Goal: Task Accomplishment & Management: Use online tool/utility

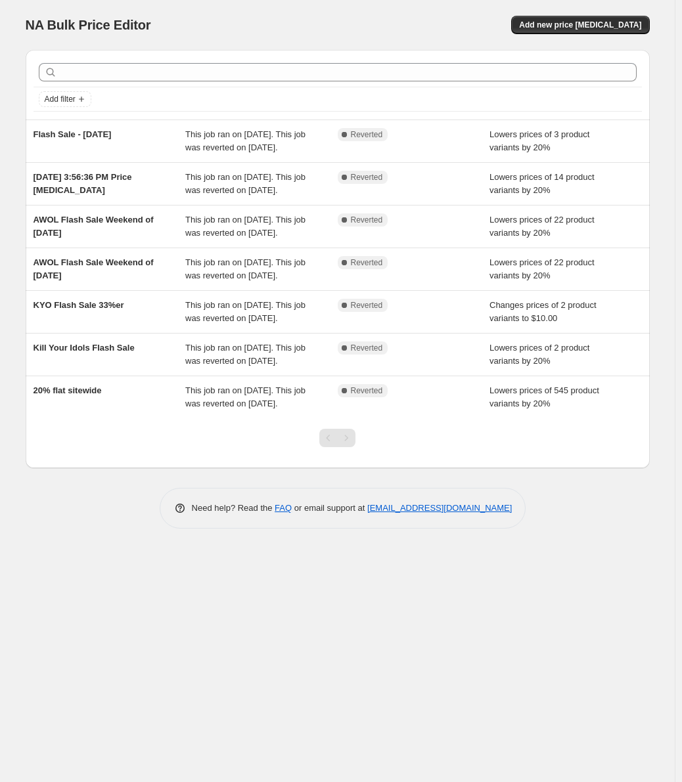
click at [498, 652] on div "NA Bulk Price Editor. This page is ready NA Bulk Price Editor Add new price cha…" at bounding box center [337, 391] width 675 height 782
click at [585, 24] on span "Add new price change job" at bounding box center [580, 25] width 122 height 11
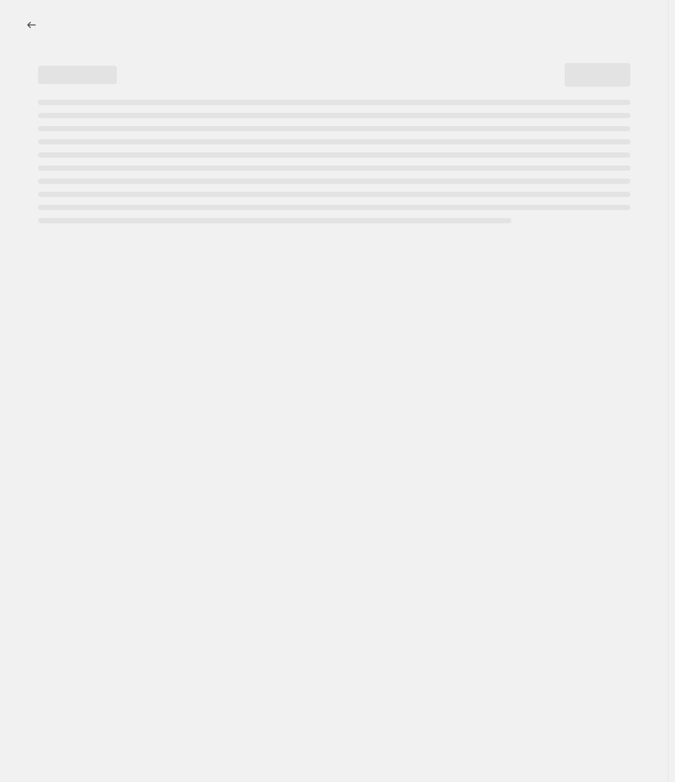
select select "percentage"
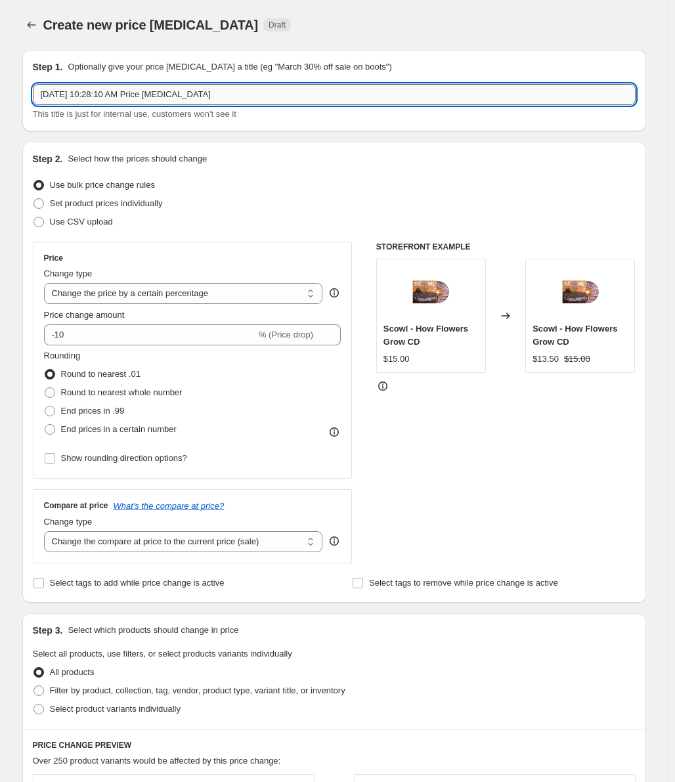
click at [126, 91] on input "Aug 13, 2025, 10:28:10 AM Price change job" at bounding box center [334, 94] width 603 height 21
click at [177, 99] on input "Fall 2025 Sale: Flatspot 20% OFf" at bounding box center [334, 94] width 603 height 21
type input "Fall 2025 Sale: Flatspot 20% Off"
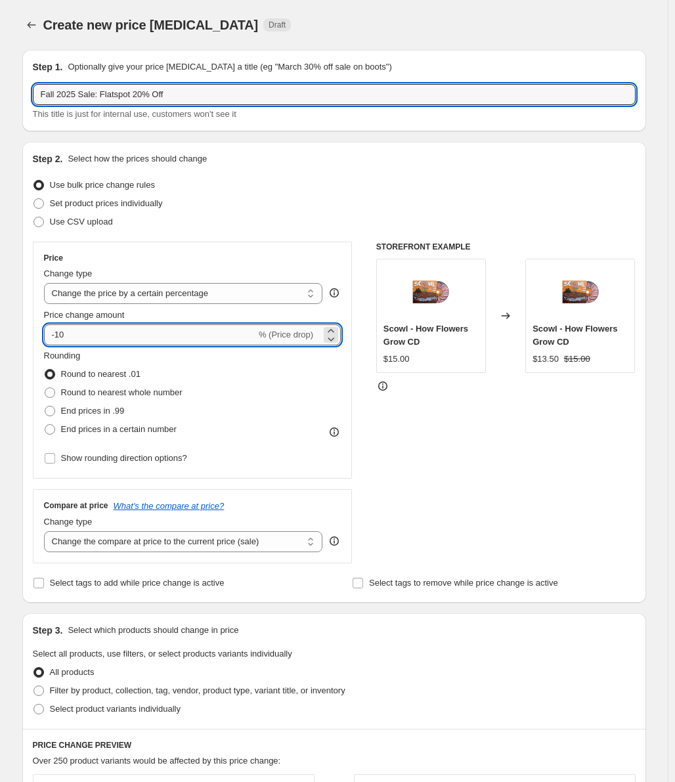
click at [141, 336] on input "-10" at bounding box center [150, 334] width 212 height 21
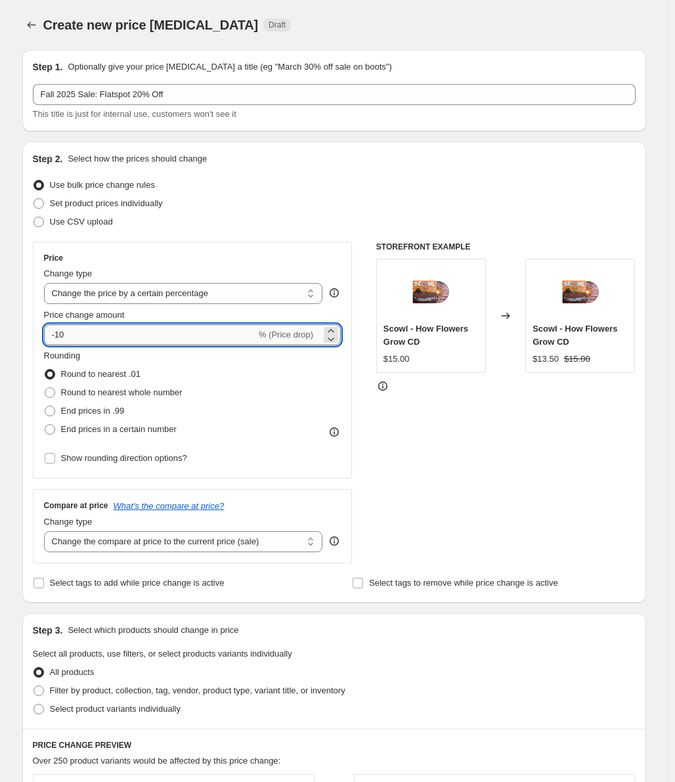
click at [141, 336] on input "-10" at bounding box center [150, 334] width 212 height 21
type input "-1"
type input "-20"
click at [252, 250] on div "Price Change type Change the price to a certain amount Change the price by a ce…" at bounding box center [193, 360] width 320 height 237
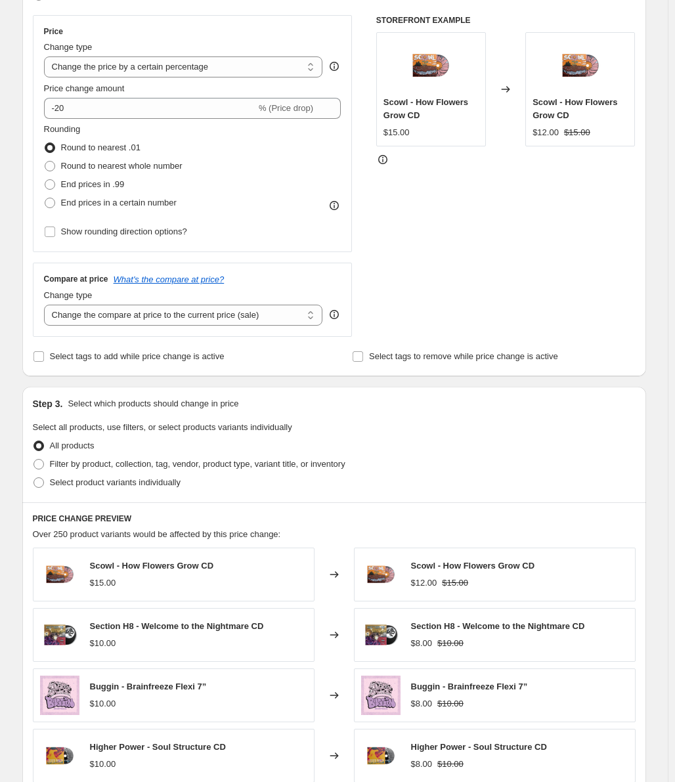
scroll to position [263, 0]
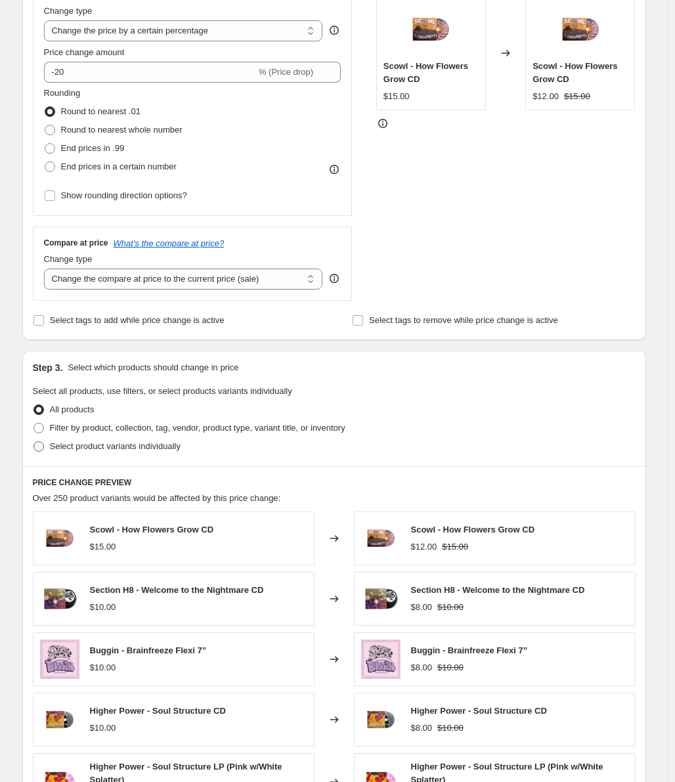
click at [95, 451] on span "Select product variants individually" at bounding box center [115, 446] width 131 height 10
click at [34, 442] on input "Select product variants individually" at bounding box center [33, 441] width 1 height 1
radio input "true"
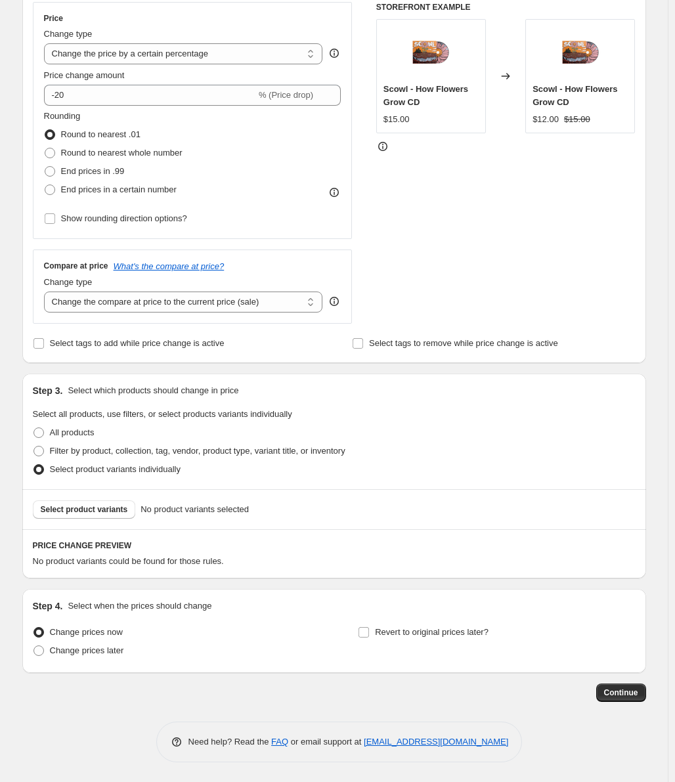
scroll to position [240, 0]
click at [121, 509] on span "Select product variants" at bounding box center [84, 509] width 87 height 11
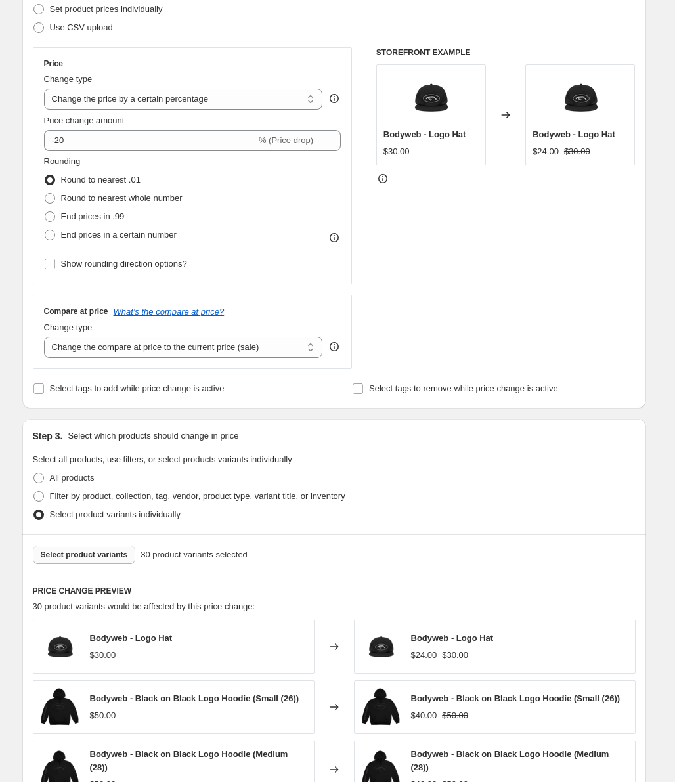
scroll to position [109, 0]
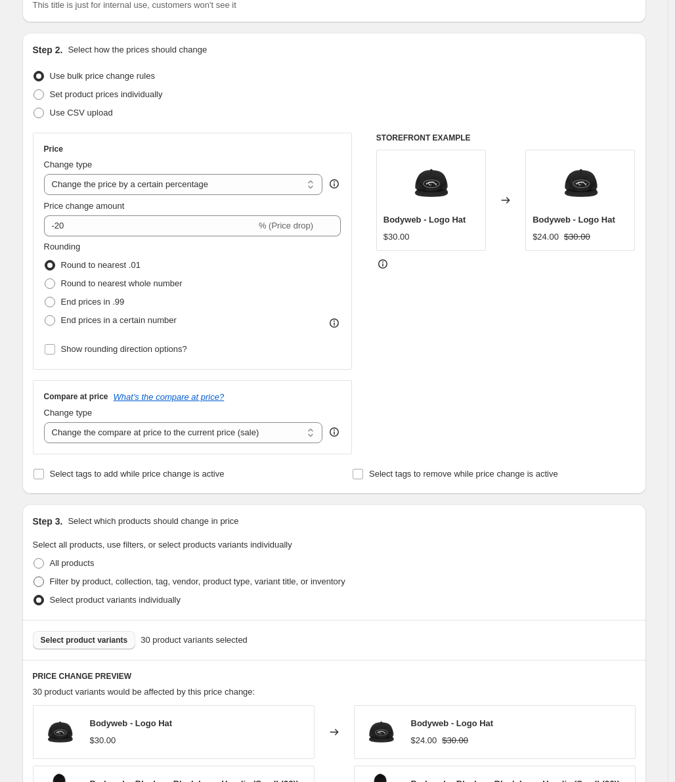
click at [81, 583] on span "Filter by product, collection, tag, vendor, product type, variant title, or inv…" at bounding box center [198, 582] width 296 height 10
click at [34, 577] on input "Filter by product, collection, tag, vendor, product type, variant title, or inv…" at bounding box center [33, 577] width 1 height 1
radio input "true"
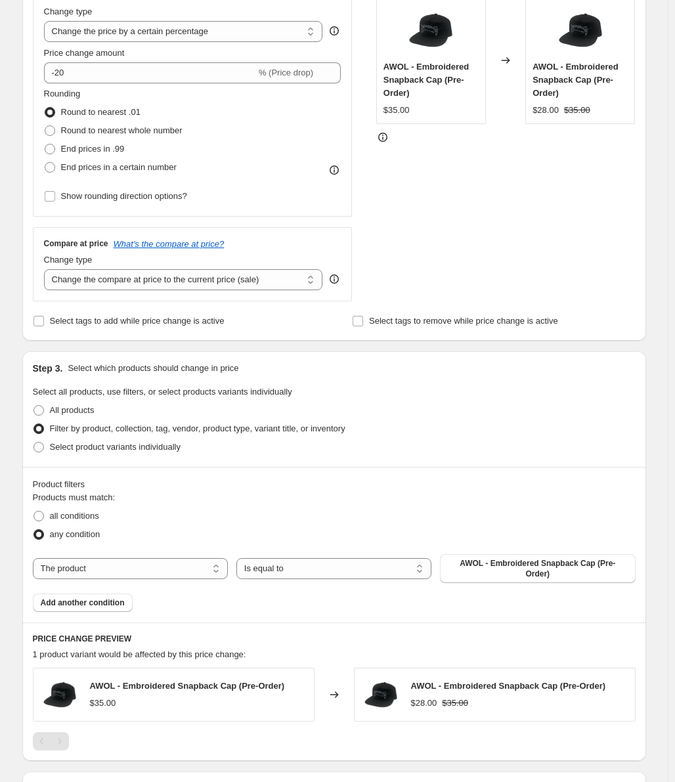
scroll to position [306, 0]
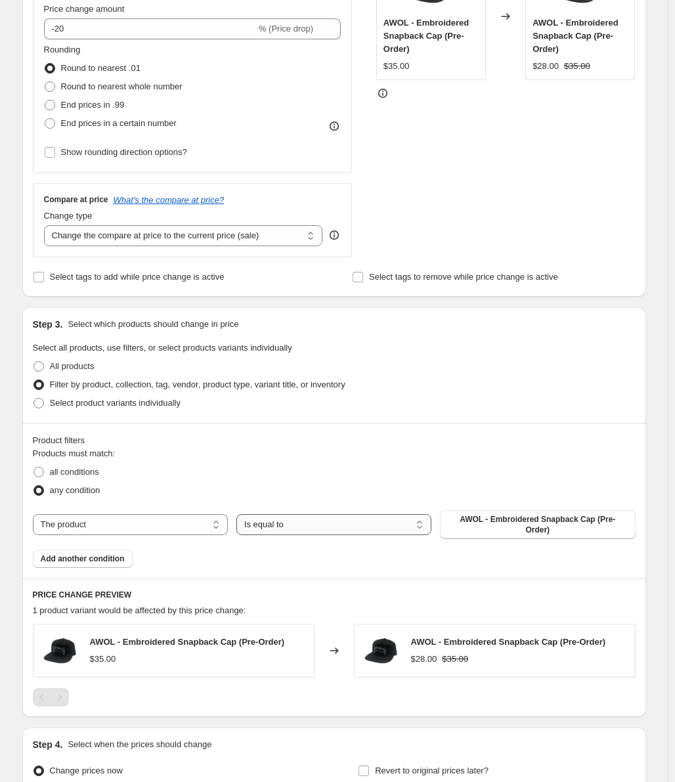
click at [278, 521] on select "Is equal to Is not equal to" at bounding box center [333, 524] width 195 height 21
select select "not_equal"
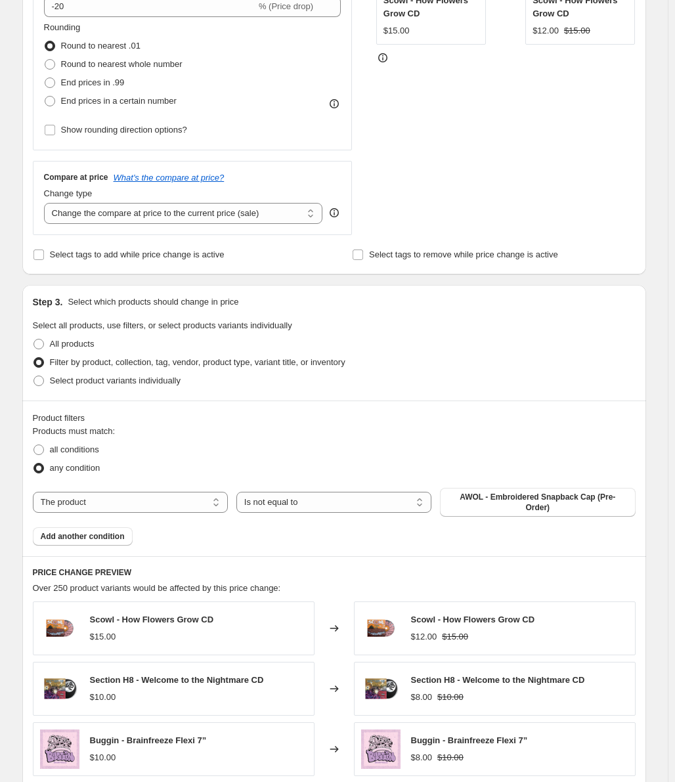
scroll to position [372, 0]
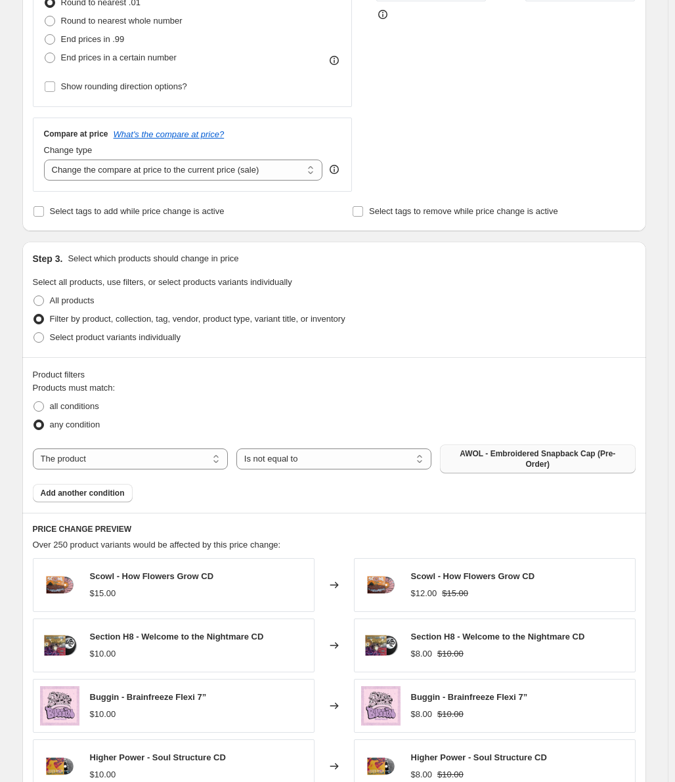
click at [539, 458] on span "AWOL - Embroidered Snapback Cap (Pre-Order)" at bounding box center [537, 459] width 179 height 21
click at [89, 403] on span "all conditions" at bounding box center [74, 406] width 49 height 10
click at [34, 402] on input "all conditions" at bounding box center [33, 401] width 1 height 1
radio input "true"
click at [79, 428] on span "any condition" at bounding box center [75, 425] width 51 height 10
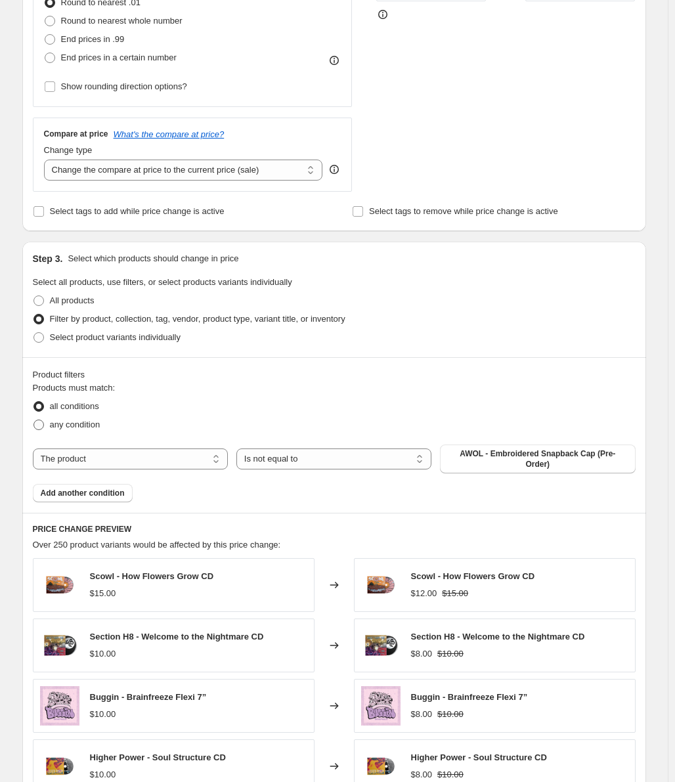
click at [34, 420] on input "any condition" at bounding box center [33, 420] width 1 height 1
radio input "true"
click at [65, 302] on span "All products" at bounding box center [72, 301] width 45 height 10
click at [34, 296] on input "All products" at bounding box center [33, 296] width 1 height 1
radio input "true"
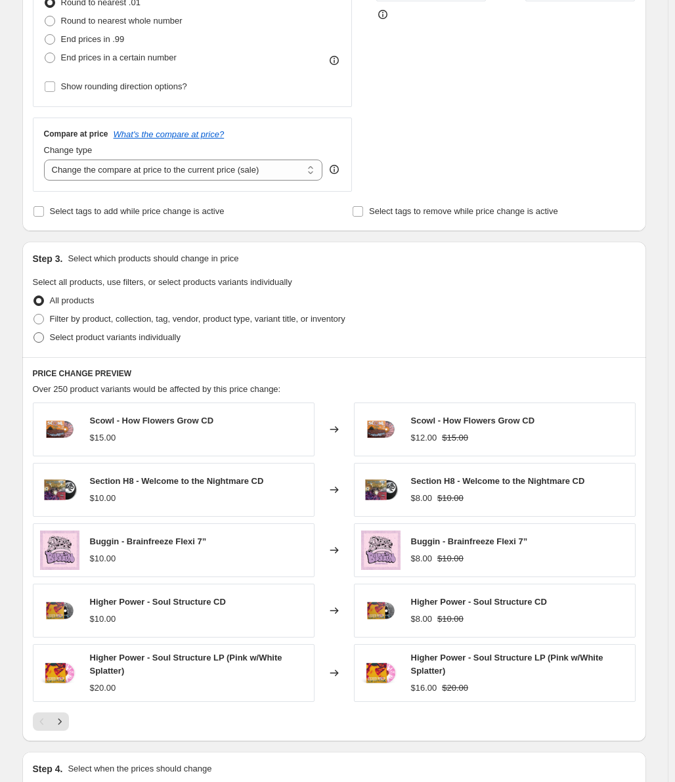
click at [66, 345] on label "Select product variants individually" at bounding box center [107, 337] width 148 height 18
click at [34, 333] on input "Select product variants individually" at bounding box center [33, 332] width 1 height 1
radio input "true"
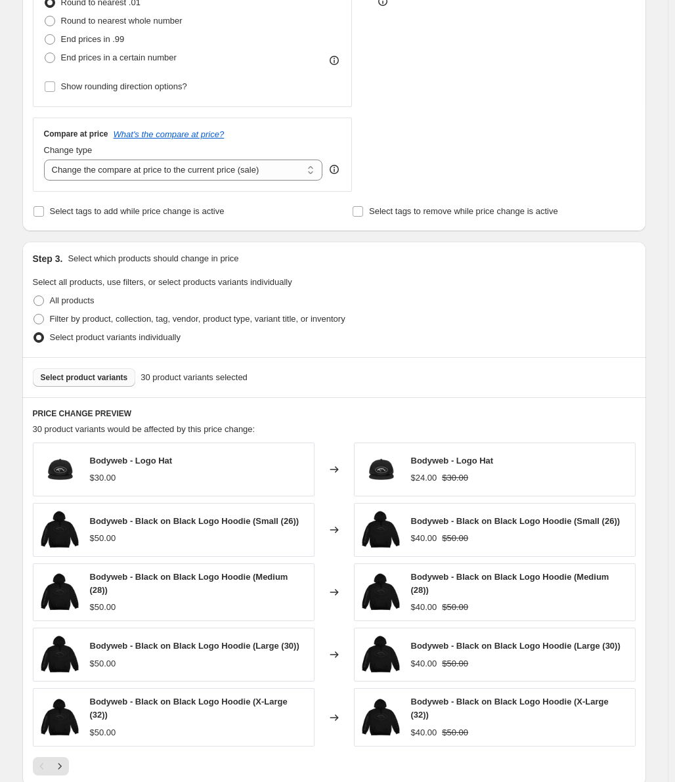
click at [66, 380] on span "Select product variants" at bounding box center [84, 377] width 87 height 11
click at [106, 321] on span "Filter by product, collection, tag, vendor, product type, variant title, or inv…" at bounding box center [198, 319] width 296 height 10
click at [34, 315] on input "Filter by product, collection, tag, vendor, product type, variant title, or inv…" at bounding box center [33, 314] width 1 height 1
radio input "true"
select select "not_equal"
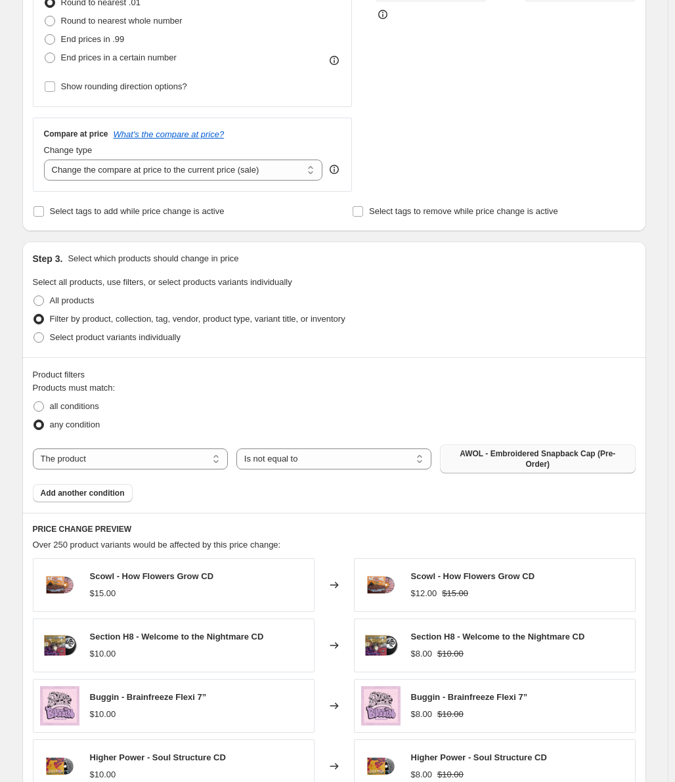
click at [525, 462] on button "AWOL - Embroidered Snapback Cap (Pre-Order)" at bounding box center [537, 459] width 195 height 29
click at [347, 455] on select "Is equal to Is not equal to" at bounding box center [333, 459] width 195 height 21
drag, startPoint x: 351, startPoint y: 374, endPoint x: 322, endPoint y: 389, distance: 32.6
click at [351, 374] on div "Product filters" at bounding box center [334, 374] width 603 height 13
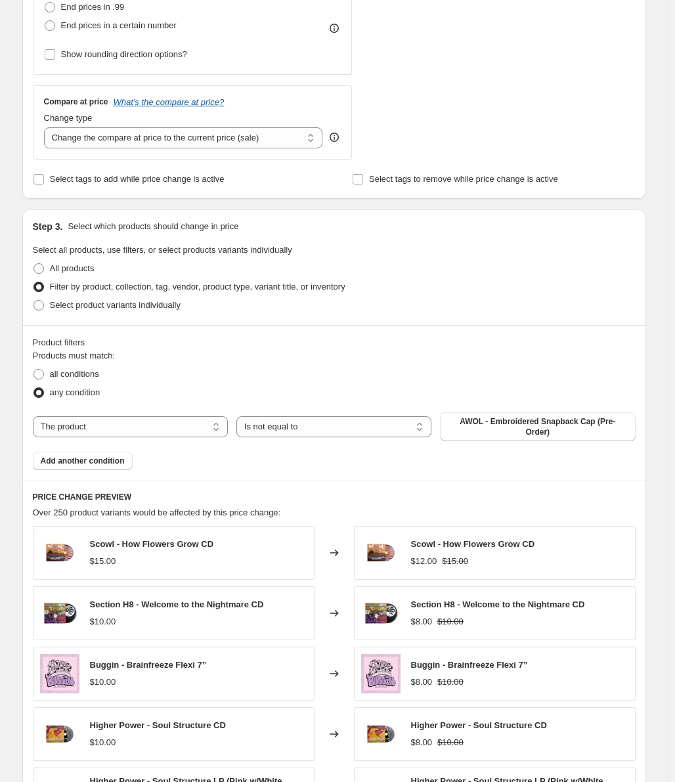
scroll to position [355, 0]
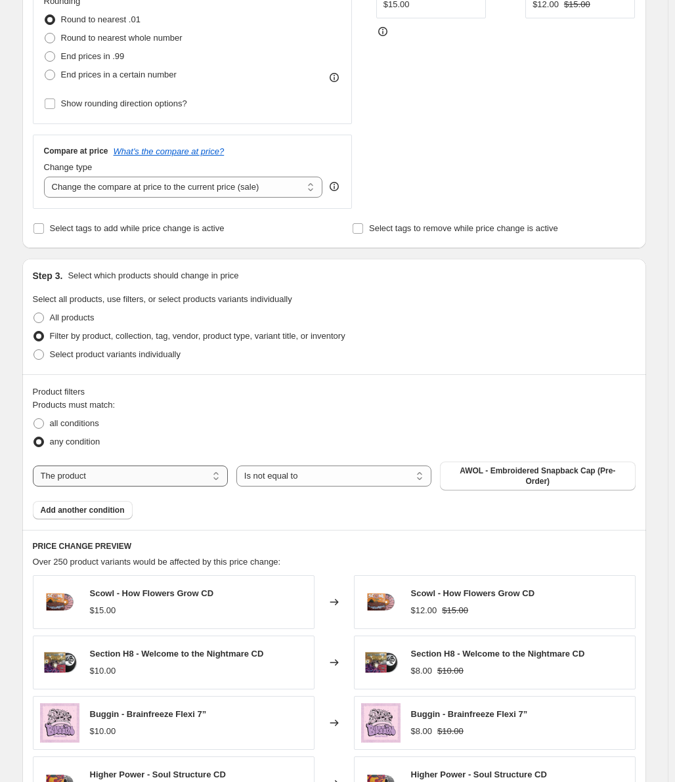
click at [117, 473] on select "The product The product's collection The product's tag The product's vendor The…" at bounding box center [130, 476] width 195 height 21
select select "tag"
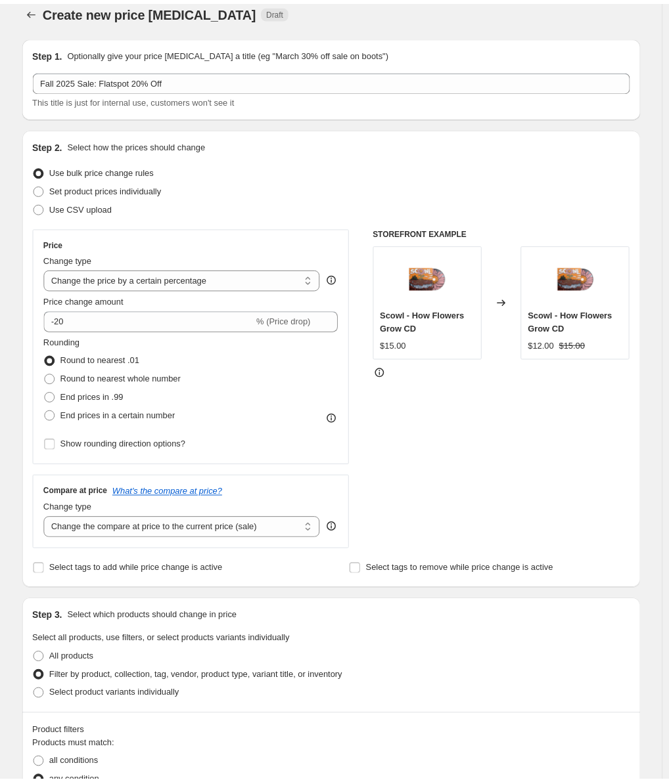
scroll to position [0, 0]
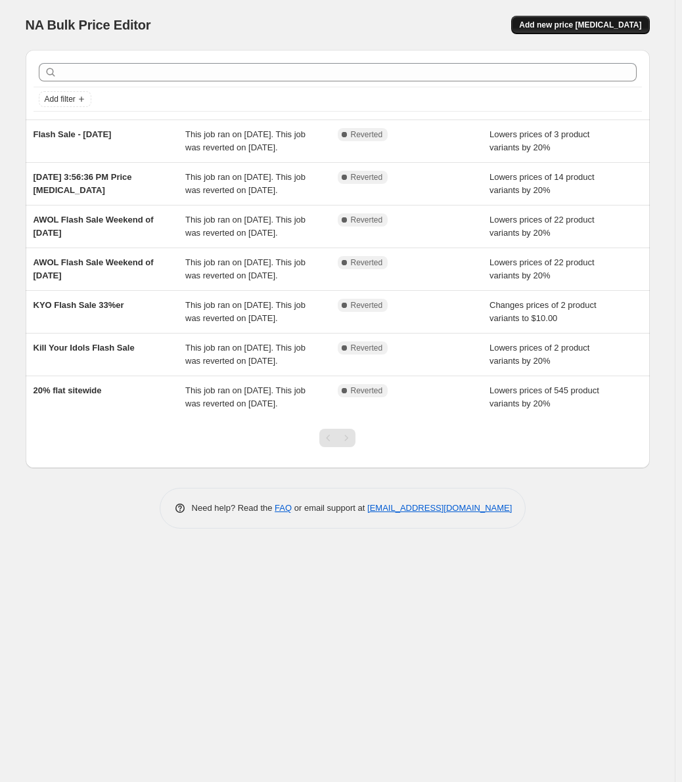
click at [581, 24] on span "Add new price change job" at bounding box center [580, 25] width 122 height 11
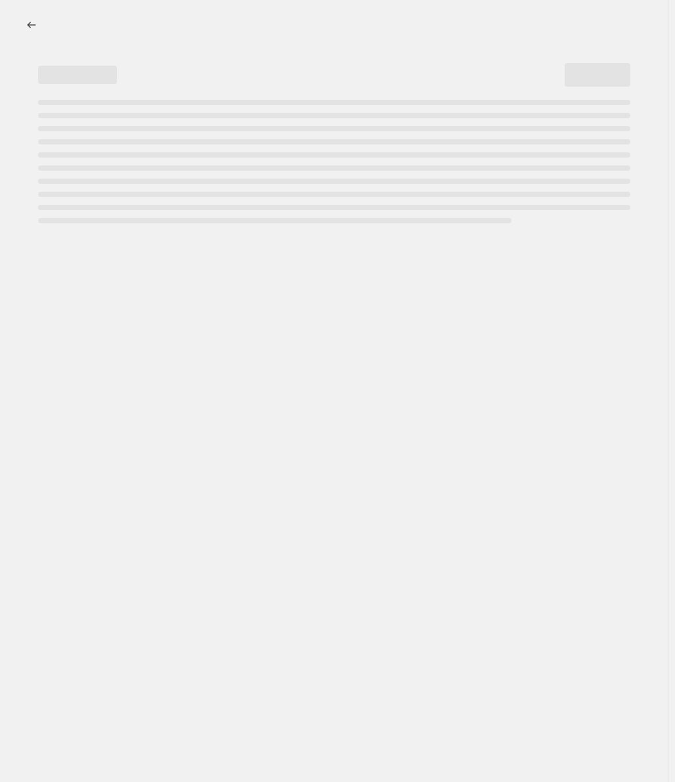
select select "percentage"
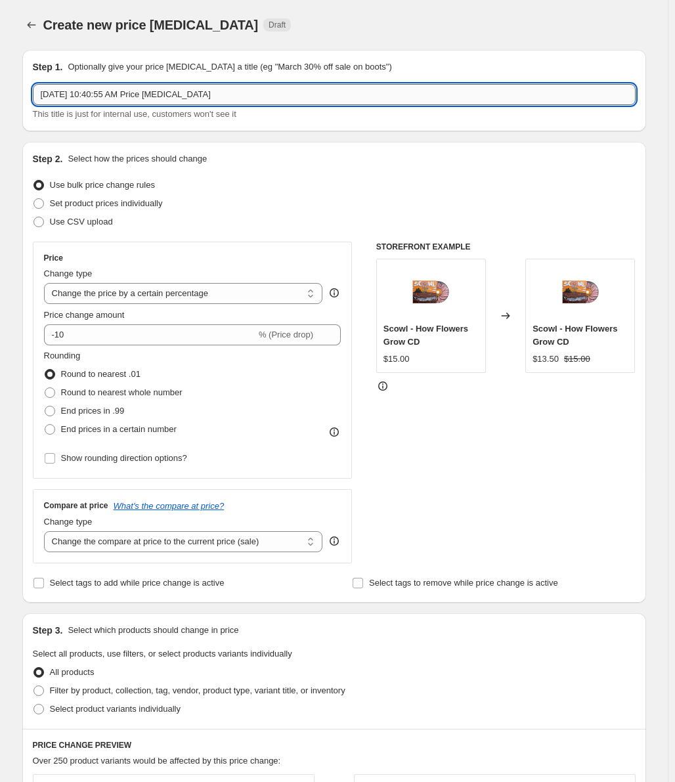
click at [83, 90] on input "Aug 13, 2025, 10:40:55 AM Price change job" at bounding box center [334, 94] width 603 height 21
type input "2025 Fall Flatspot 20% Sale"
click at [288, 171] on div "Step 2. Select how the prices should change Use bulk price change rules Set pro…" at bounding box center [334, 372] width 603 height 440
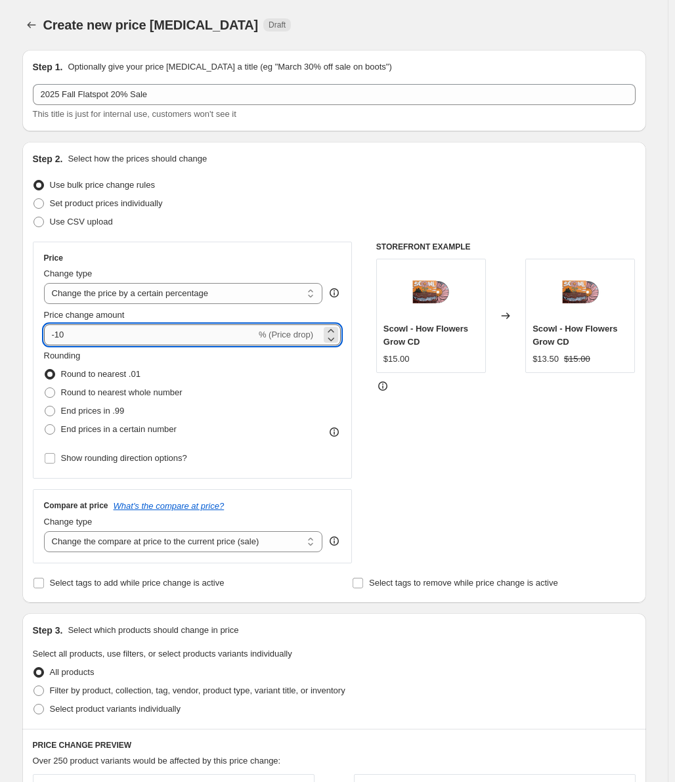
click at [144, 330] on input "-10" at bounding box center [150, 334] width 212 height 21
type input "-1"
type input "-20"
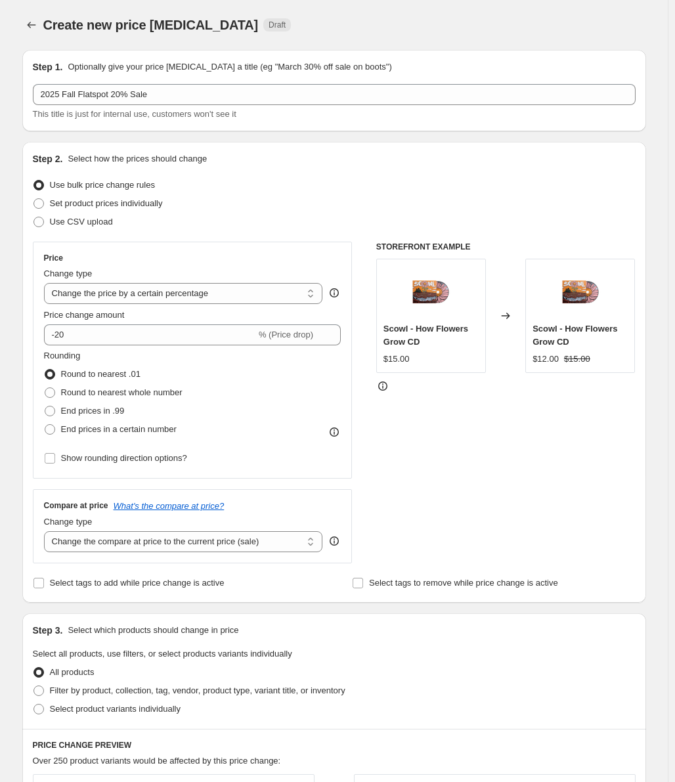
click at [272, 214] on div "Use CSV upload" at bounding box center [334, 222] width 603 height 18
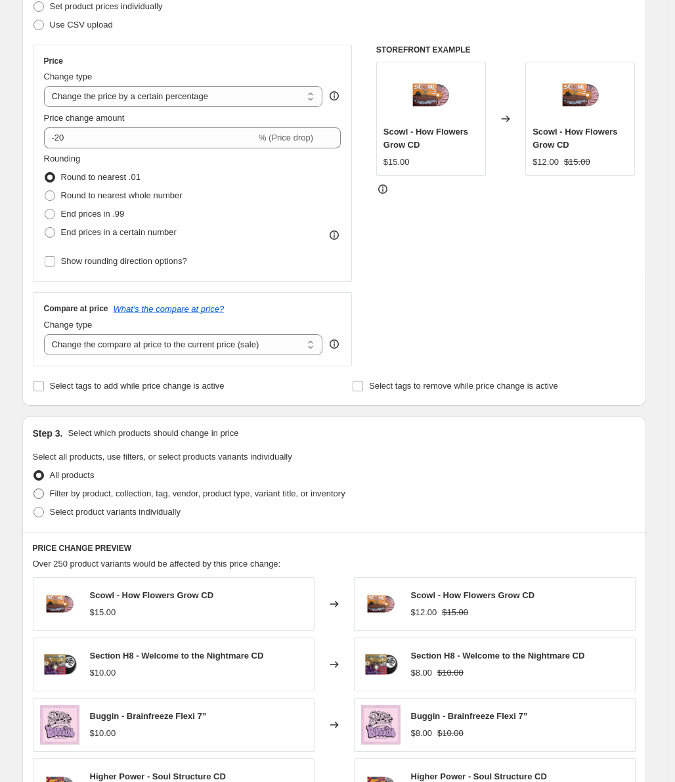
click at [120, 497] on span "Filter by product, collection, tag, vendor, product type, variant title, or inv…" at bounding box center [198, 494] width 296 height 10
click at [34, 489] on input "Filter by product, collection, tag, vendor, product type, variant title, or inv…" at bounding box center [33, 489] width 1 height 1
radio input "true"
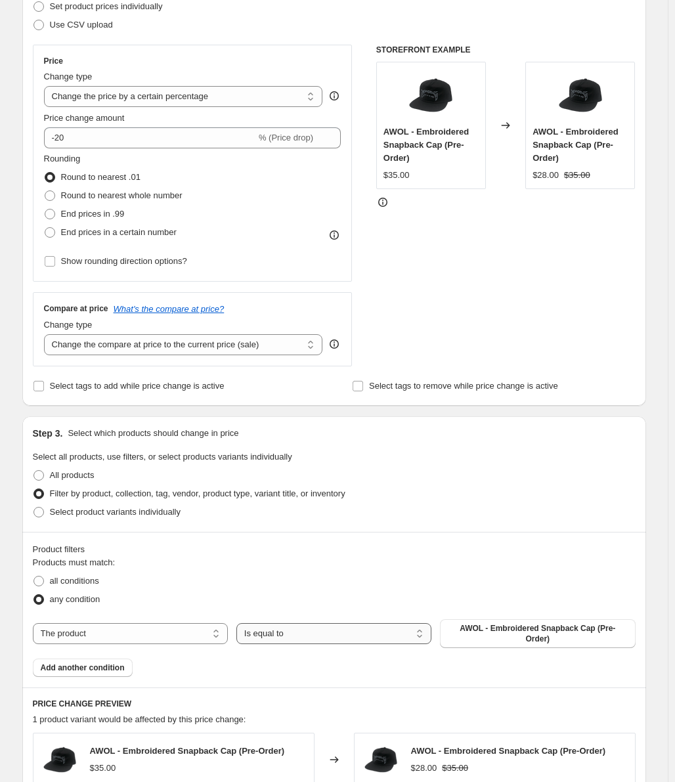
click at [285, 634] on select "Is equal to Is not equal to" at bounding box center [333, 633] width 195 height 21
click at [159, 632] on select "The product The product's collection The product's tag The product's vendor The…" at bounding box center [130, 633] width 195 height 21
select select "tag"
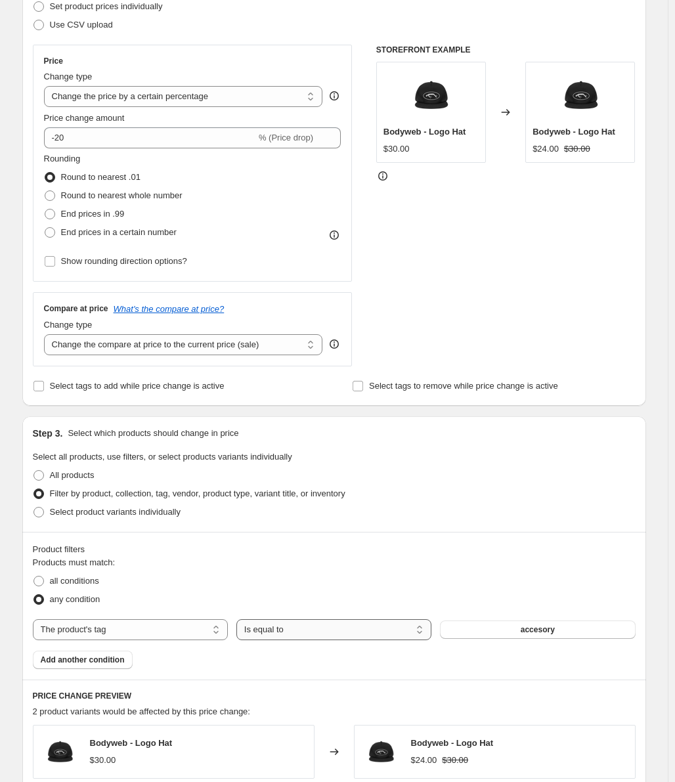
click at [303, 632] on select "Is equal to Is not equal to" at bounding box center [333, 629] width 195 height 21
select select "not_equal"
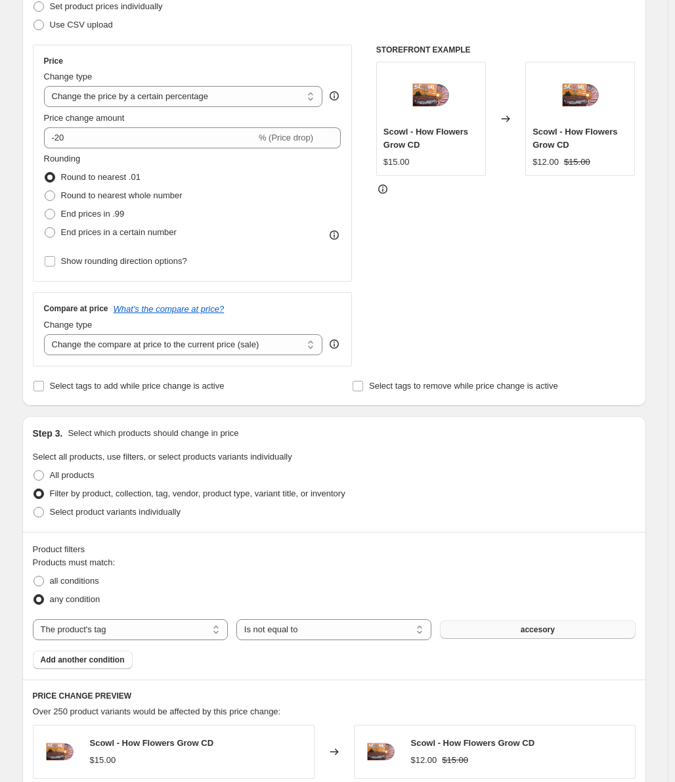
click at [495, 635] on button "accesory" at bounding box center [537, 630] width 195 height 18
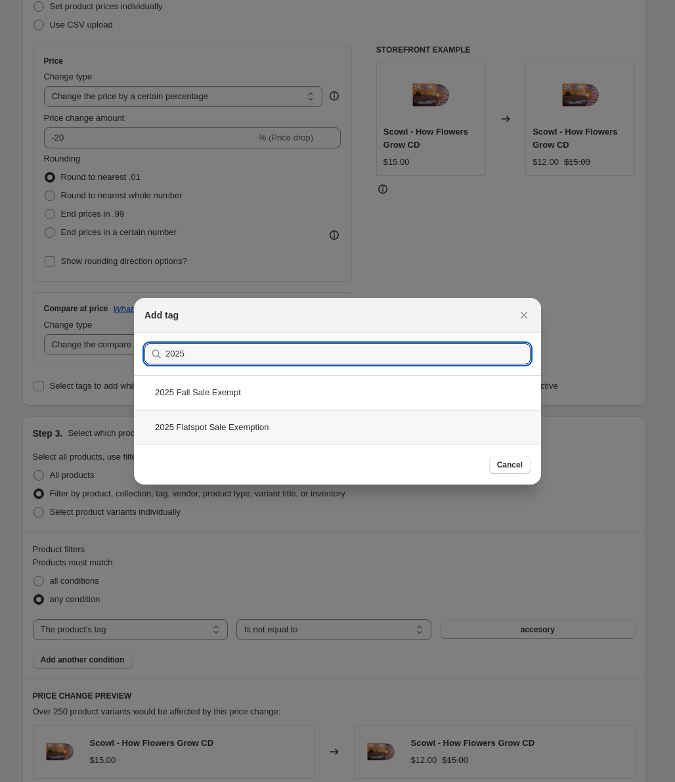
type input "2025"
click at [266, 427] on div "2025 Flatspot Sale Exemption" at bounding box center [337, 427] width 407 height 35
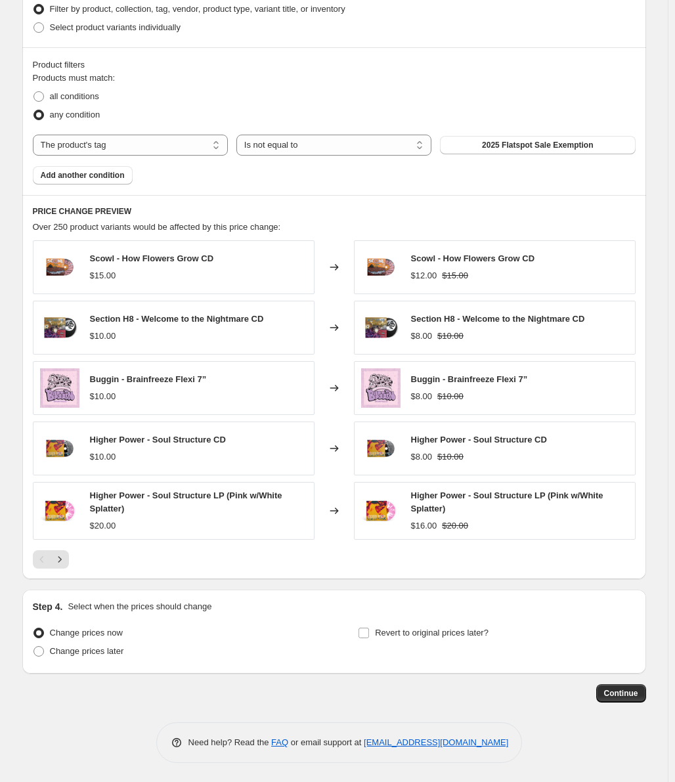
scroll to position [683, 0]
click at [66, 559] on icon "Next" at bounding box center [59, 558] width 13 height 13
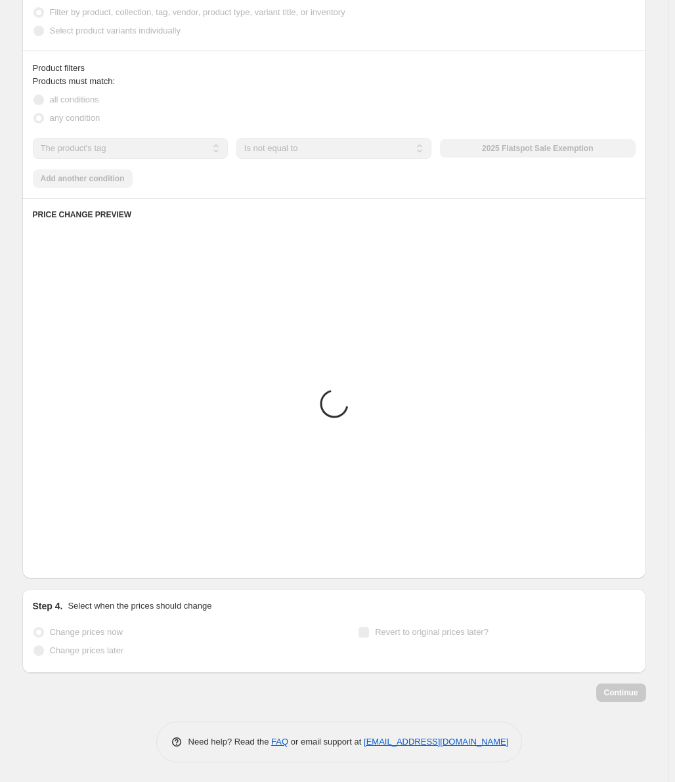
scroll to position [679, 0]
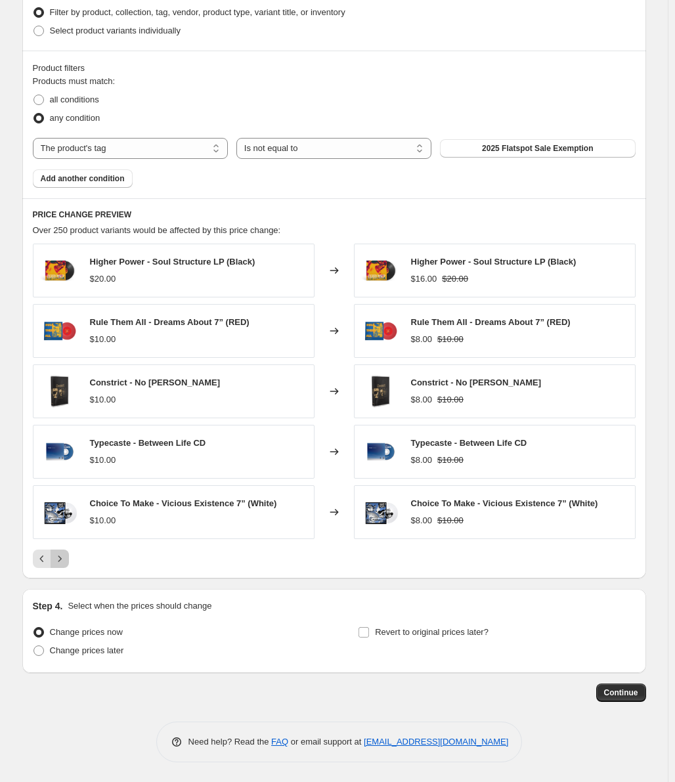
click at [66, 559] on icon "Next" at bounding box center [59, 558] width 13 height 13
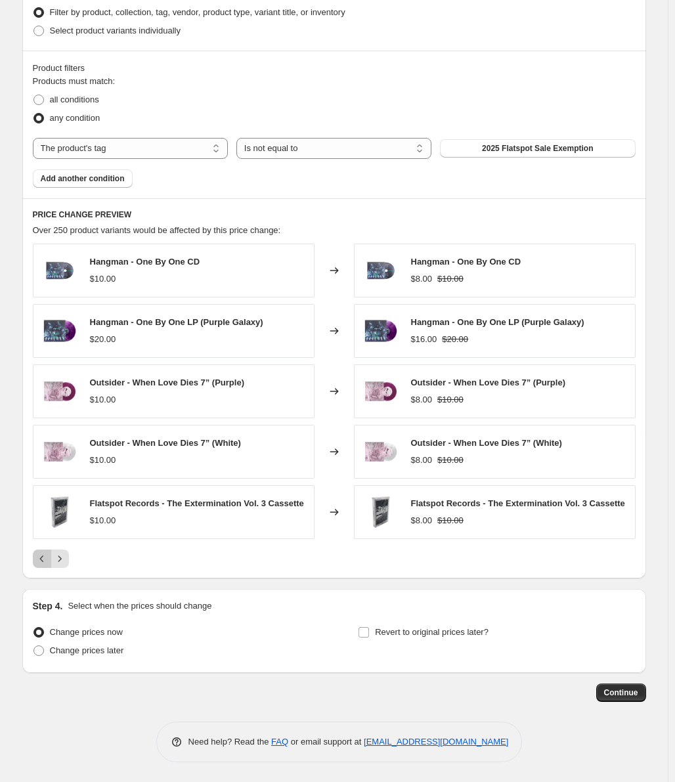
click at [47, 562] on icon "Previous" at bounding box center [41, 558] width 13 height 13
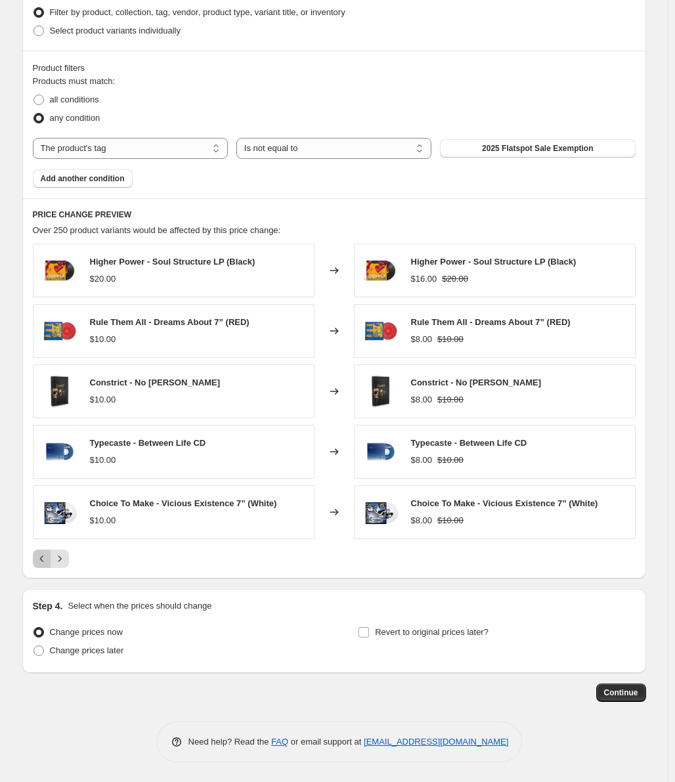
click at [47, 562] on icon "Previous" at bounding box center [41, 558] width 13 height 13
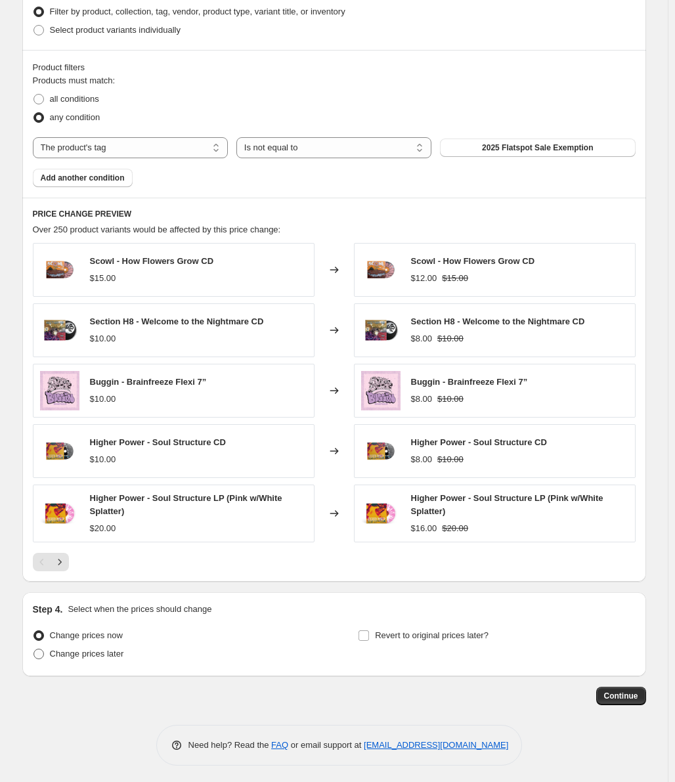
click at [57, 654] on span "Change prices later" at bounding box center [87, 654] width 74 height 10
click at [34, 650] on input "Change prices later" at bounding box center [33, 649] width 1 height 1
radio input "true"
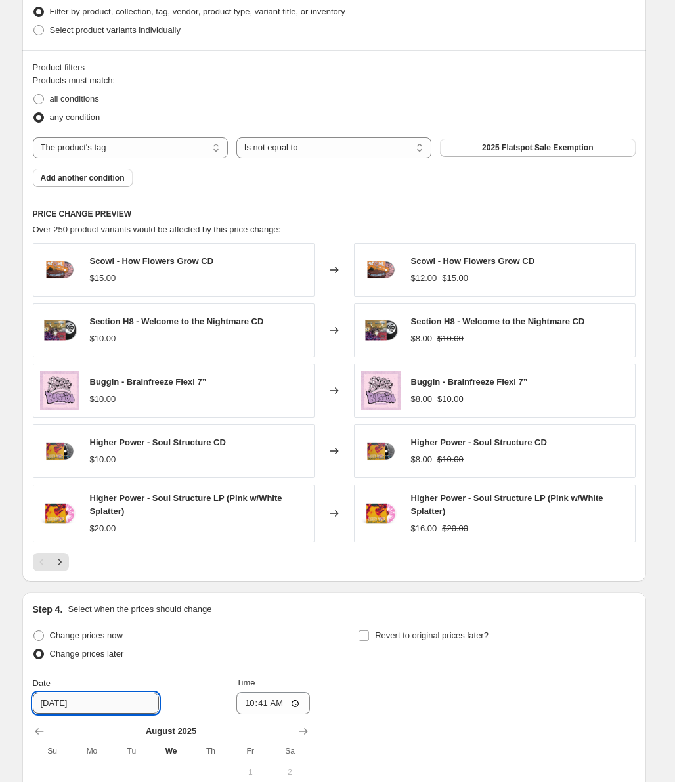
click at [88, 702] on input "8/14/2025" at bounding box center [96, 703] width 126 height 21
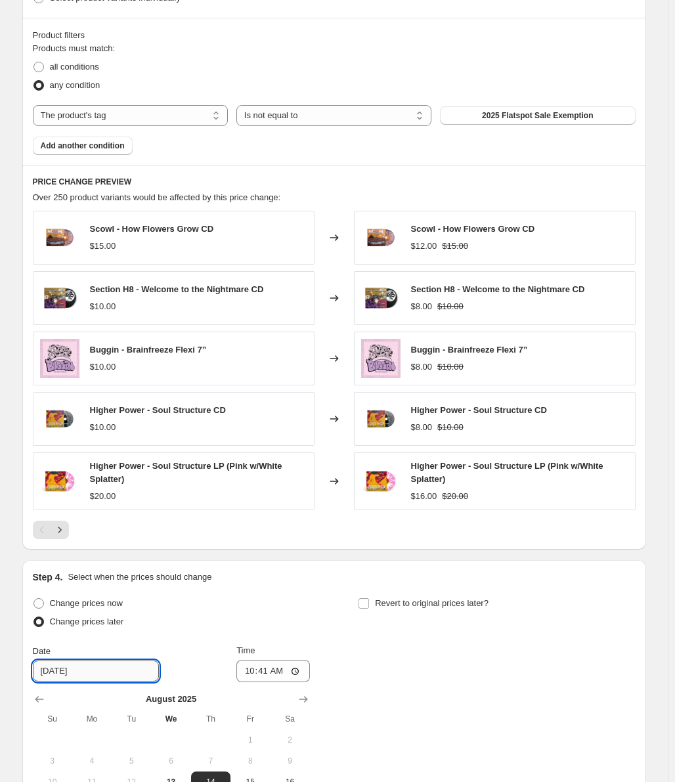
scroll to position [929, 0]
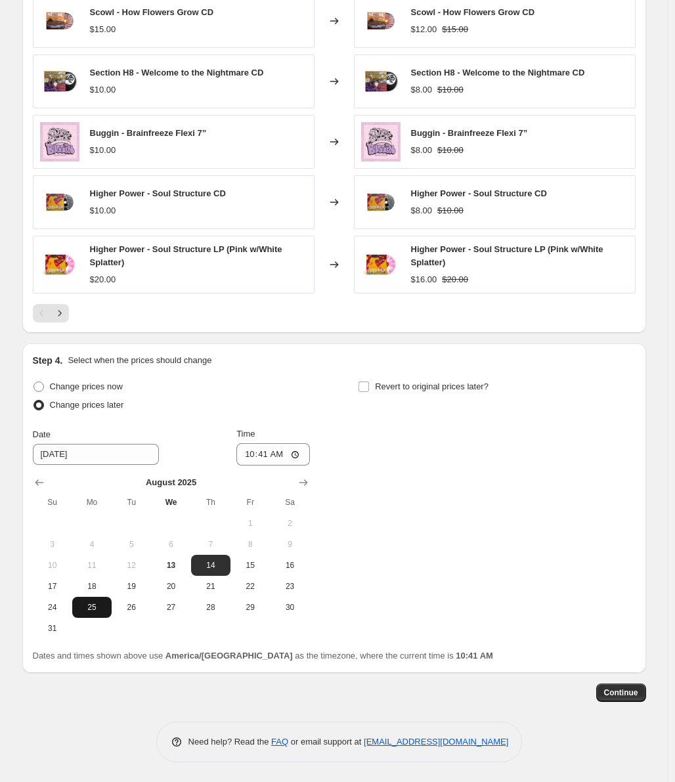
click at [100, 611] on span "25" at bounding box center [91, 607] width 29 height 11
type input "8/25/2025"
click at [259, 455] on input "10:41" at bounding box center [273, 454] width 74 height 22
type input "09:00"
click at [397, 385] on span "Revert to original prices later?" at bounding box center [432, 387] width 114 height 10
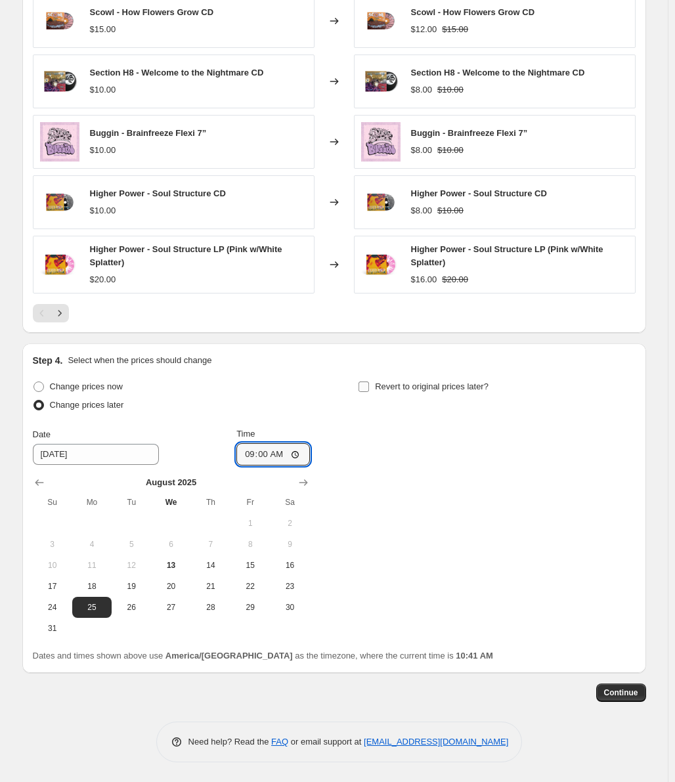
click at [369, 385] on input "Revert to original prices later?" at bounding box center [364, 387] width 11 height 11
checkbox input "true"
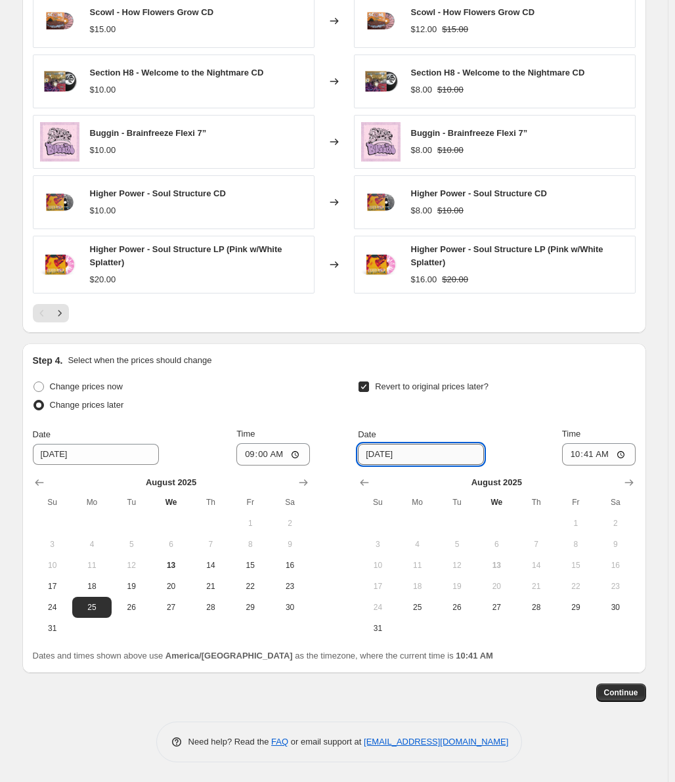
click at [403, 449] on input "8/20/2025" at bounding box center [421, 454] width 126 height 21
click at [389, 449] on input "8/20/2025" at bounding box center [421, 454] width 126 height 21
click at [568, 609] on span "29" at bounding box center [576, 607] width 29 height 11
type input "8/29/2025"
drag, startPoint x: 586, startPoint y: 456, endPoint x: 576, endPoint y: 458, distance: 10.7
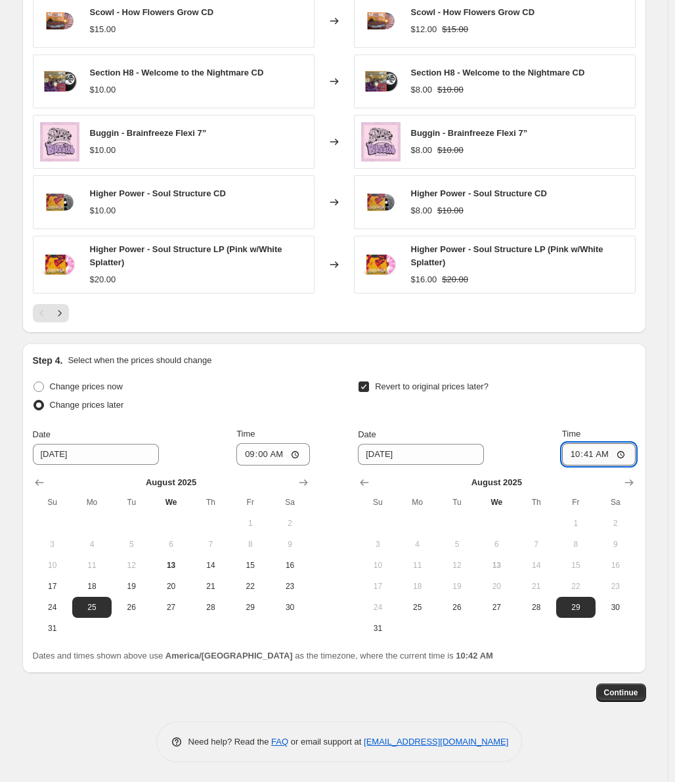
click at [585, 455] on input "10:41" at bounding box center [599, 454] width 74 height 22
click at [571, 458] on input "10:41" at bounding box center [599, 454] width 74 height 22
click at [579, 454] on input "10:41" at bounding box center [599, 454] width 74 height 22
click at [574, 452] on input "23:59" at bounding box center [599, 454] width 74 height 22
type input "22:59"
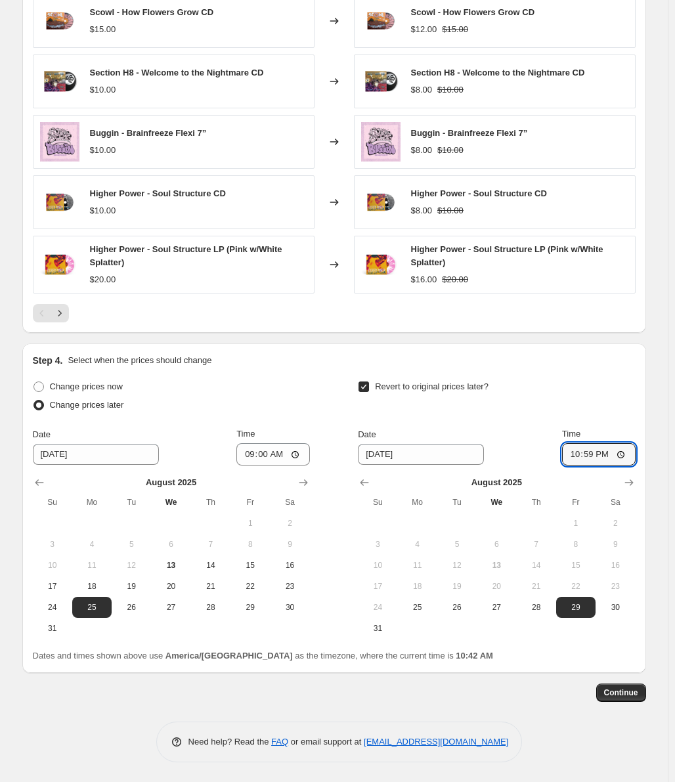
click at [567, 349] on div "Step 4. Select when the prices should change Change prices now Change prices la…" at bounding box center [334, 508] width 624 height 330
click at [259, 455] on input "09:00" at bounding box center [273, 454] width 74 height 22
click at [591, 384] on div "Revert to original prices later?" at bounding box center [496, 397] width 277 height 39
click at [616, 694] on span "Continue" at bounding box center [621, 693] width 34 height 11
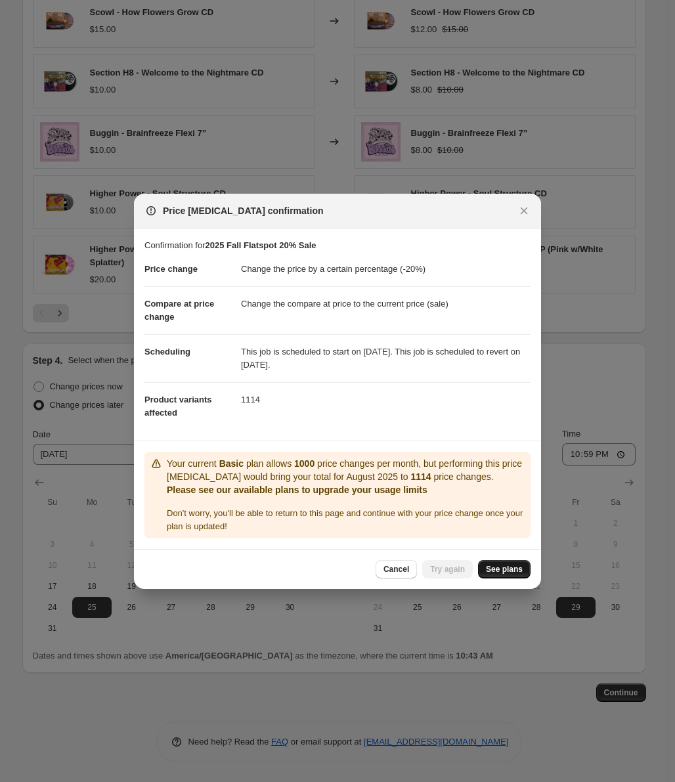
click at [501, 568] on span "See plans" at bounding box center [504, 569] width 37 height 11
click at [339, 149] on div at bounding box center [337, 391] width 675 height 782
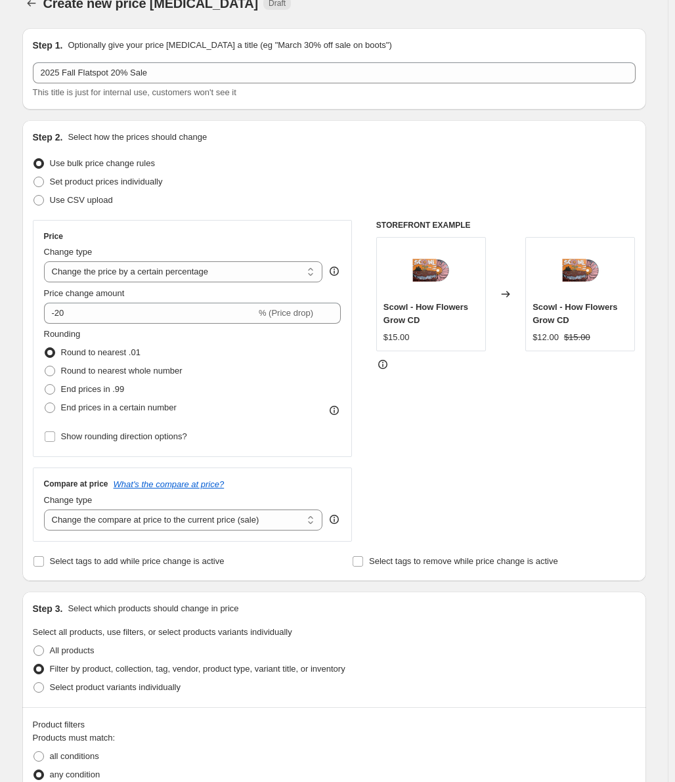
scroll to position [0, 0]
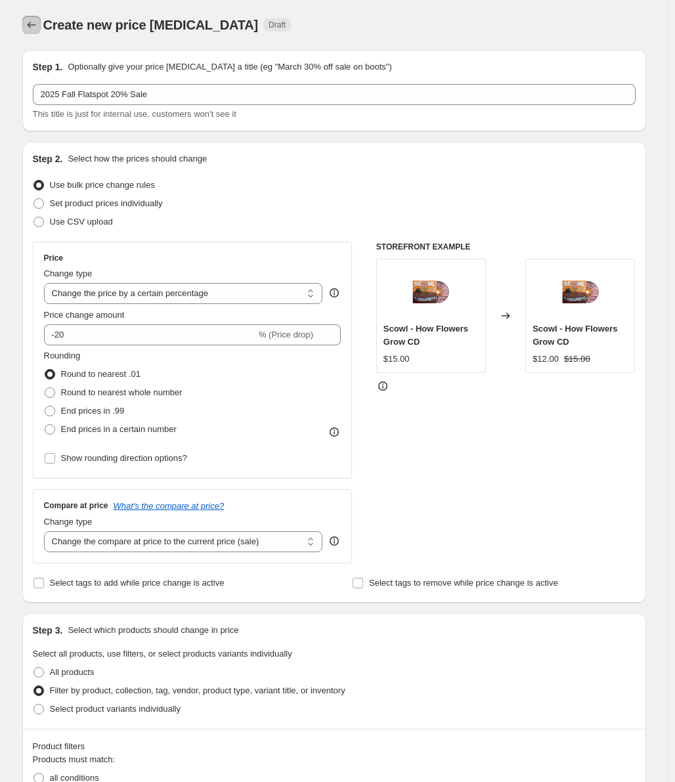
click at [32, 31] on icon "Price change jobs" at bounding box center [31, 24] width 13 height 13
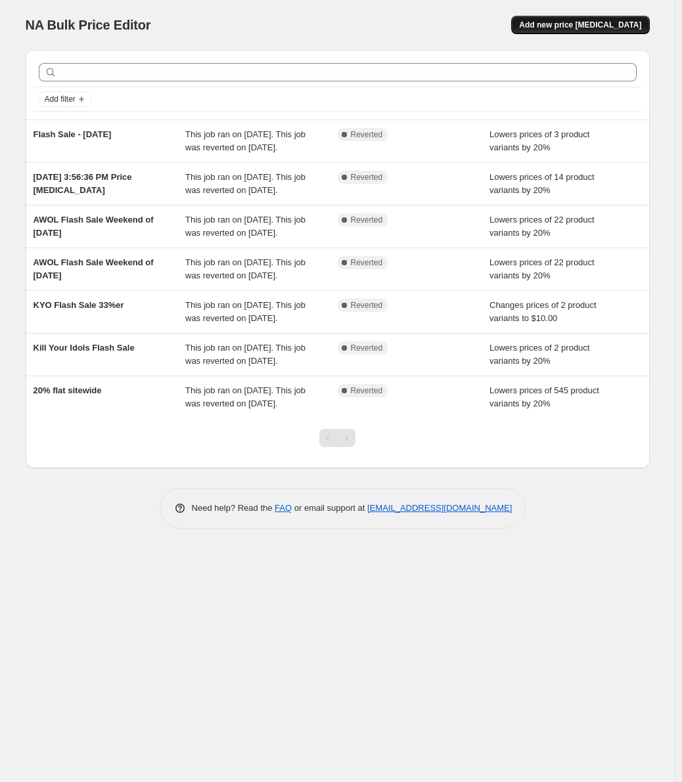
click at [603, 18] on button "Add new price [MEDICAL_DATA]" at bounding box center [580, 25] width 138 height 18
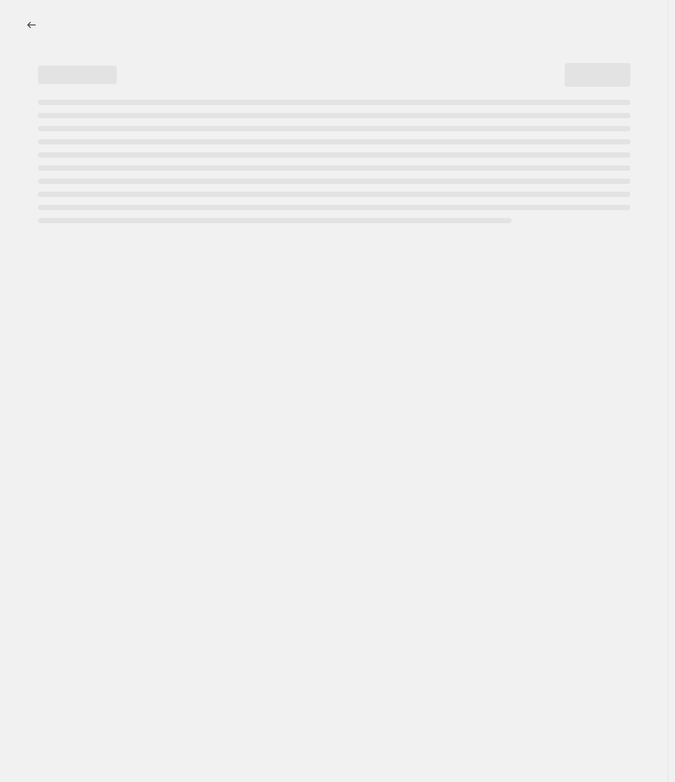
select select "percentage"
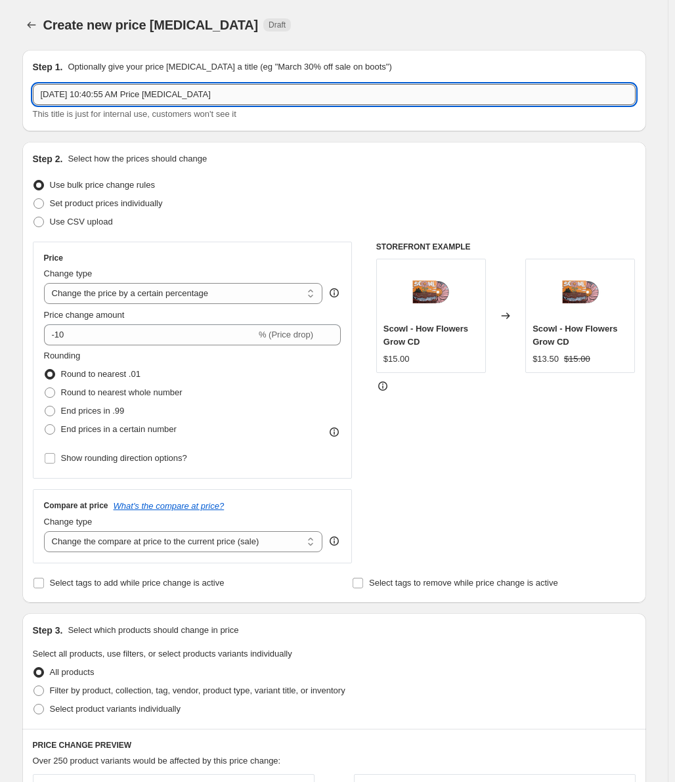
click at [211, 95] on input "Aug 13, 2025, 10:40:55 AM Price change job" at bounding box center [334, 94] width 603 height 21
click at [32, 20] on icon "Price change jobs" at bounding box center [31, 24] width 13 height 13
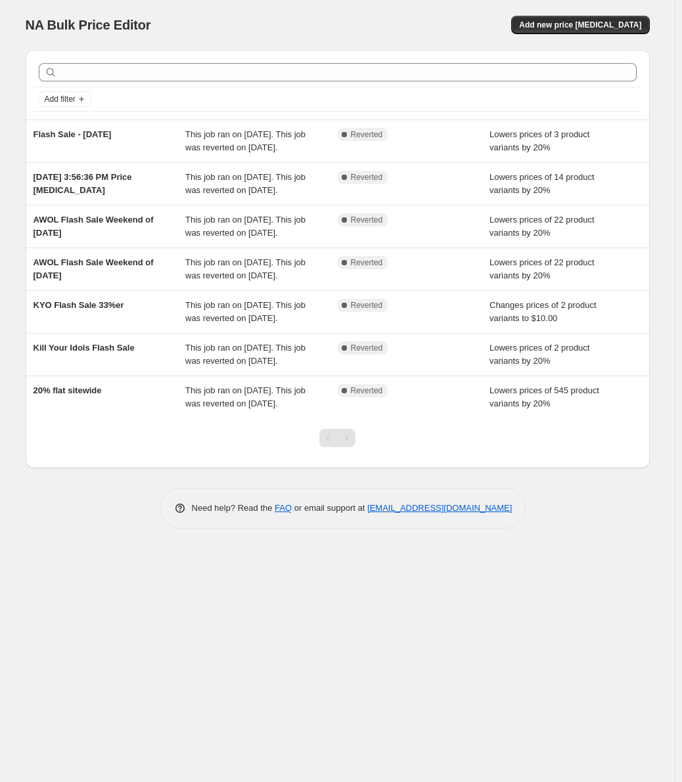
click at [586, 38] on div "NA Bulk Price Editor. This page is ready NA Bulk Price Editor Add new price cha…" at bounding box center [338, 25] width 624 height 50
click at [586, 28] on span "Add new price [MEDICAL_DATA]" at bounding box center [580, 25] width 122 height 11
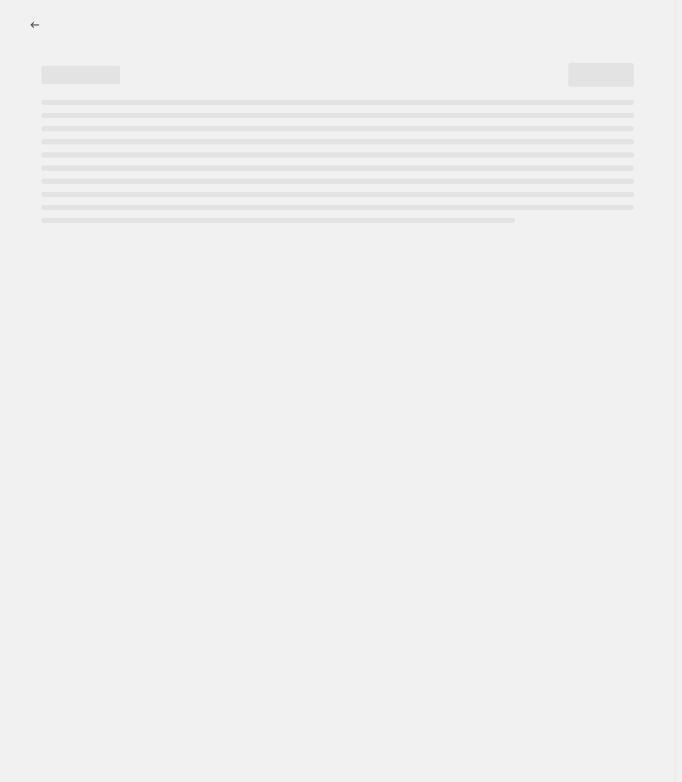
select select "percentage"
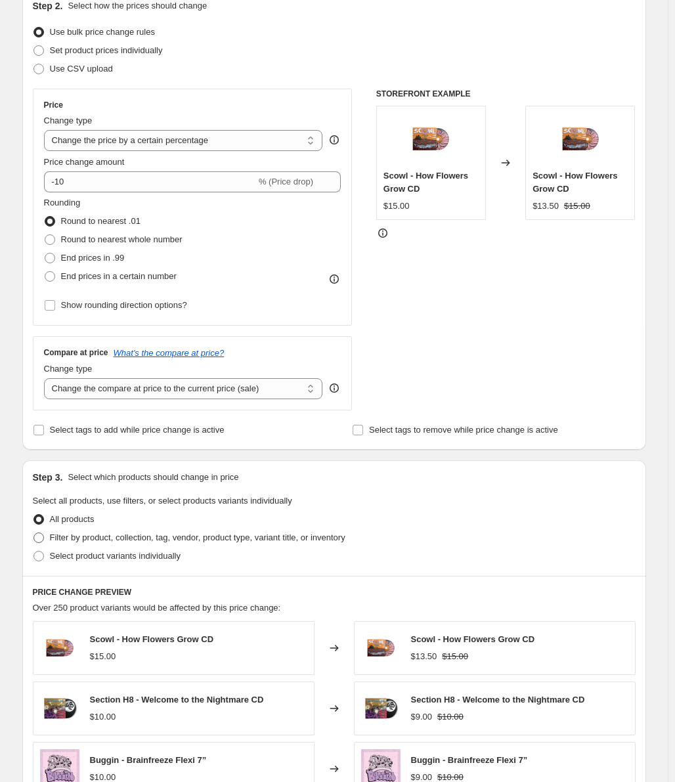
scroll to position [197, 0]
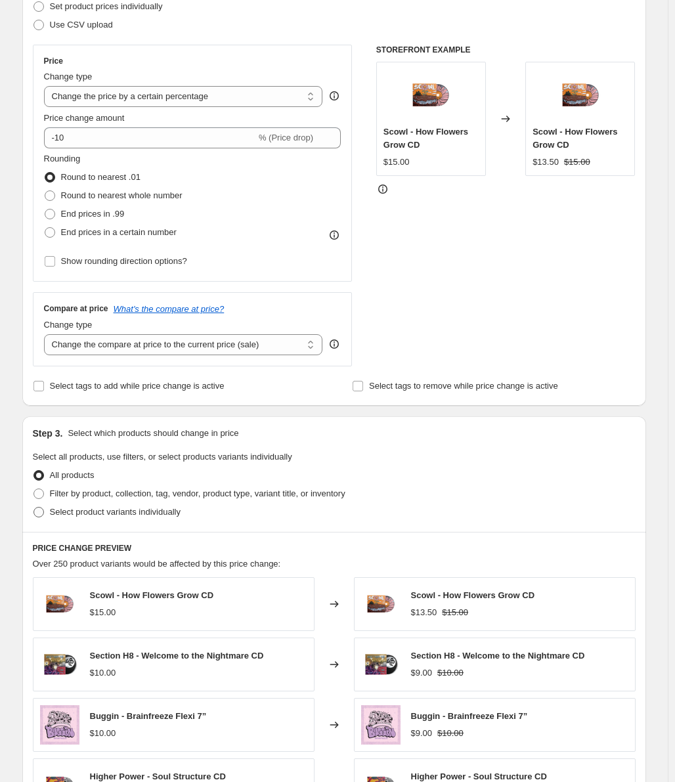
click at [118, 518] on span "Select product variants individually" at bounding box center [115, 512] width 131 height 13
click at [34, 508] on input "Select product variants individually" at bounding box center [33, 507] width 1 height 1
radio input "true"
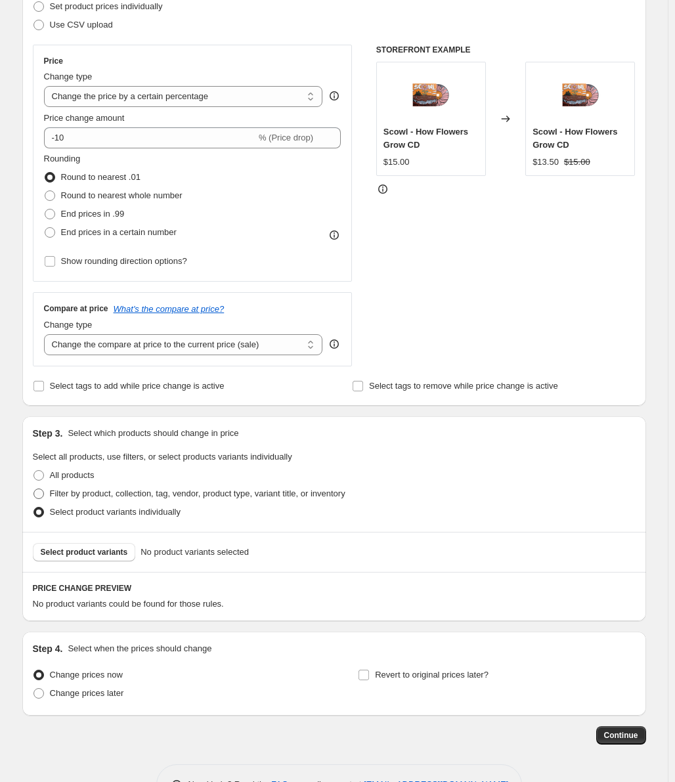
click at [116, 500] on span "Filter by product, collection, tag, vendor, product type, variant title, or inv…" at bounding box center [198, 493] width 296 height 13
click at [34, 489] on input "Filter by product, collection, tag, vendor, product type, variant title, or inv…" at bounding box center [33, 489] width 1 height 1
radio input "true"
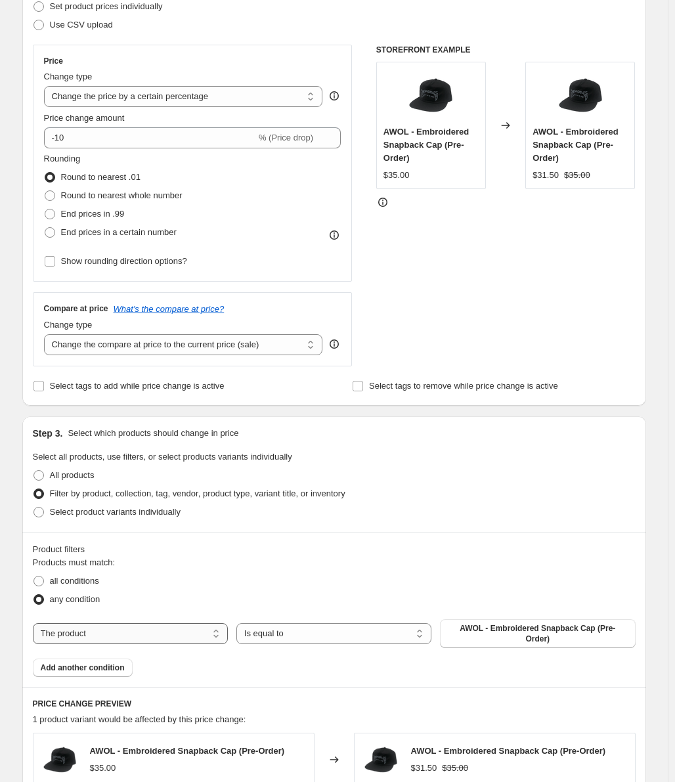
click at [90, 625] on select "The product The product's collection The product's tag The product's vendor The…" at bounding box center [130, 633] width 195 height 21
select select "tag"
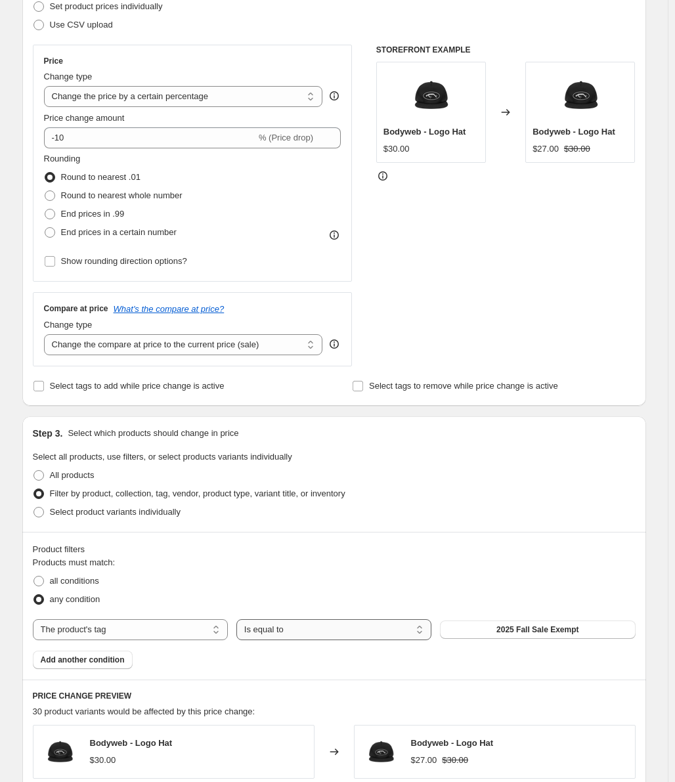
click at [311, 629] on select "Is equal to Is not equal to" at bounding box center [333, 629] width 195 height 21
select select "not_equal"
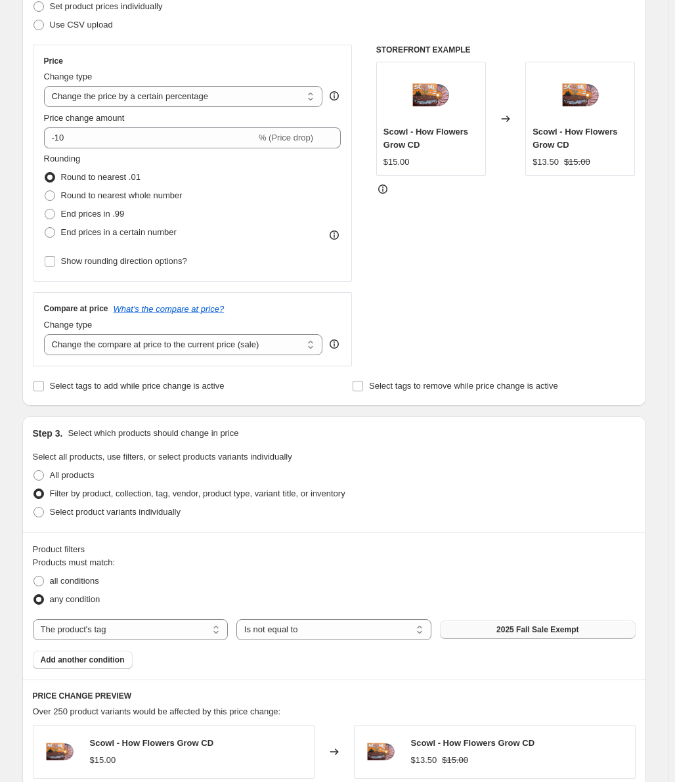
click at [514, 635] on span "2025 Fall Sale Exempt" at bounding box center [538, 630] width 82 height 11
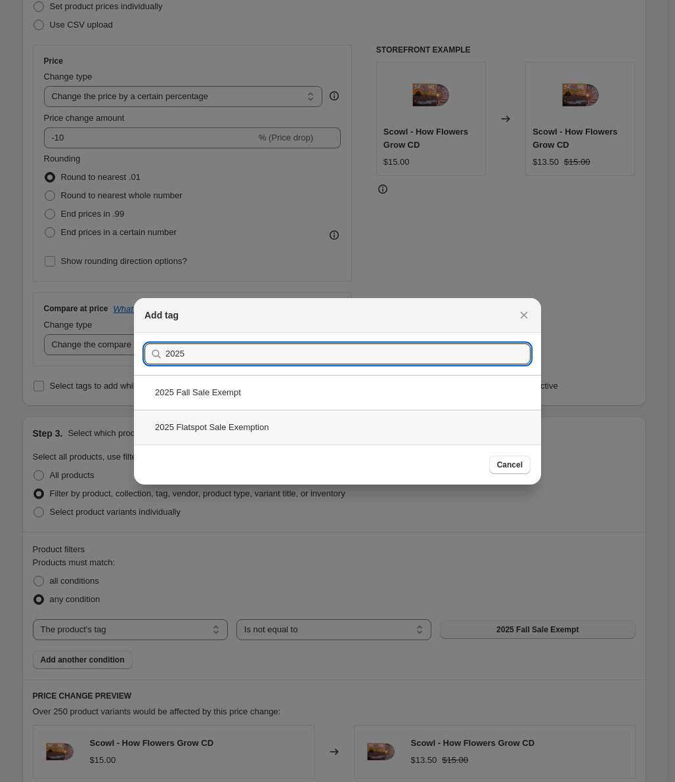
type input "2025"
click at [228, 430] on div "2025 Flatspot Sale Exemption" at bounding box center [337, 427] width 407 height 35
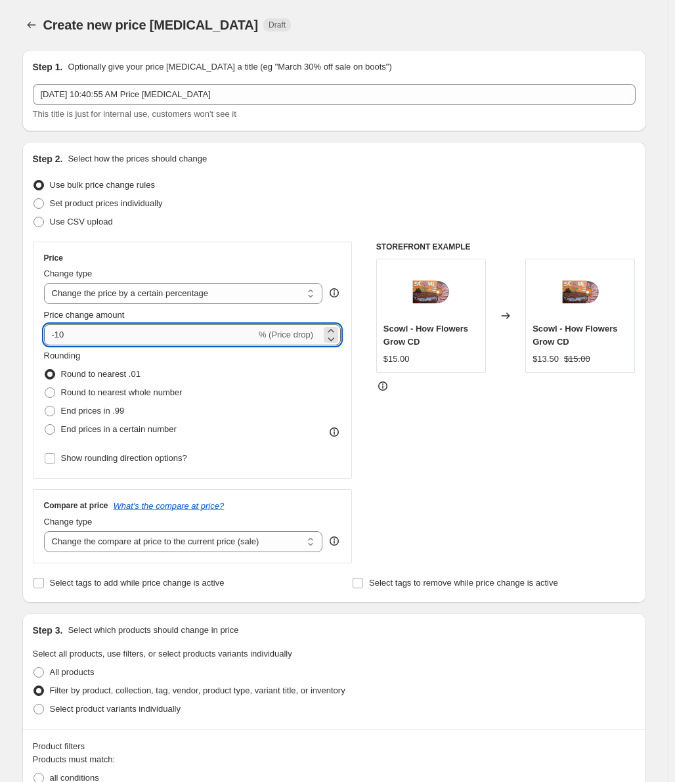
click at [100, 333] on input "-10" at bounding box center [150, 334] width 212 height 21
drag, startPoint x: 100, startPoint y: 333, endPoint x: 60, endPoint y: 333, distance: 40.1
click at [60, 333] on input "-10" at bounding box center [150, 334] width 212 height 21
type input "-20"
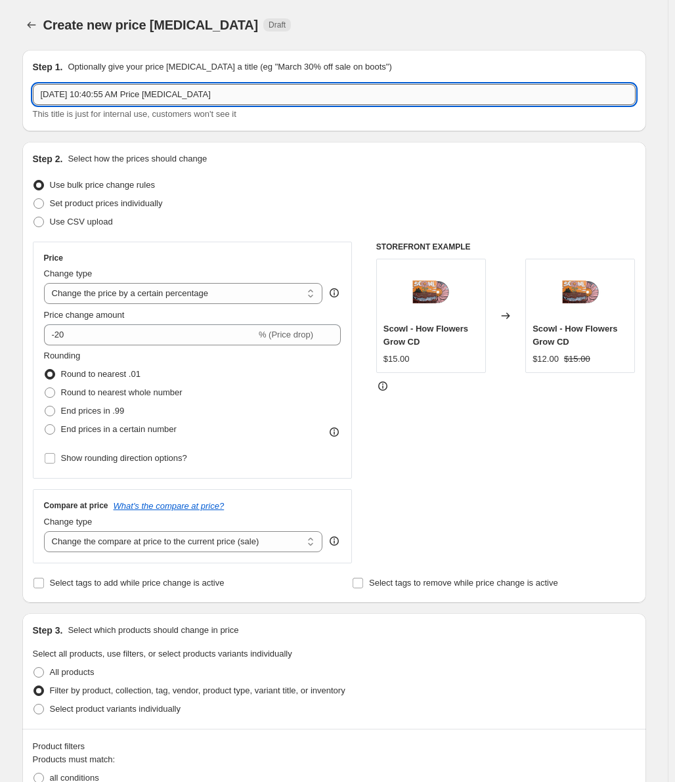
click at [118, 102] on input "Aug 13, 2025, 10:40:55 AM Price change job" at bounding box center [334, 94] width 603 height 21
type input "2025 Fall Flatspot Sale - 20% Off (8/25-8/29)"
click at [287, 166] on div "Step 2. Select how the prices should change Use bulk price change rules Set pro…" at bounding box center [334, 372] width 603 height 440
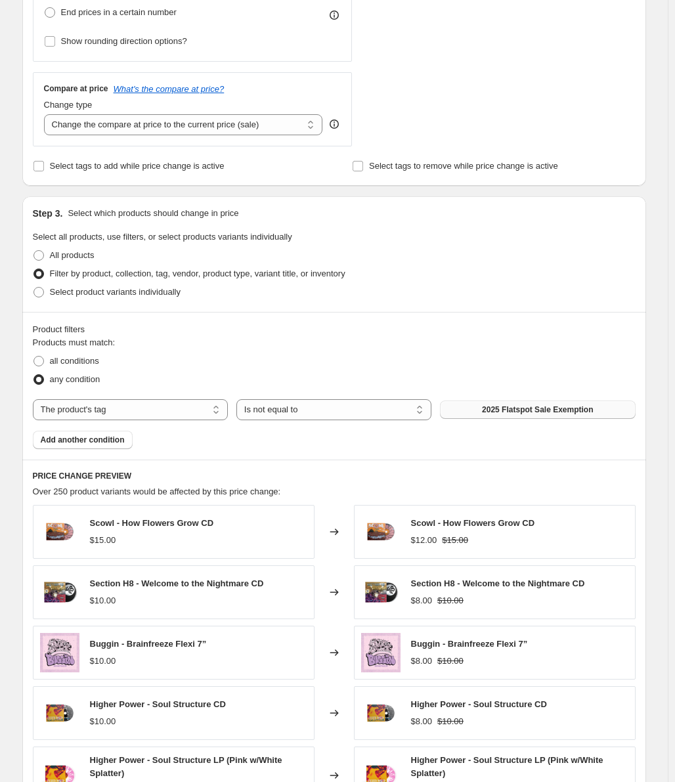
scroll to position [591, 0]
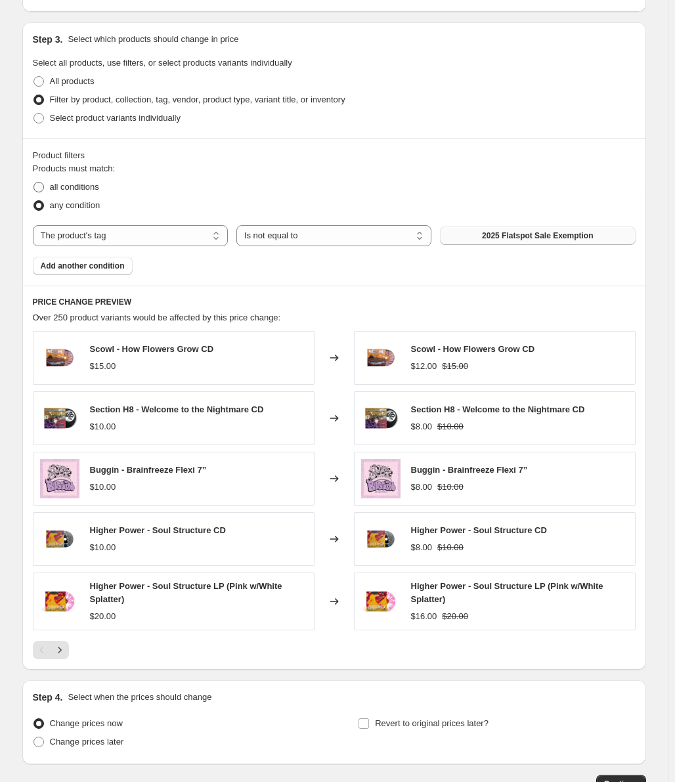
click at [92, 188] on span "all conditions" at bounding box center [74, 187] width 49 height 10
click at [34, 183] on input "all conditions" at bounding box center [33, 182] width 1 height 1
radio input "true"
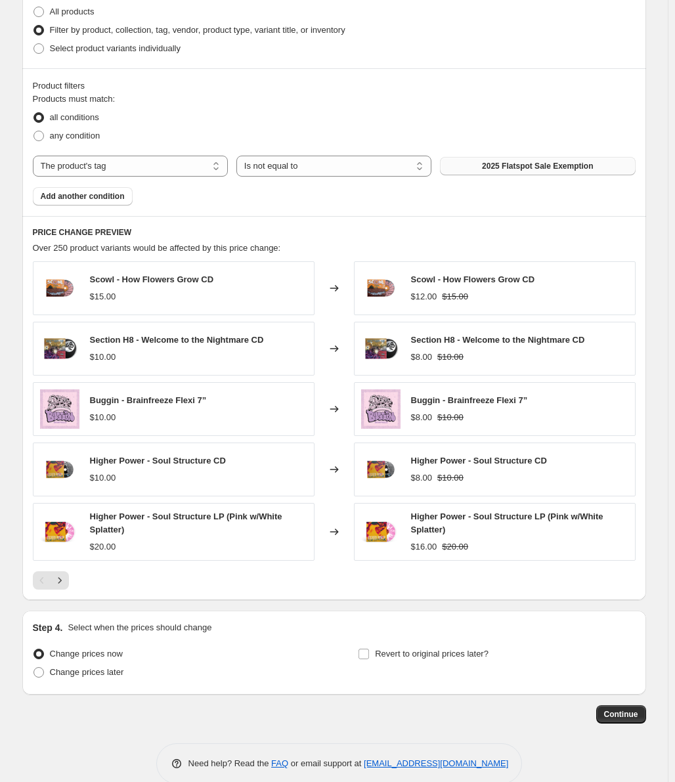
scroll to position [683, 0]
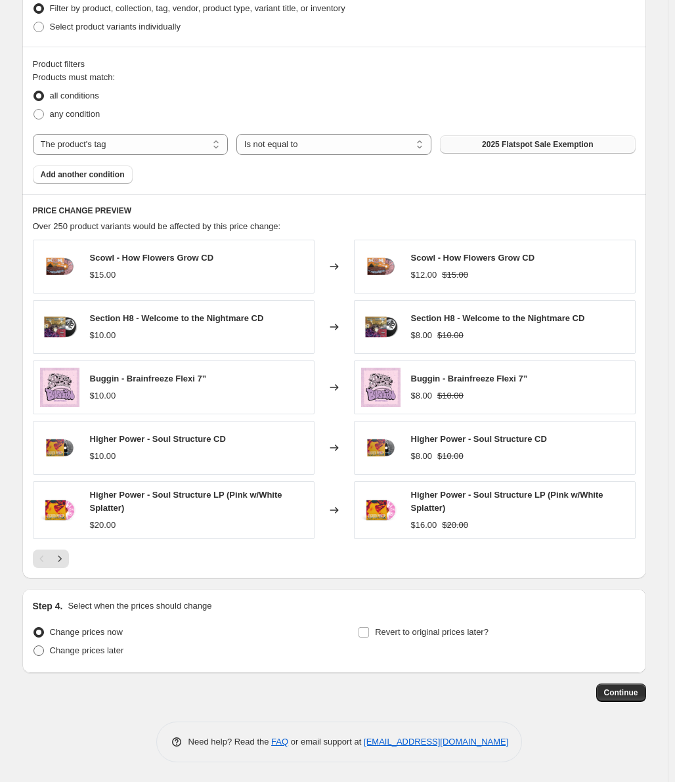
click at [97, 657] on span "Change prices later" at bounding box center [87, 650] width 74 height 13
click at [34, 646] on input "Change prices later" at bounding box center [33, 646] width 1 height 1
radio input "true"
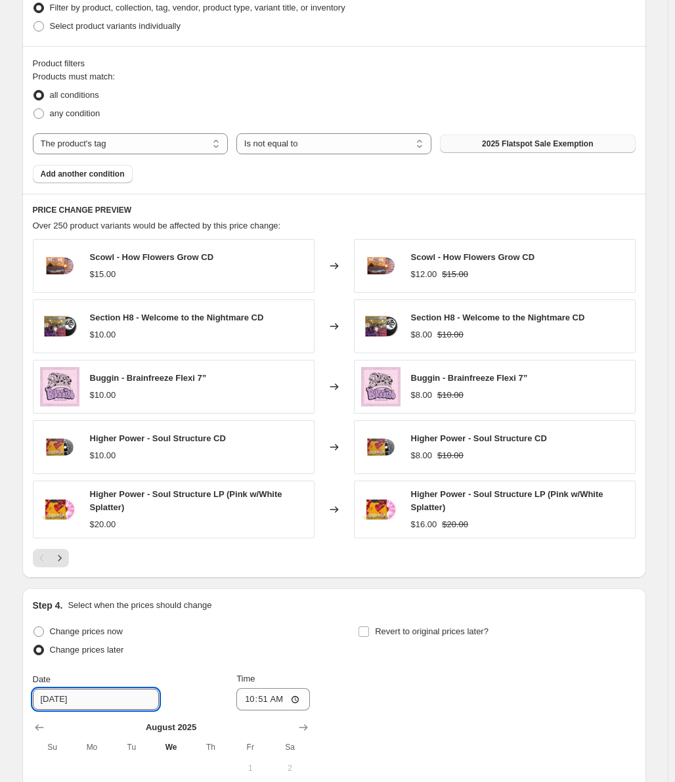
click at [106, 701] on input "8/14/2025" at bounding box center [96, 699] width 126 height 21
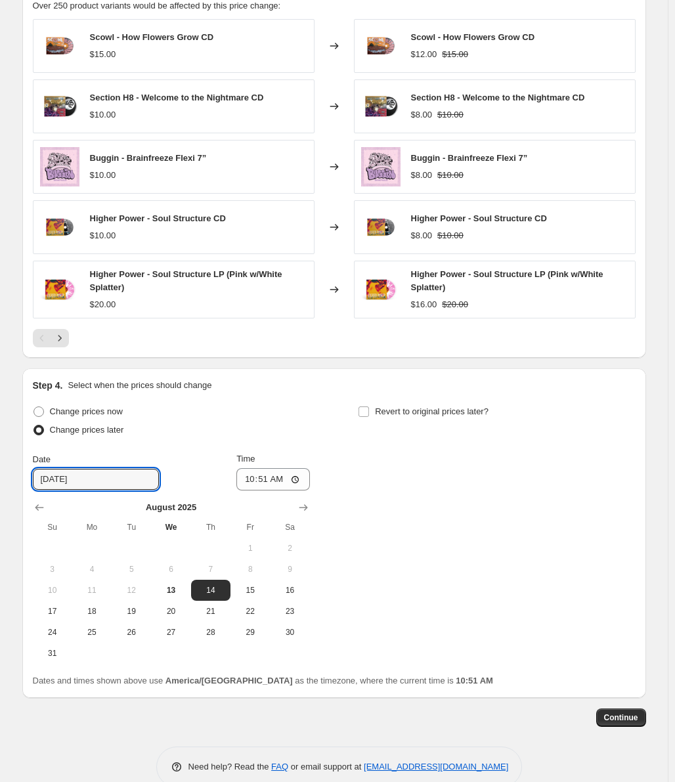
scroll to position [929, 0]
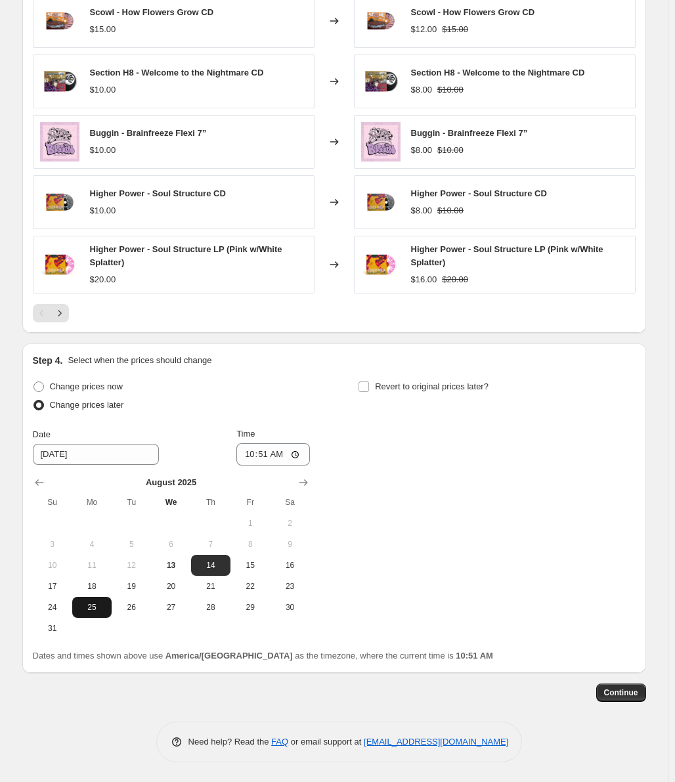
click at [89, 611] on span "25" at bounding box center [91, 607] width 29 height 11
type input "8/25/2025"
click at [251, 455] on input "10:51" at bounding box center [273, 454] width 74 height 22
type input "09:00"
click at [527, 449] on div "Change prices now Change prices later Date 8/25/2025 Time 09:00 August 2025 Su …" at bounding box center [334, 508] width 603 height 261
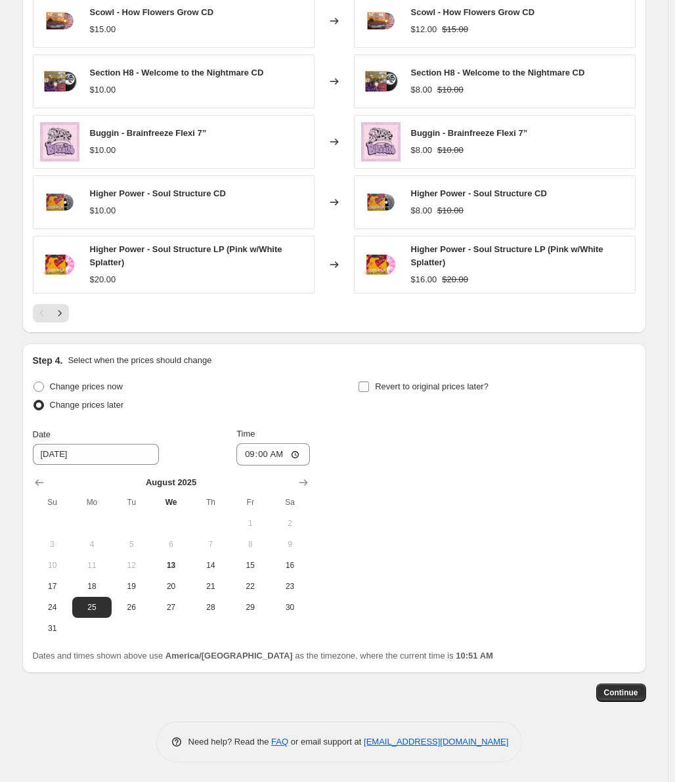
click at [392, 389] on span "Revert to original prices later?" at bounding box center [432, 387] width 114 height 10
click at [369, 389] on input "Revert to original prices later?" at bounding box center [364, 387] width 11 height 11
checkbox input "true"
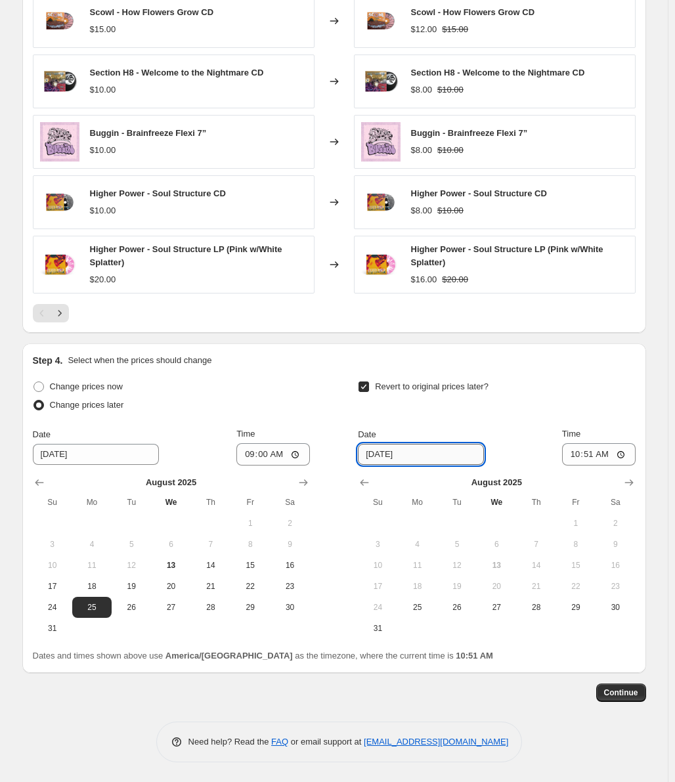
click at [375, 454] on input "8/20/2025" at bounding box center [421, 454] width 126 height 21
drag, startPoint x: 568, startPoint y: 606, endPoint x: 569, endPoint y: 599, distance: 7.3
click at [568, 606] on span "29" at bounding box center [576, 607] width 29 height 11
type input "8/29/2025"
click at [582, 446] on input "10:51" at bounding box center [599, 454] width 74 height 22
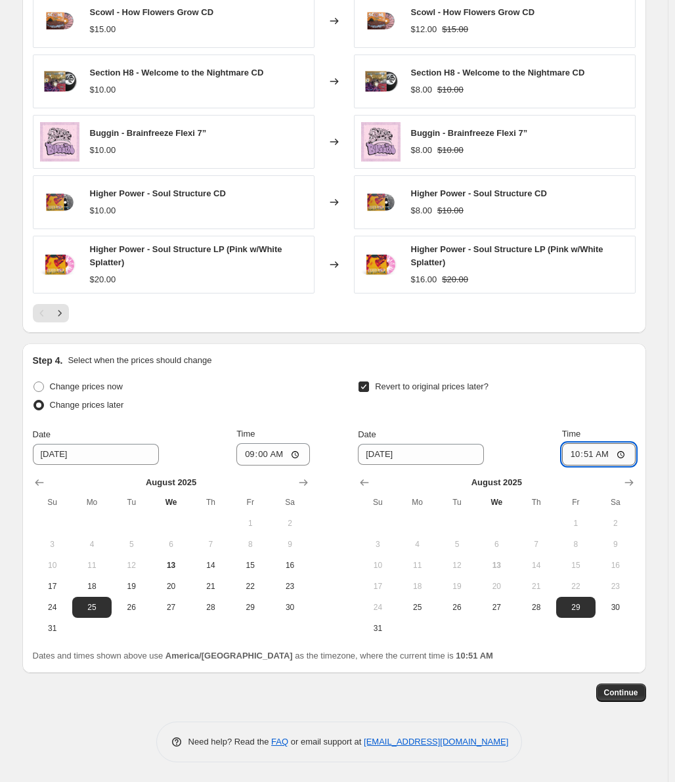
click at [590, 454] on input "10:51" at bounding box center [599, 454] width 74 height 22
type input "22:59"
click at [554, 374] on div "Step 4. Select when the prices should change Change prices now Change prices la…" at bounding box center [334, 508] width 603 height 309
click at [615, 695] on span "Continue" at bounding box center [621, 693] width 34 height 11
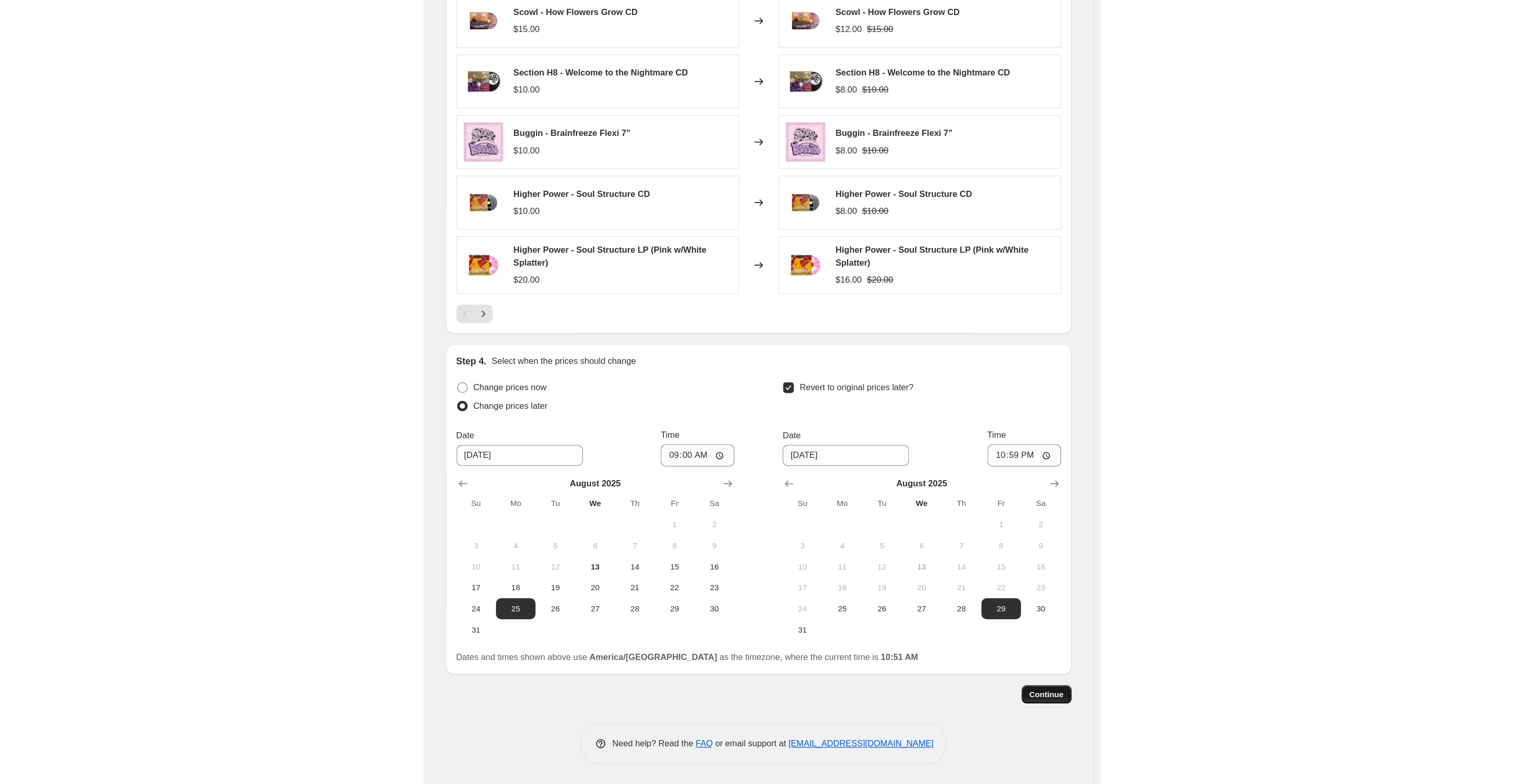
scroll to position [0, 0]
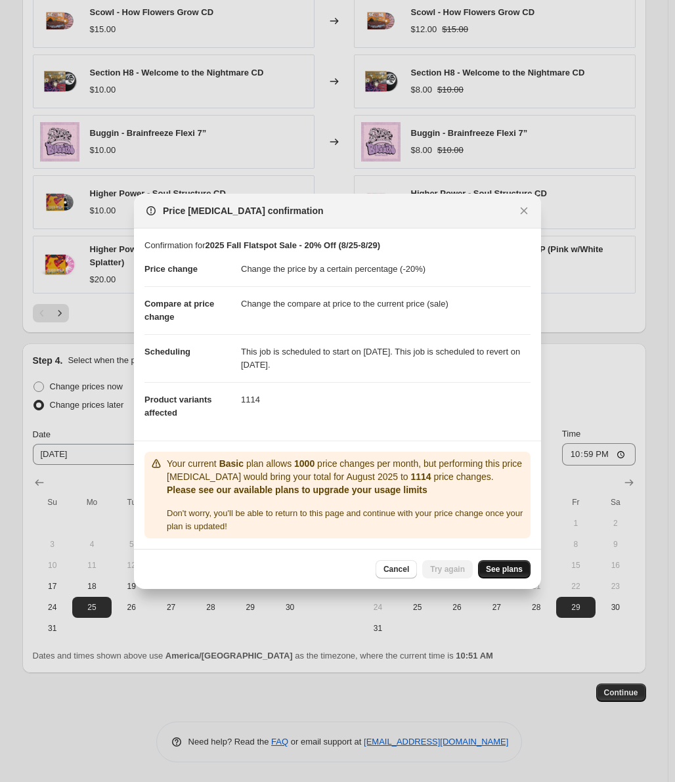
click at [500, 567] on span "See plans" at bounding box center [504, 569] width 37 height 11
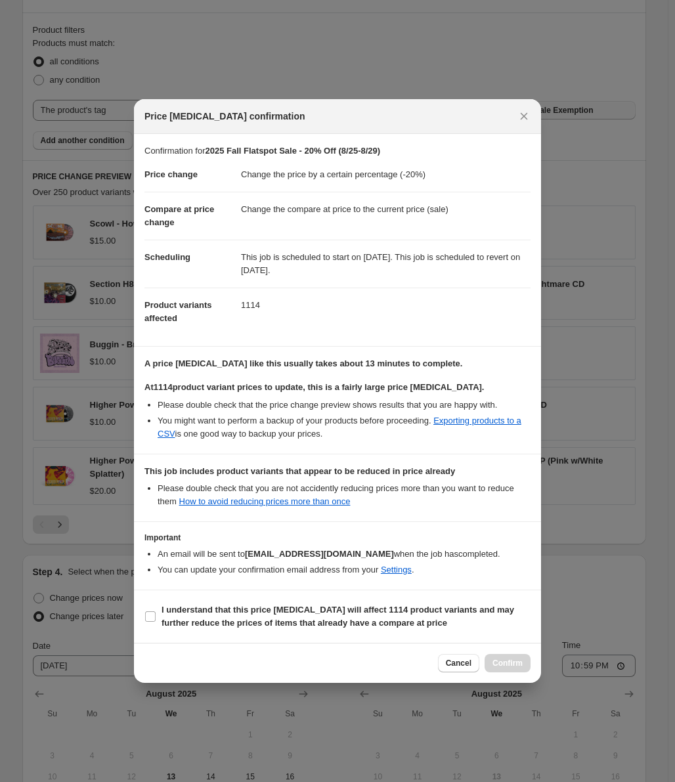
scroll to position [717, 0]
click at [240, 611] on b "I understand that this price change job will affect 1114 product variants and m…" at bounding box center [338, 616] width 353 height 23
click at [156, 611] on input "I understand that this price change job will affect 1114 product variants and m…" at bounding box center [150, 616] width 11 height 11
checkbox input "true"
click at [510, 664] on span "Confirm" at bounding box center [508, 663] width 30 height 11
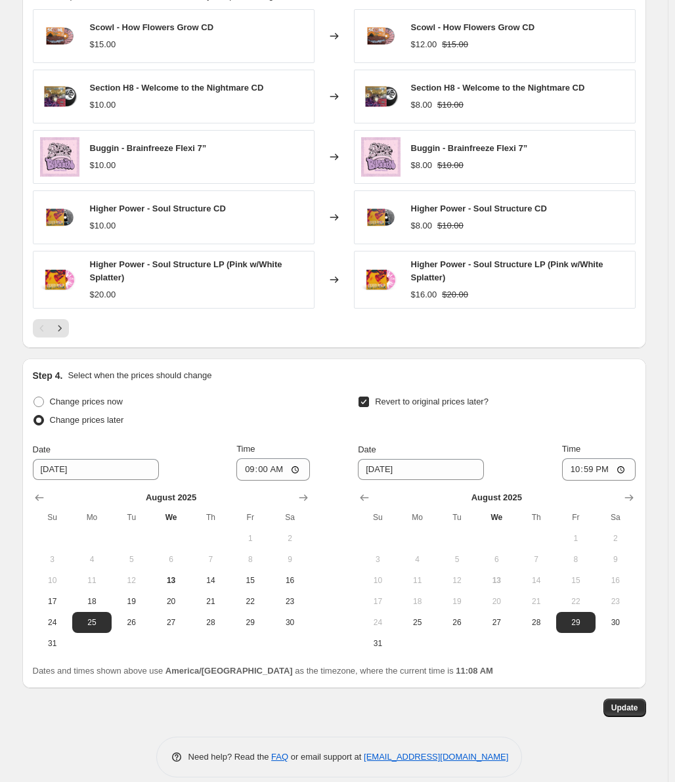
scroll to position [1032, 0]
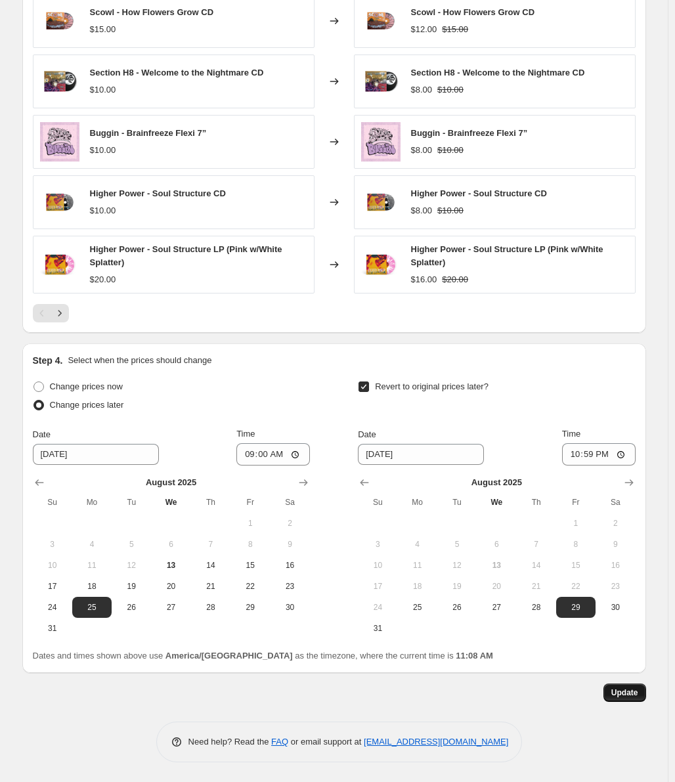
click at [617, 689] on span "Update" at bounding box center [624, 693] width 27 height 11
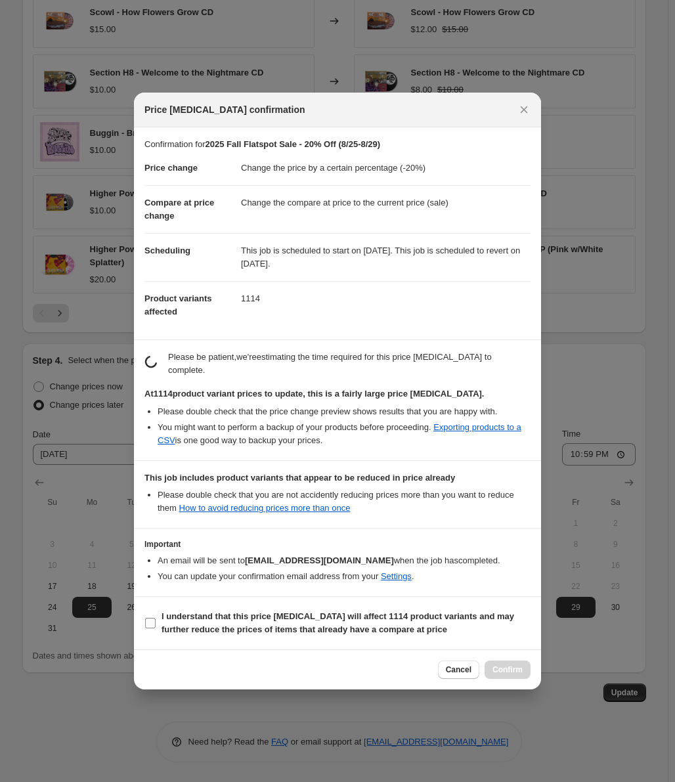
click at [292, 621] on b "I understand that this price change job will affect 1114 product variants and m…" at bounding box center [338, 622] width 353 height 23
click at [156, 621] on input "I understand that this price change job will affect 1114 product variants and m…" at bounding box center [150, 623] width 11 height 11
checkbox input "true"
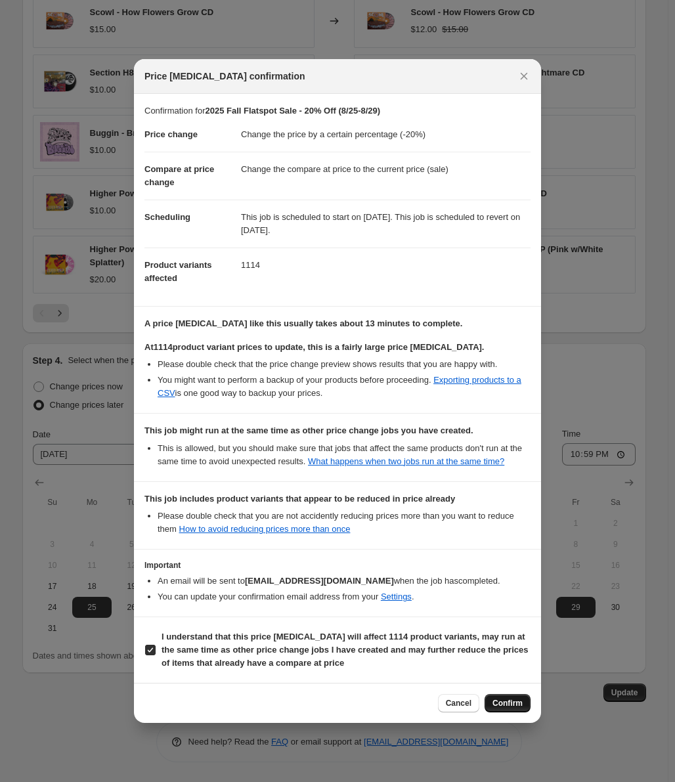
click at [513, 701] on span "Confirm" at bounding box center [508, 703] width 30 height 11
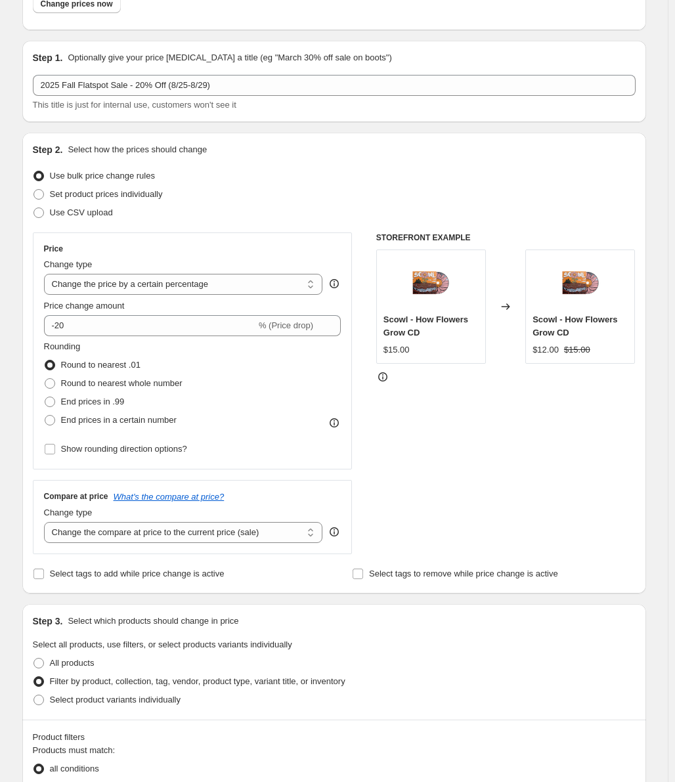
scroll to position [0, 0]
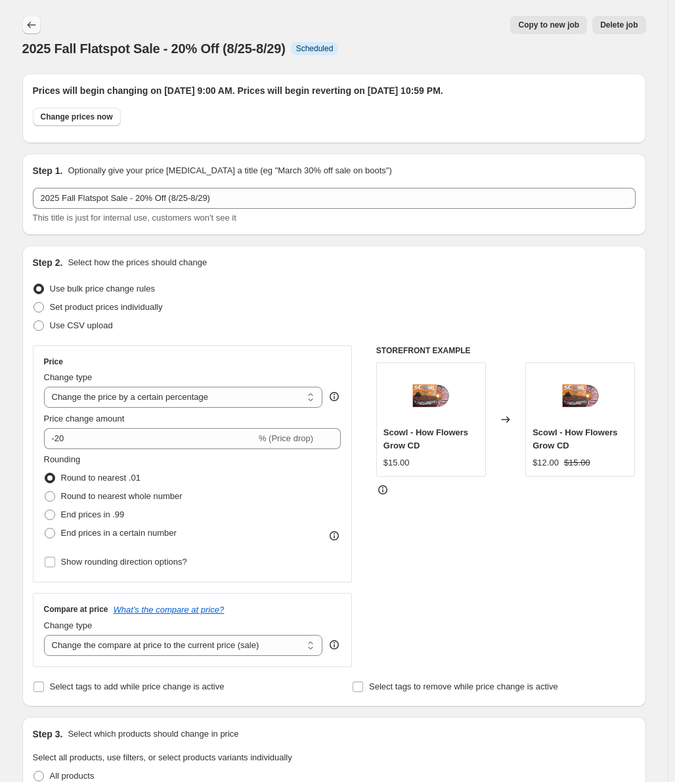
drag, startPoint x: 22, startPoint y: 23, endPoint x: 30, endPoint y: 27, distance: 8.2
click at [32, 27] on icon "Price change jobs" at bounding box center [31, 24] width 13 height 13
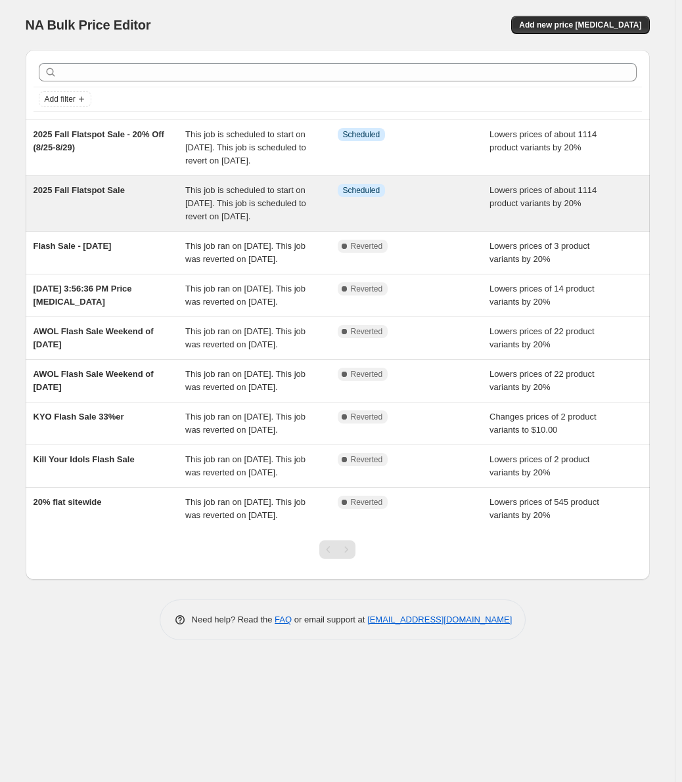
click at [132, 223] on div "2025 Fall Flatspot Sale" at bounding box center [109, 203] width 152 height 39
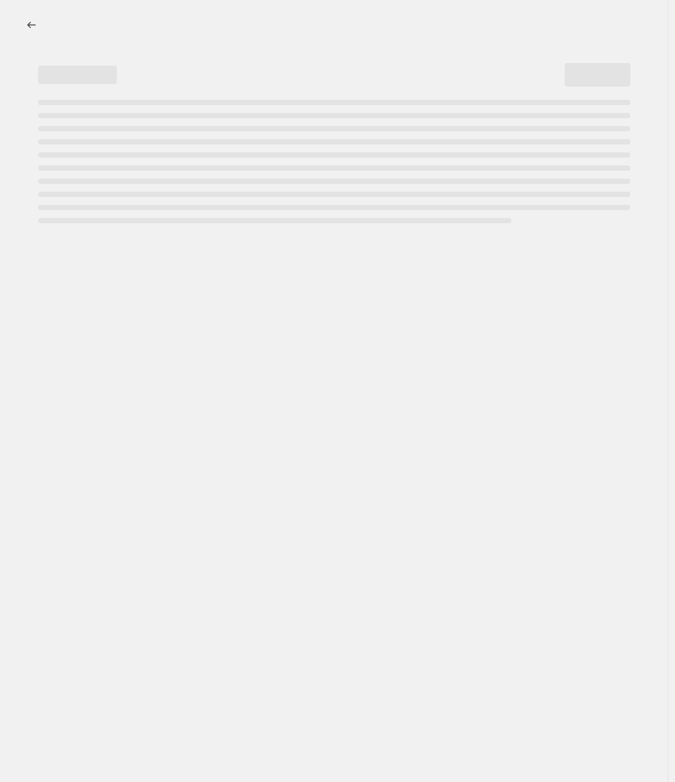
select select "percentage"
select select "tag"
select select "not_equal"
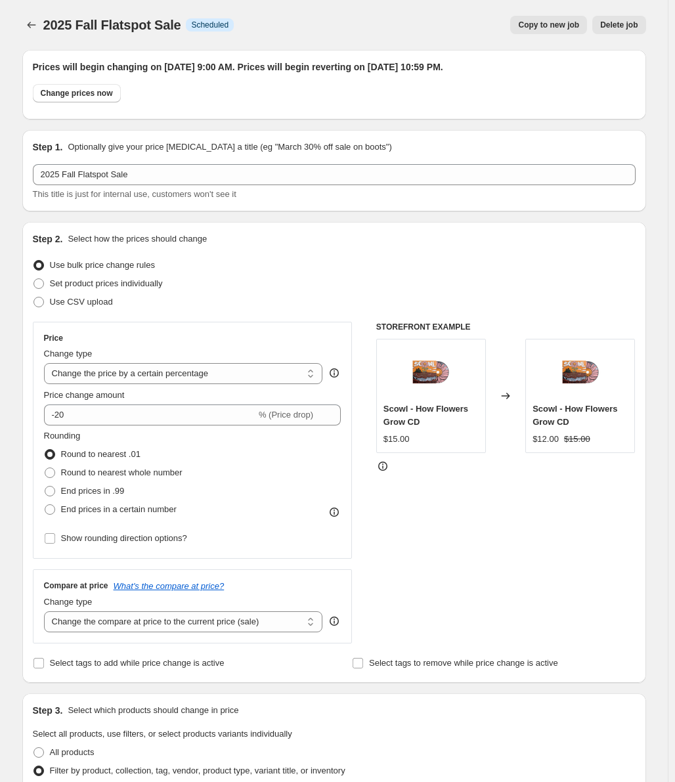
click at [610, 22] on span "Delete job" at bounding box center [618, 25] width 37 height 11
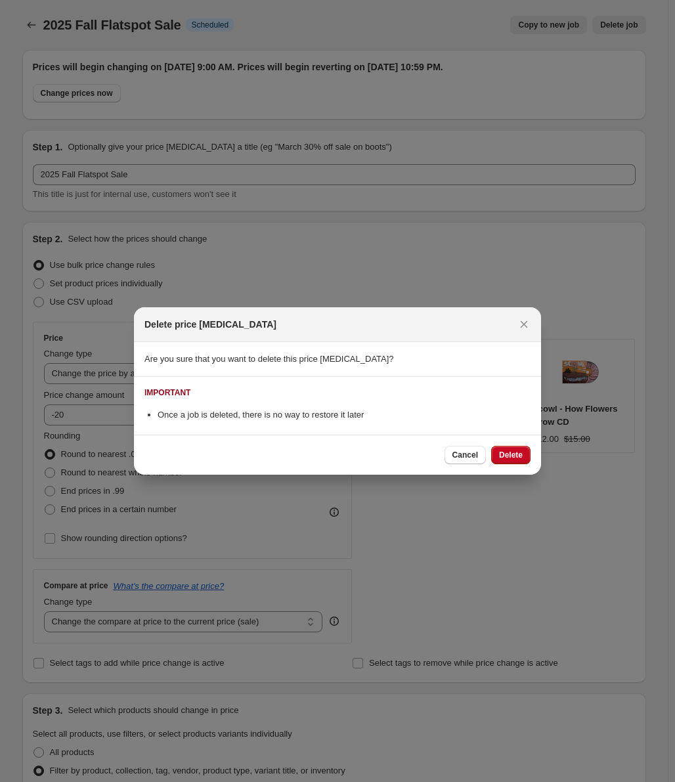
drag, startPoint x: 529, startPoint y: 319, endPoint x: 369, endPoint y: 151, distance: 232.3
click at [529, 319] on icon "Close" at bounding box center [524, 324] width 13 height 13
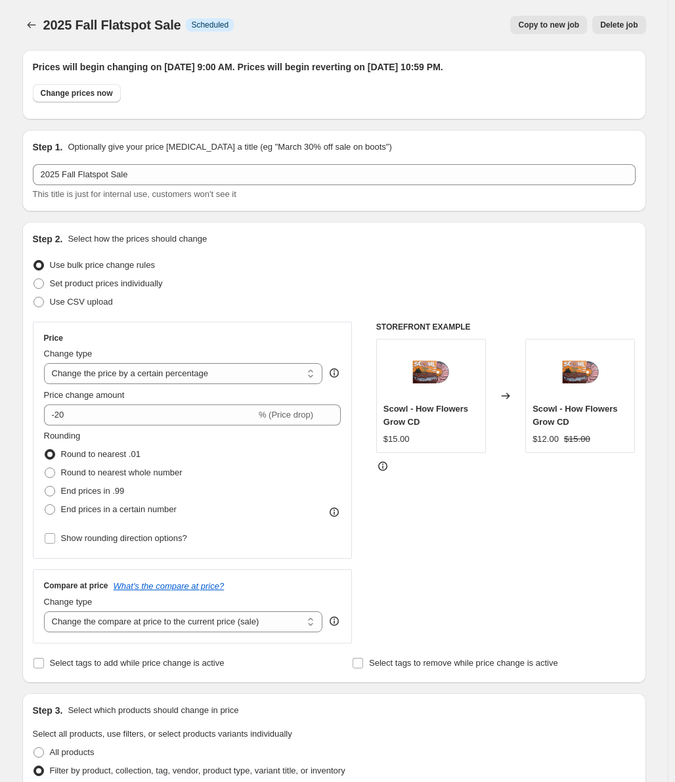
click at [611, 24] on span "Delete job" at bounding box center [618, 25] width 37 height 11
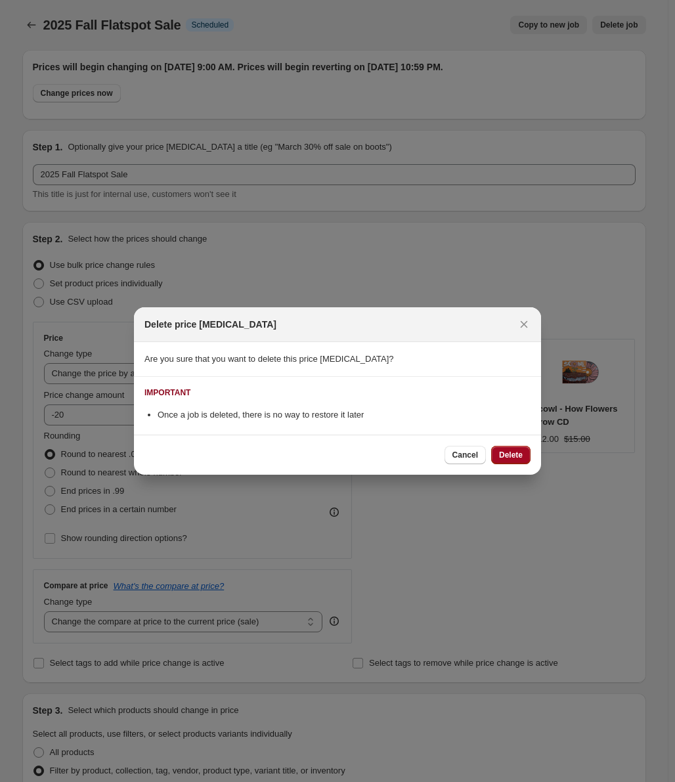
click at [517, 455] on span "Delete" at bounding box center [511, 455] width 24 height 11
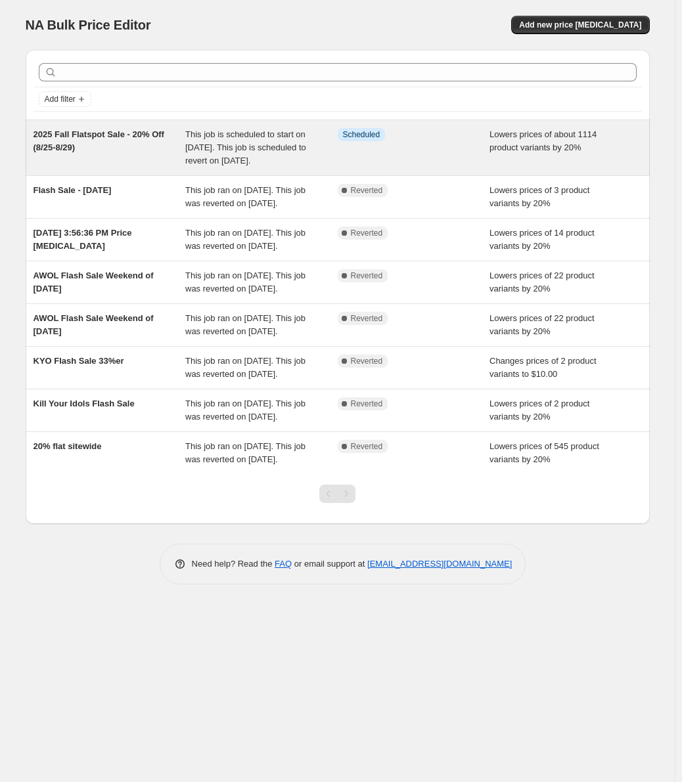
click at [91, 150] on div "2025 Fall Flatspot Sale - 20% Off (8/25-8/29)" at bounding box center [109, 147] width 152 height 39
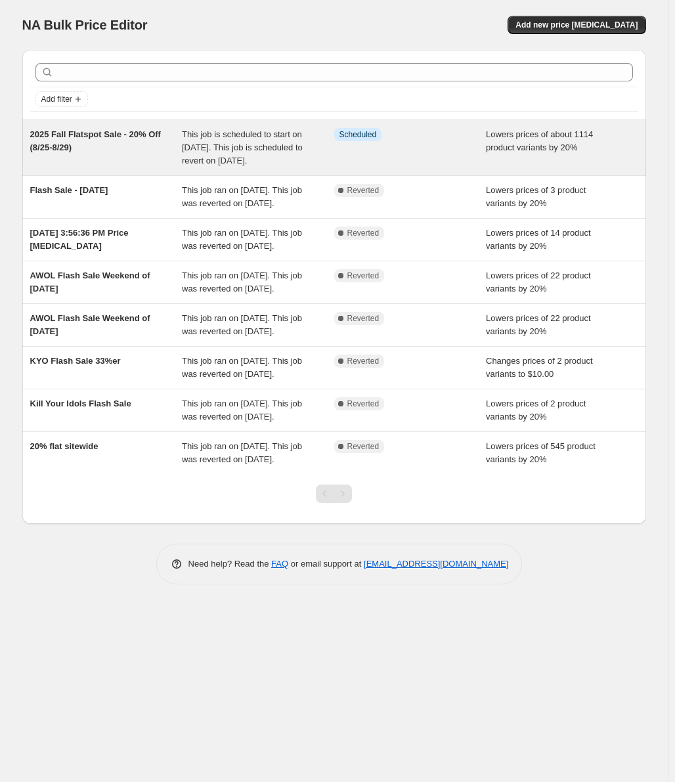
select select "percentage"
select select "tag"
select select "not_equal"
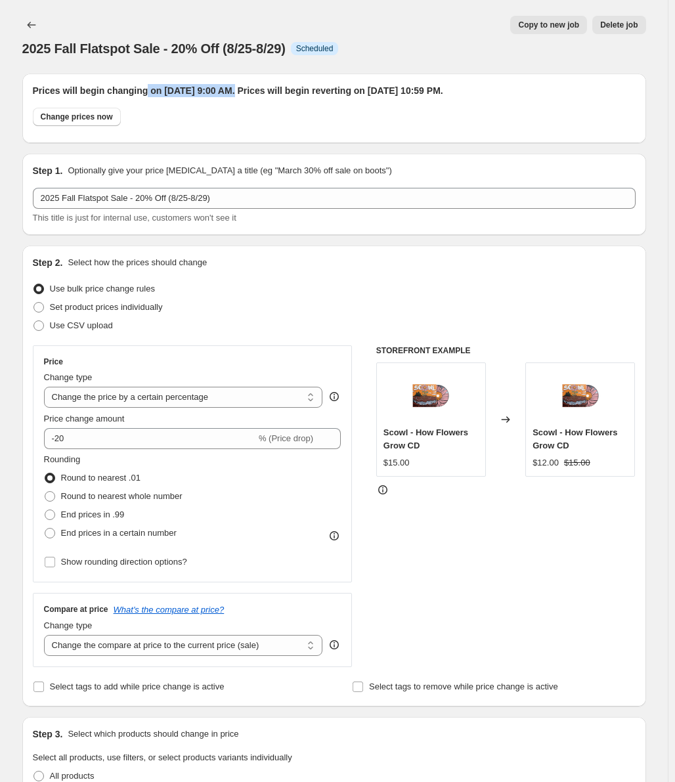
drag, startPoint x: 149, startPoint y: 90, endPoint x: 240, endPoint y: 89, distance: 91.3
click at [236, 88] on h2 "Prices will begin changing on August 25, 2025 at 9:00 AM. Prices will begin rev…" at bounding box center [334, 90] width 603 height 13
drag, startPoint x: 240, startPoint y: 89, endPoint x: 257, endPoint y: 89, distance: 16.4
click at [240, 89] on h2 "Prices will begin changing on August 25, 2025 at 9:00 AM. Prices will begin rev…" at bounding box center [334, 90] width 603 height 13
drag, startPoint x: 311, startPoint y: 87, endPoint x: 444, endPoint y: 81, distance: 133.5
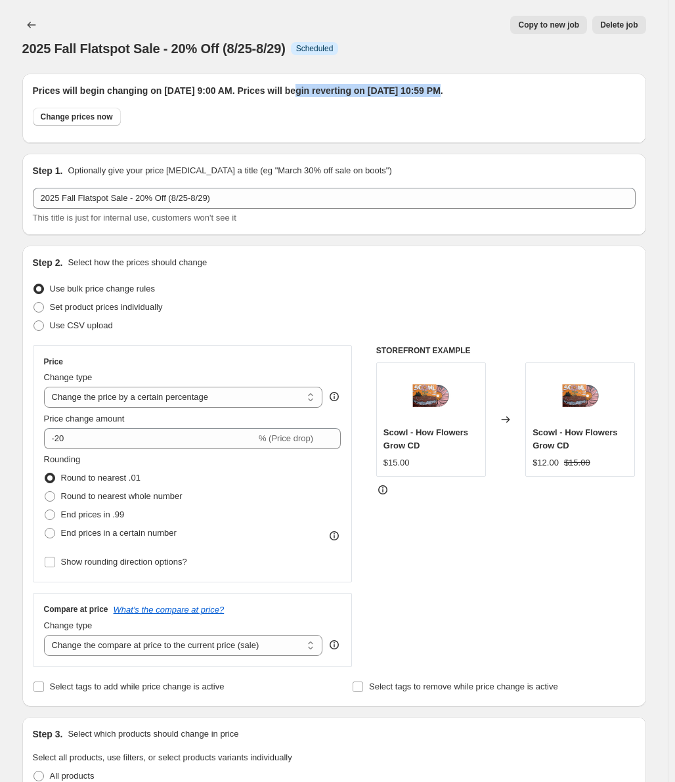
click at [441, 81] on div "Prices will begin changing on August 25, 2025 at 9:00 AM. Prices will begin rev…" at bounding box center [334, 109] width 624 height 70
click at [444, 81] on div "Prices will begin changing on August 25, 2025 at 9:00 AM. Prices will begin rev…" at bounding box center [334, 109] width 624 height 70
click at [25, 26] on button "Price change jobs" at bounding box center [31, 25] width 18 height 18
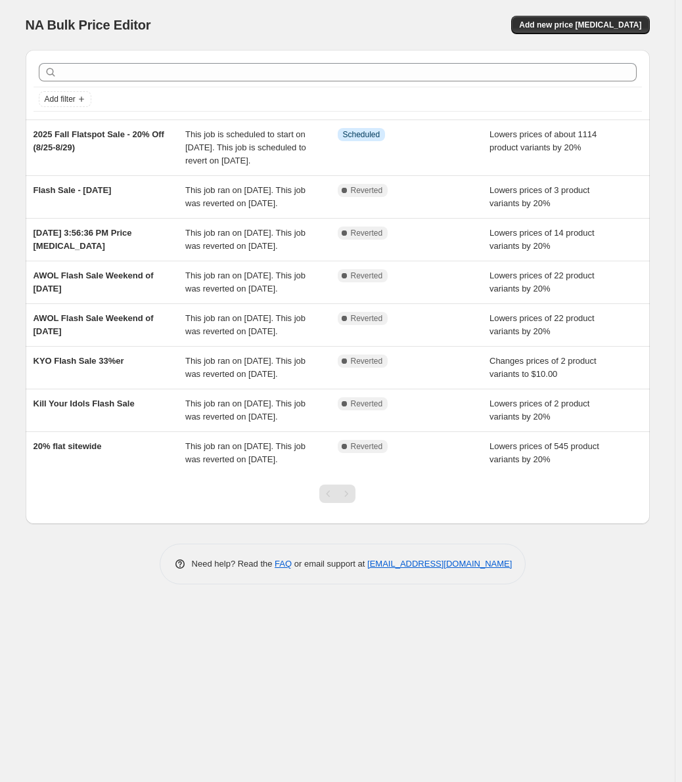
click at [353, 503] on div "Pagination" at bounding box center [346, 494] width 18 height 18
drag, startPoint x: 326, startPoint y: 502, endPoint x: 338, endPoint y: 504, distance: 11.2
click at [326, 502] on div "Pagination" at bounding box center [328, 494] width 18 height 18
click at [345, 503] on div "Pagination" at bounding box center [346, 494] width 18 height 18
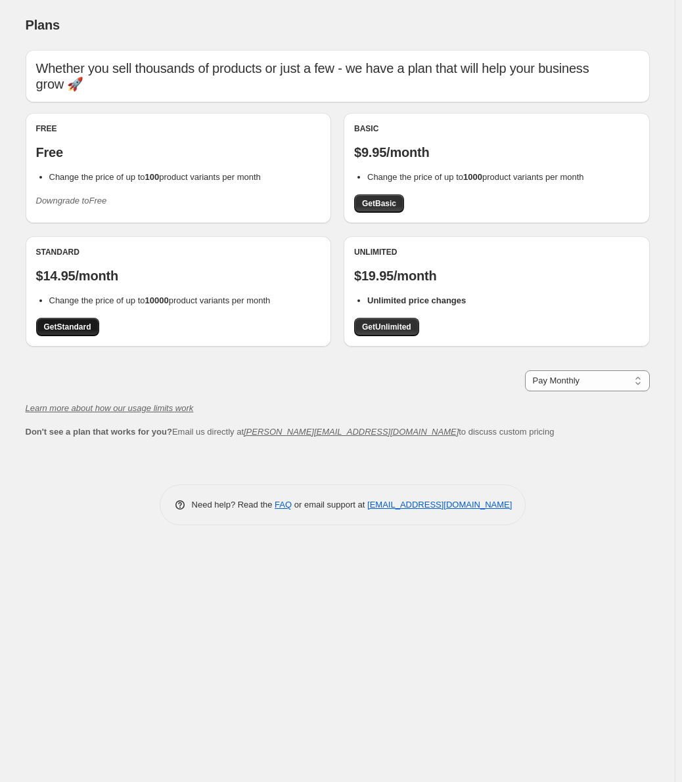
click at [74, 326] on span "Get Standard" at bounding box center [67, 327] width 47 height 11
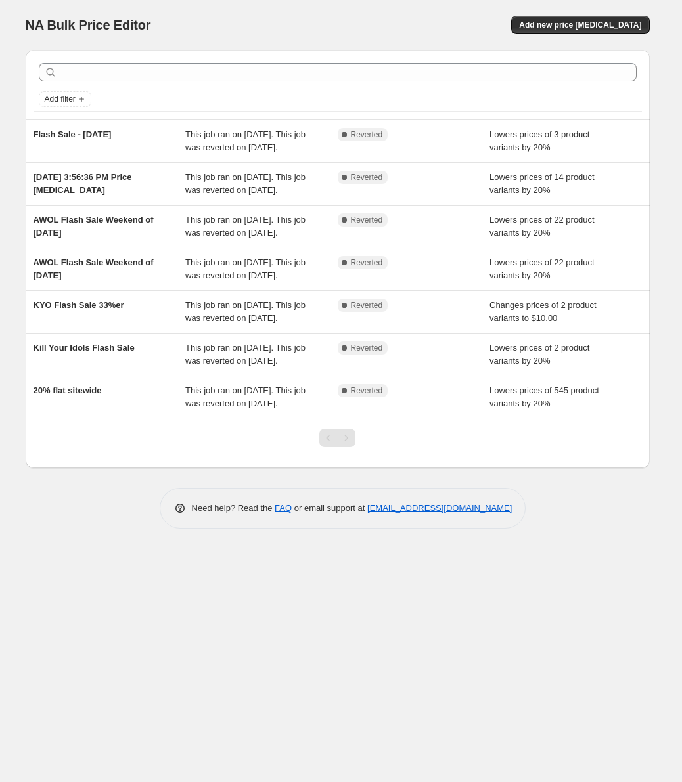
click at [347, 446] on div "Pagination" at bounding box center [346, 438] width 18 height 18
click at [326, 441] on div "Pagination" at bounding box center [328, 438] width 18 height 18
click at [347, 438] on div "Pagination" at bounding box center [346, 438] width 18 height 18
click at [301, 441] on div at bounding box center [338, 443] width 624 height 50
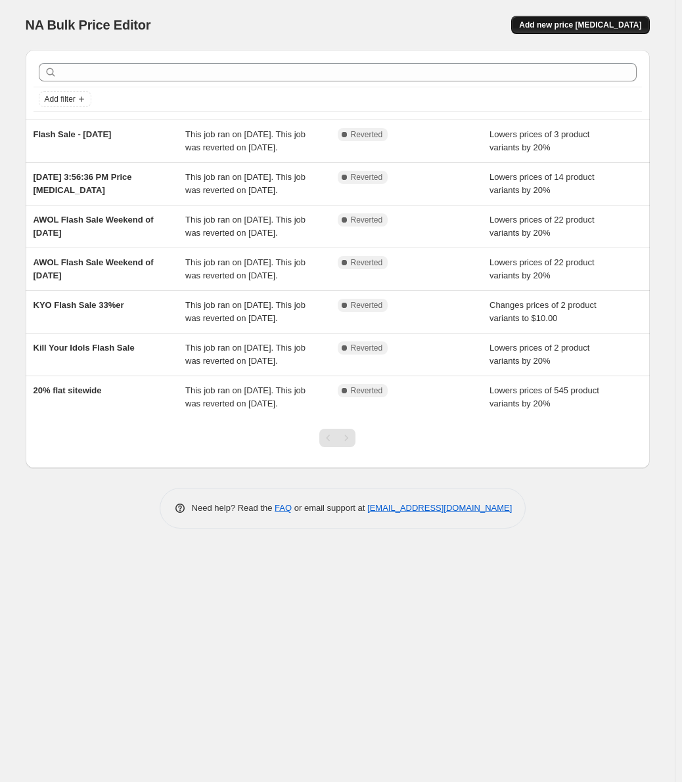
click at [602, 22] on span "Add new price [MEDICAL_DATA]" at bounding box center [580, 25] width 122 height 11
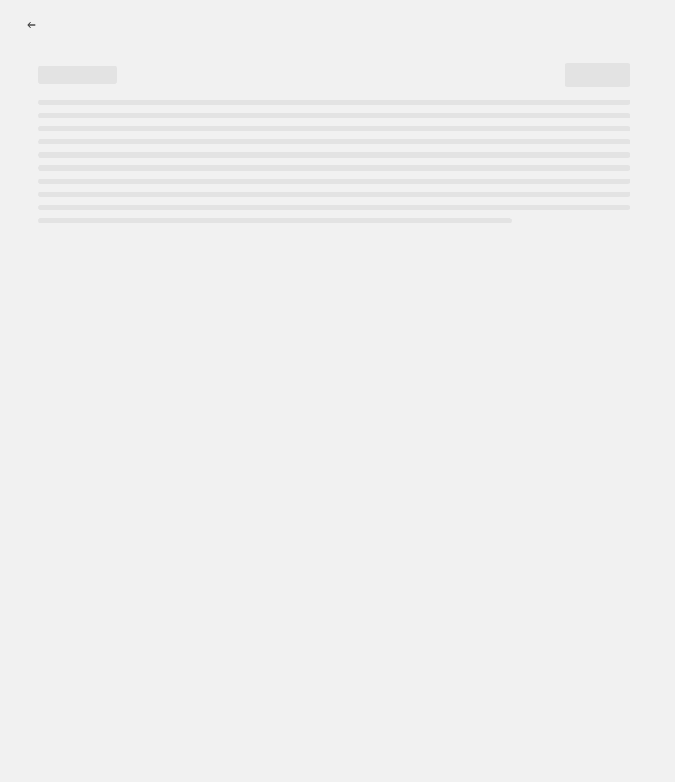
select select "percentage"
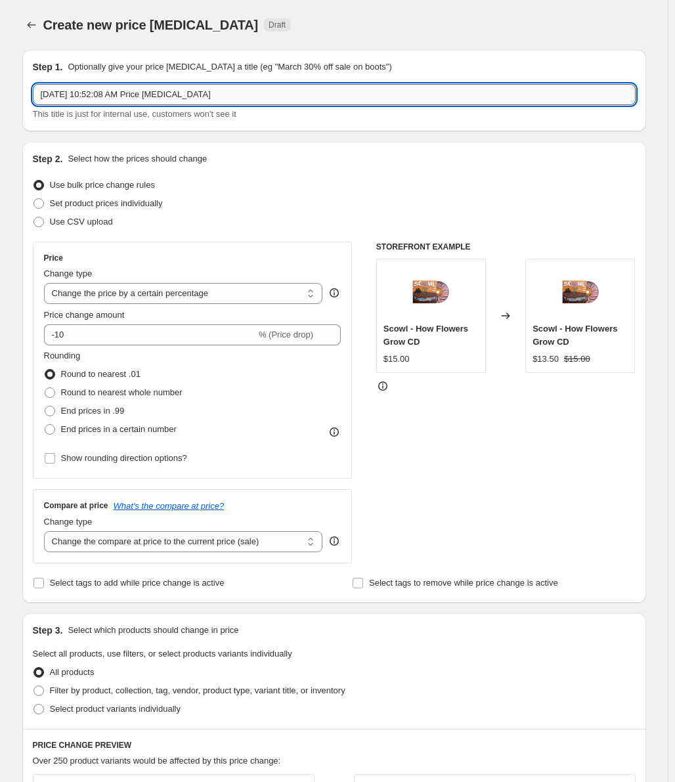
click at [125, 91] on input "Aug 13, 2025, 10:52:08 AM Price change job" at bounding box center [334, 94] width 603 height 21
type input "2025 Flatspot Sale - 8/25-8/29"
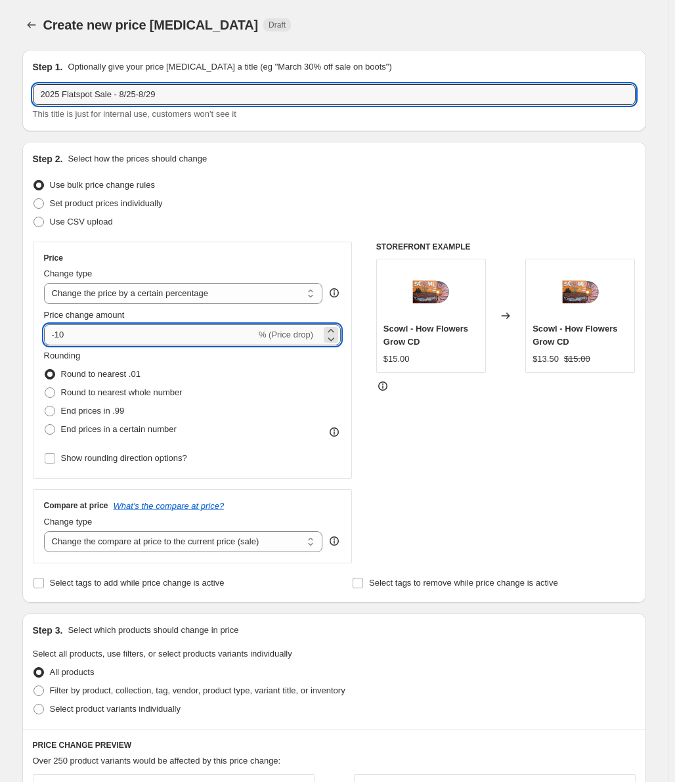
click at [139, 335] on input "-10" at bounding box center [150, 334] width 212 height 21
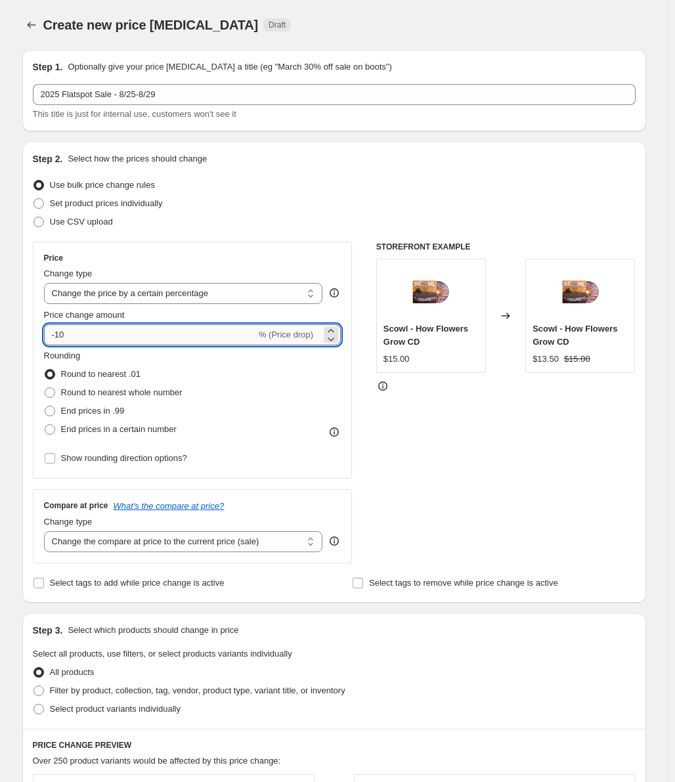
type input "-1"
type input "-20"
click at [407, 31] on div "Create new price change job Draft" at bounding box center [253, 25] width 420 height 18
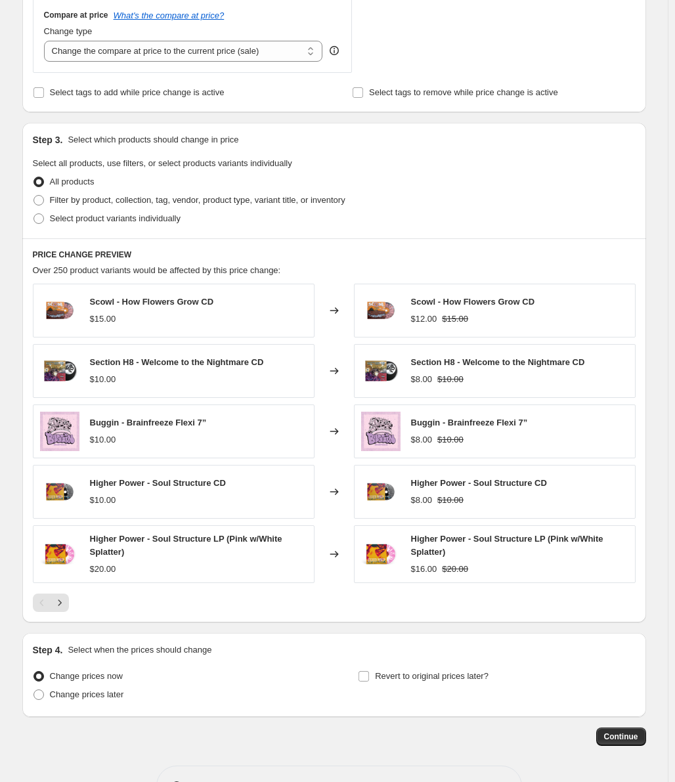
scroll to position [525, 0]
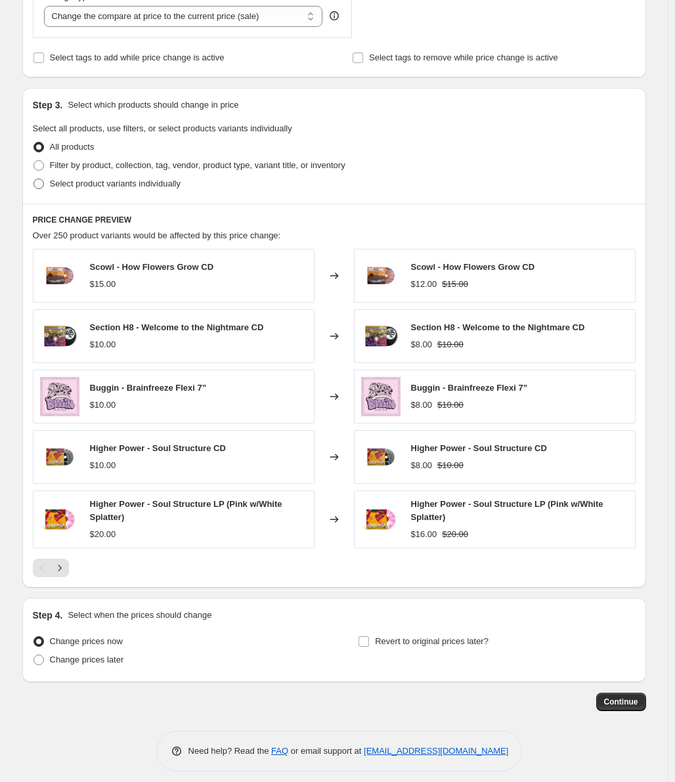
click at [98, 188] on span "Select product variants individually" at bounding box center [115, 184] width 131 height 10
click at [34, 179] on input "Select product variants individually" at bounding box center [33, 179] width 1 height 1
radio input "true"
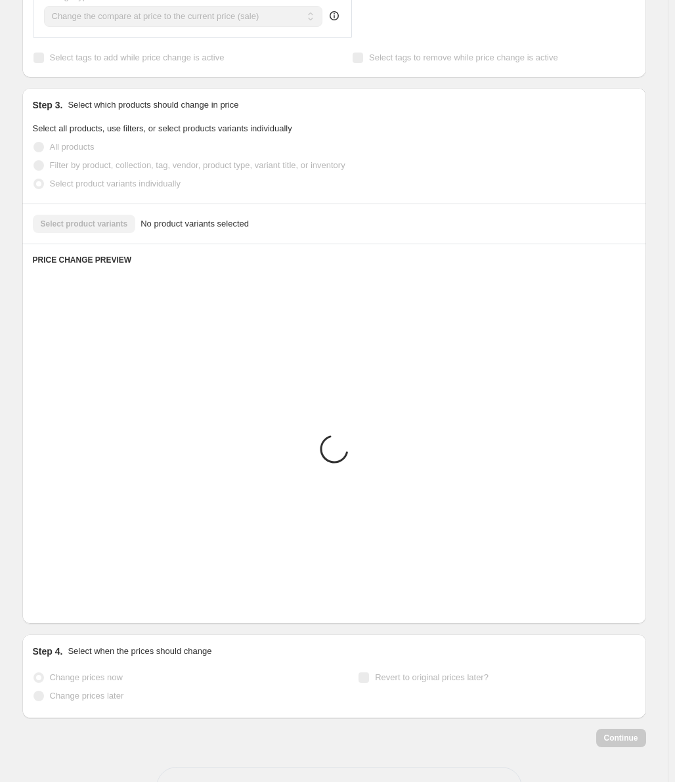
scroll to position [240, 0]
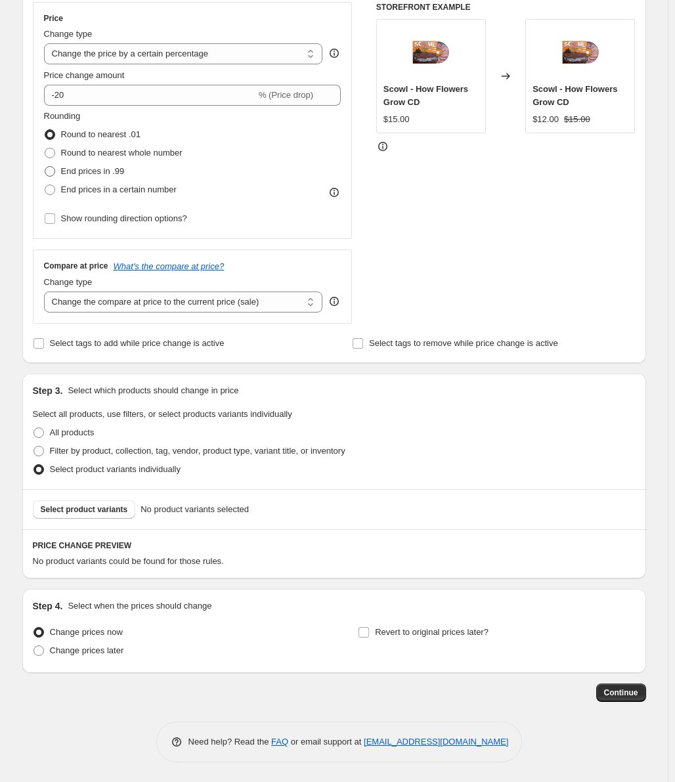
click at [93, 167] on span "End prices in .99" at bounding box center [93, 171] width 64 height 10
click at [45, 167] on input "End prices in .99" at bounding box center [45, 166] width 1 height 1
radio input "true"
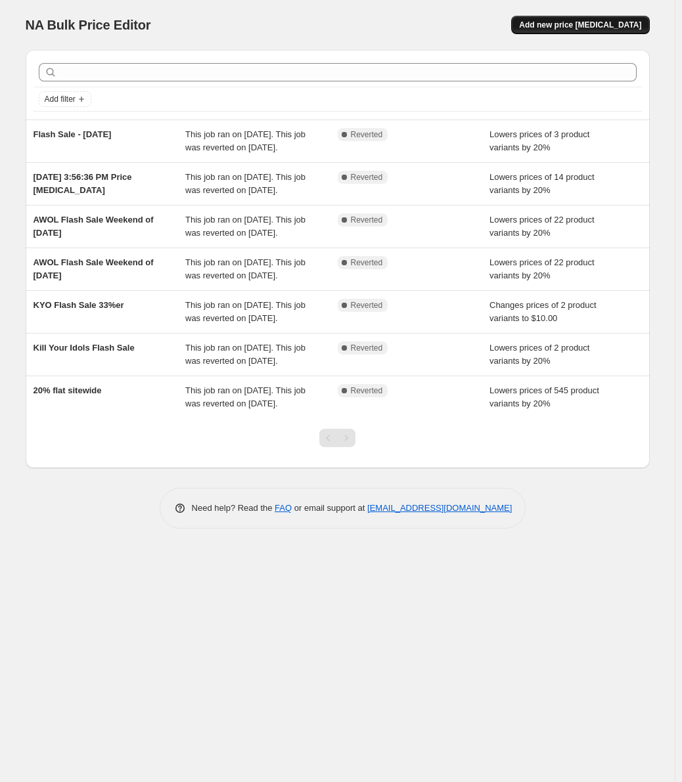
click at [553, 23] on span "Add new price [MEDICAL_DATA]" at bounding box center [580, 25] width 122 height 11
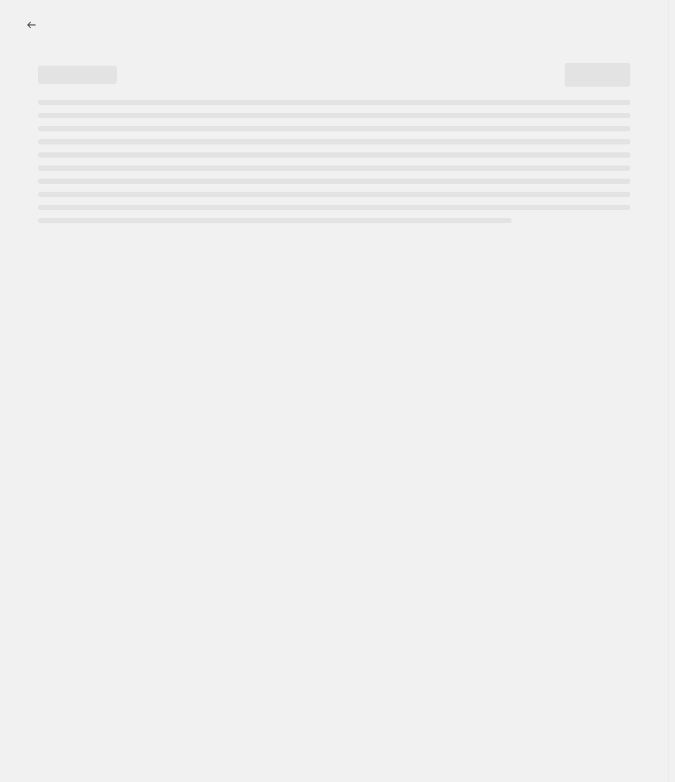
select select "percentage"
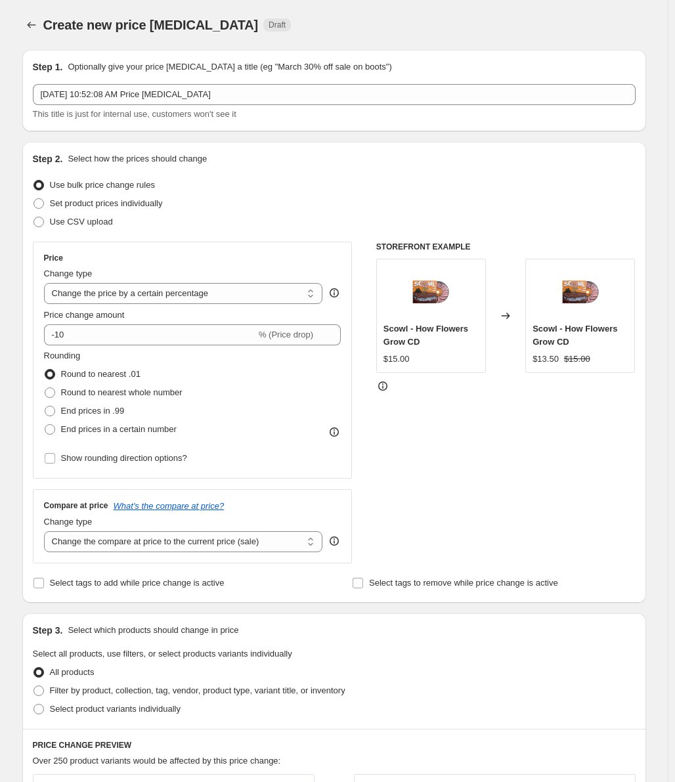
click at [43, 22] on div at bounding box center [32, 25] width 21 height 18
click at [43, 24] on div at bounding box center [32, 25] width 21 height 18
click at [38, 22] on icon "Price change jobs" at bounding box center [31, 24] width 13 height 13
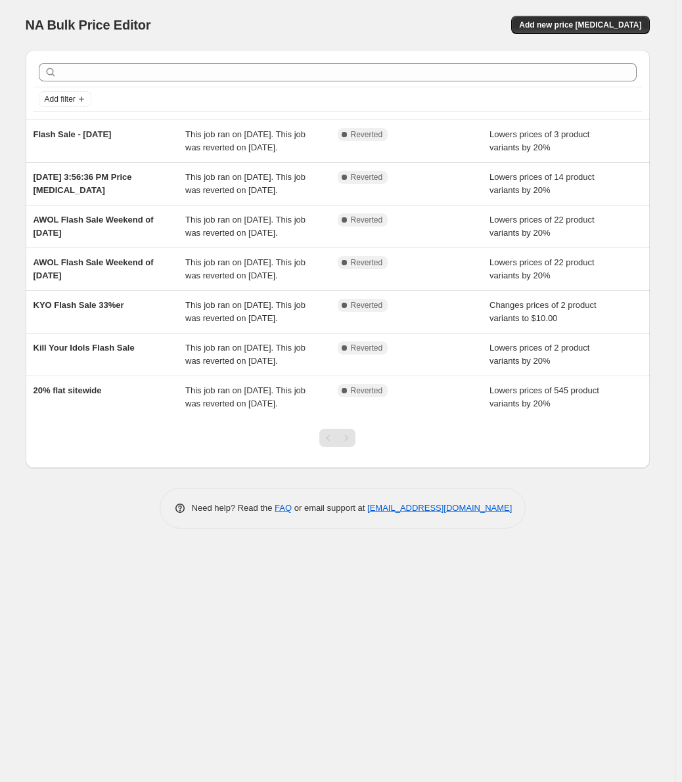
click at [355, 444] on div at bounding box center [337, 443] width 53 height 50
click at [351, 439] on div "Pagination" at bounding box center [346, 438] width 18 height 18
click at [317, 437] on div at bounding box center [337, 443] width 53 height 50
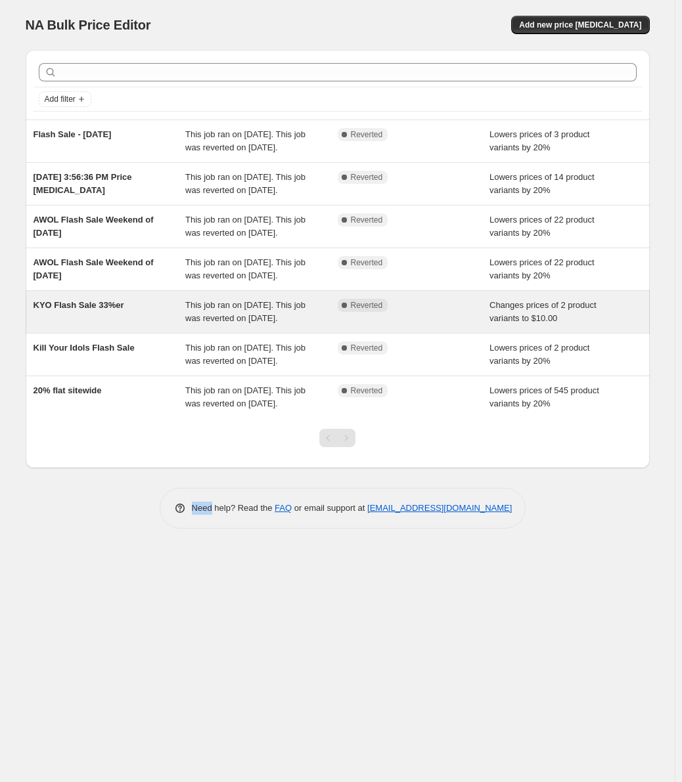
drag, startPoint x: 317, startPoint y: 437, endPoint x: 410, endPoint y: 303, distance: 163.2
click at [317, 436] on div at bounding box center [337, 443] width 53 height 50
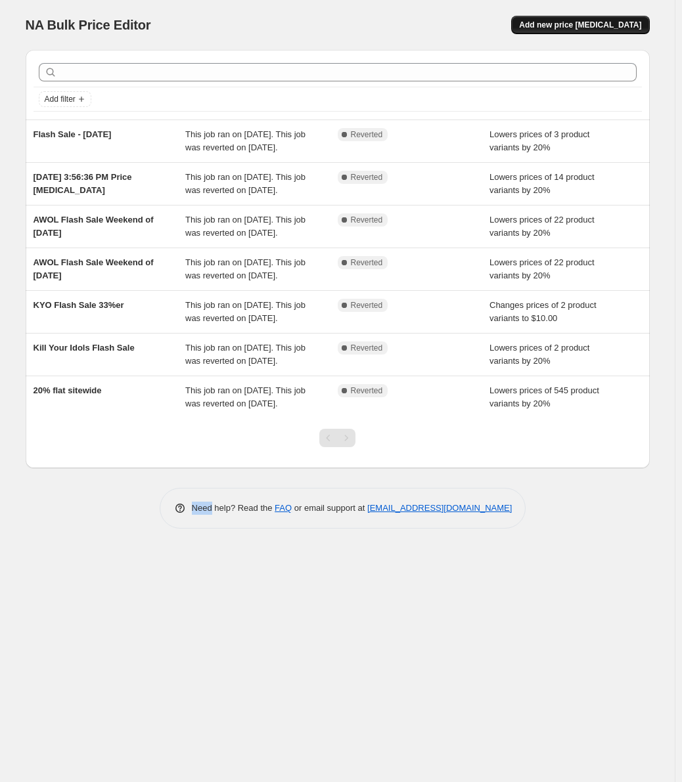
click at [595, 28] on span "Add new price [MEDICAL_DATA]" at bounding box center [580, 25] width 122 height 11
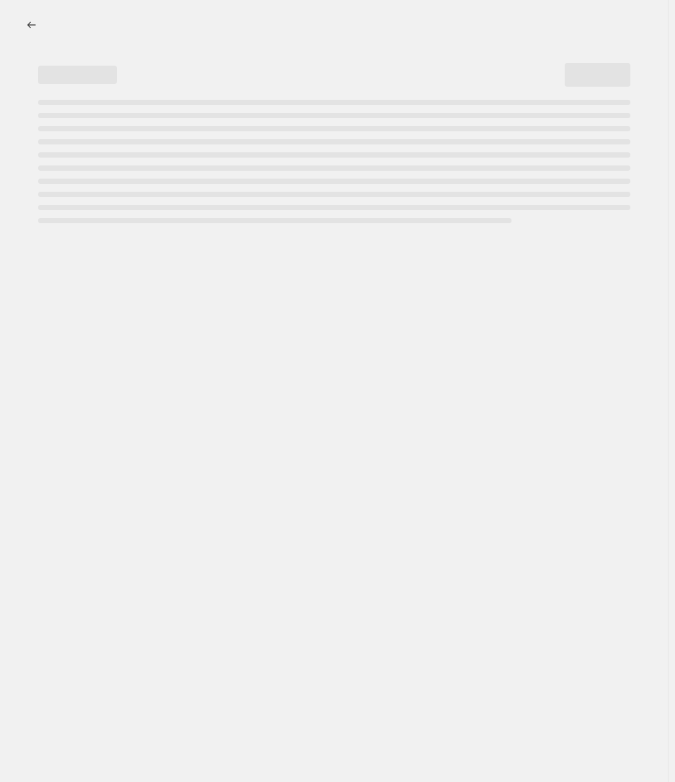
select select "percentage"
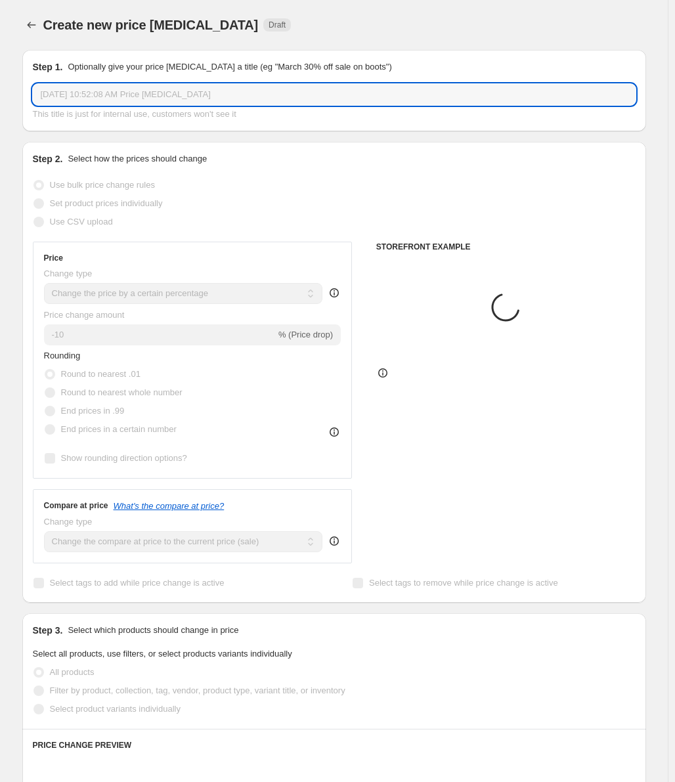
click at [135, 99] on input "Aug 13, 2025, 10:52:08 AM Price change job" at bounding box center [334, 94] width 603 height 21
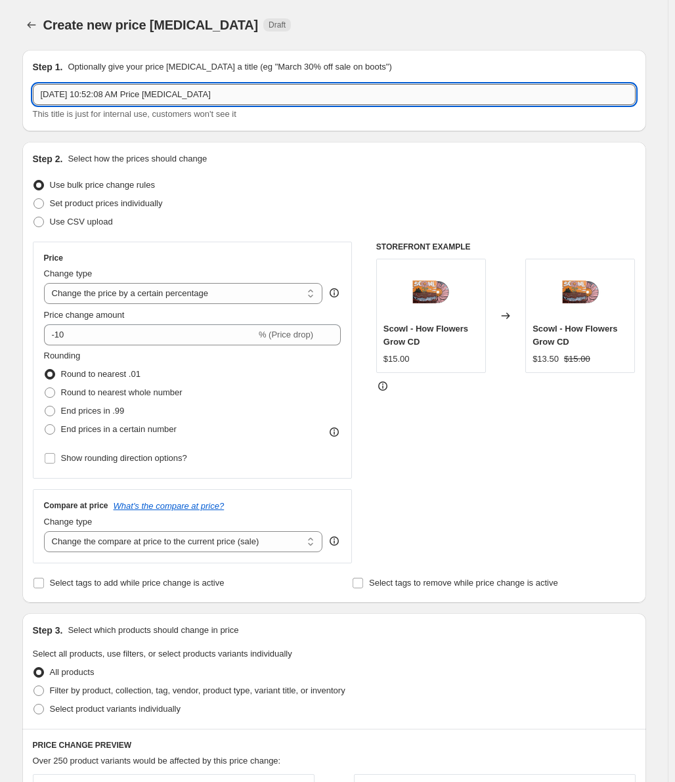
click at [135, 99] on input "Aug 13, 2025, 10:52:08 AM Price change job" at bounding box center [334, 94] width 603 height 21
type input "2025 Fall Flatspot Sale"
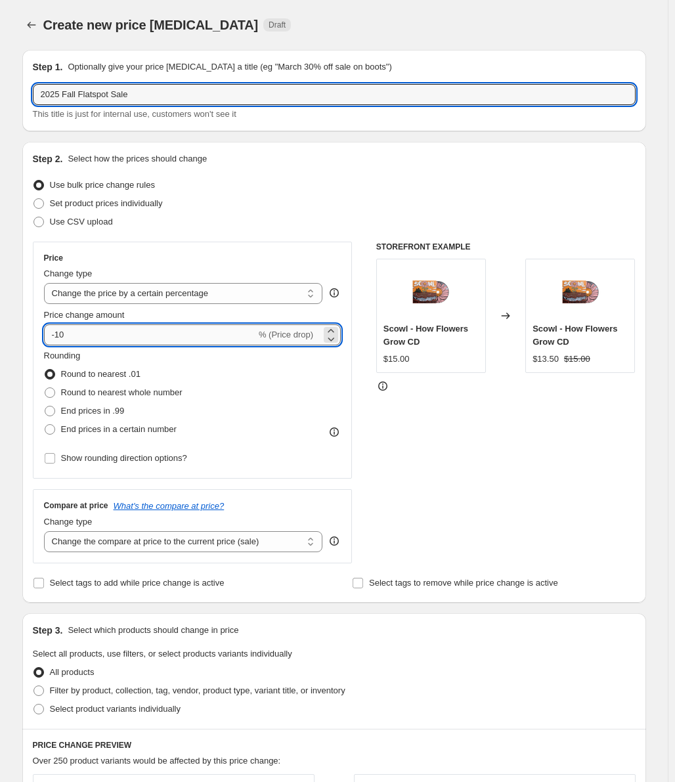
click at [99, 328] on input "-10" at bounding box center [150, 334] width 212 height 21
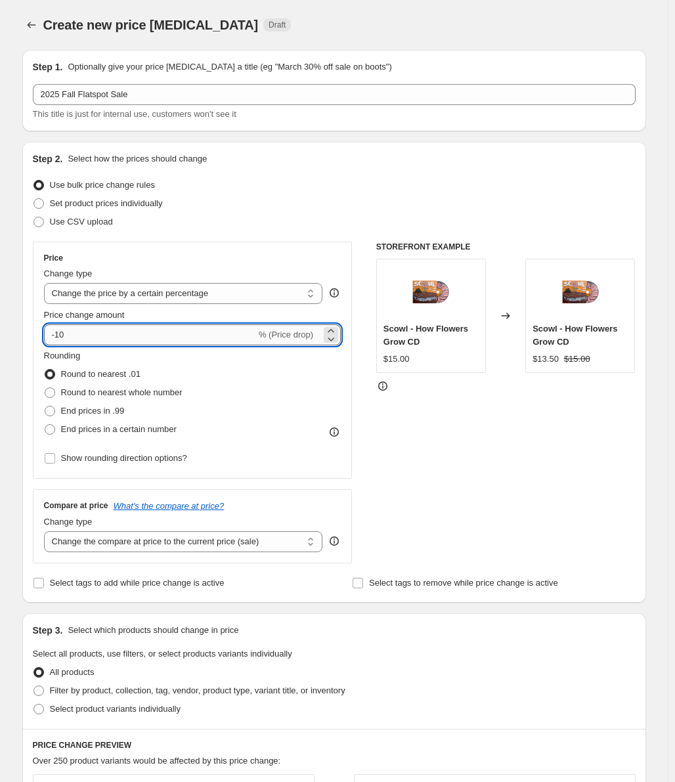
click at [99, 328] on input "-10" at bounding box center [150, 334] width 212 height 21
drag, startPoint x: 93, startPoint y: 331, endPoint x: 59, endPoint y: 334, distance: 33.7
click at [59, 334] on input "-10" at bounding box center [150, 334] width 212 height 21
type input "-20"
click at [290, 237] on div "Step 2. Select how the prices should change Use bulk price change rules Set pro…" at bounding box center [334, 372] width 603 height 440
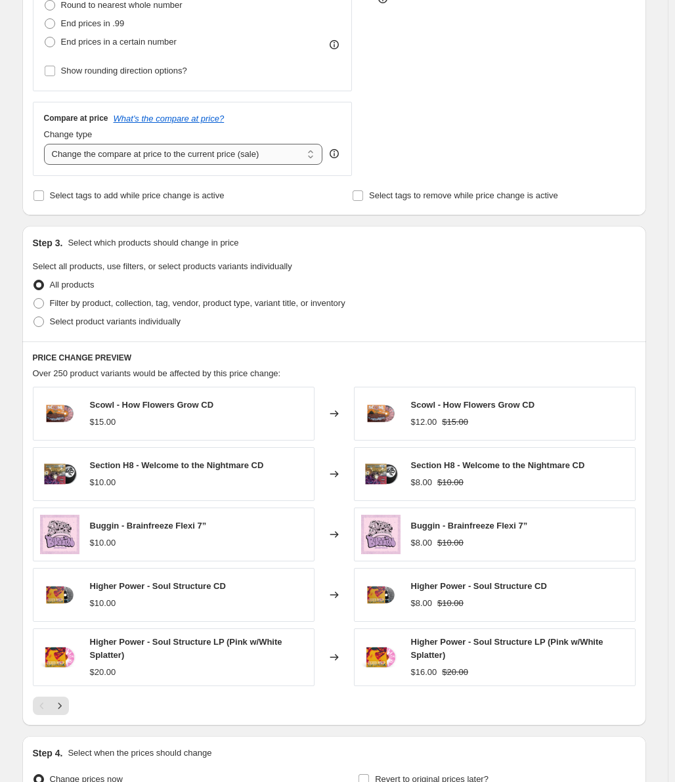
scroll to position [394, 0]
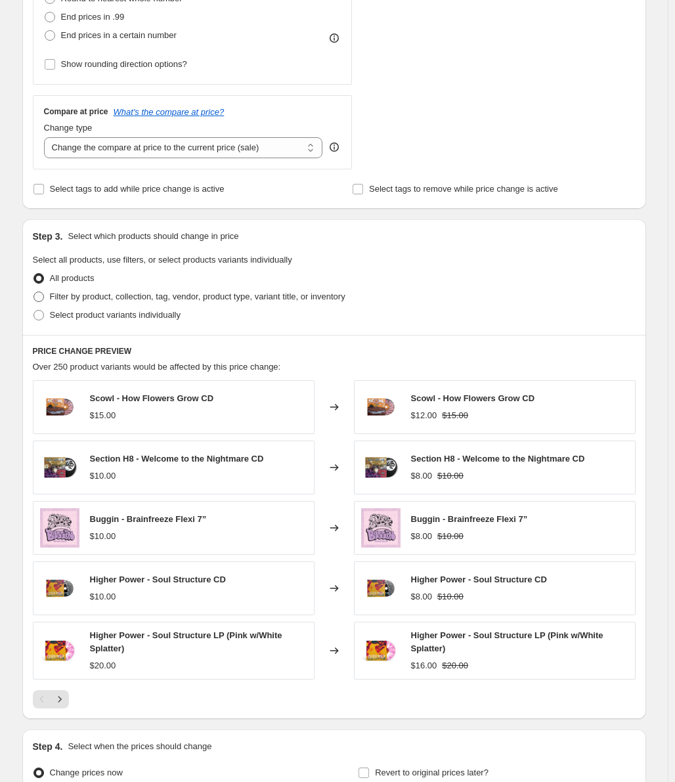
click at [133, 301] on span "Filter by product, collection, tag, vendor, product type, variant title, or inv…" at bounding box center [198, 297] width 296 height 10
click at [34, 292] on input "Filter by product, collection, tag, vendor, product type, variant title, or inv…" at bounding box center [33, 292] width 1 height 1
radio input "true"
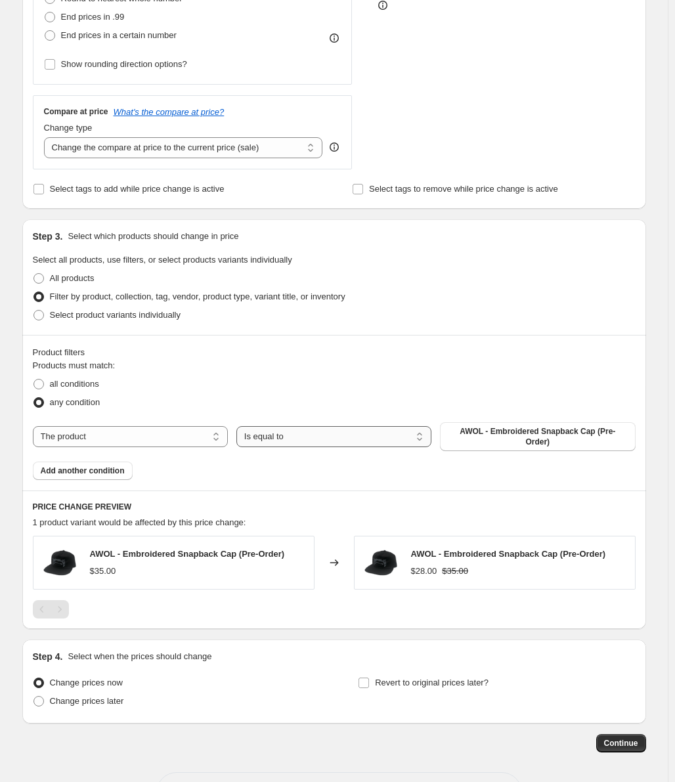
click at [294, 437] on select "Is equal to Is not equal to" at bounding box center [333, 436] width 195 height 21
select select "not_equal"
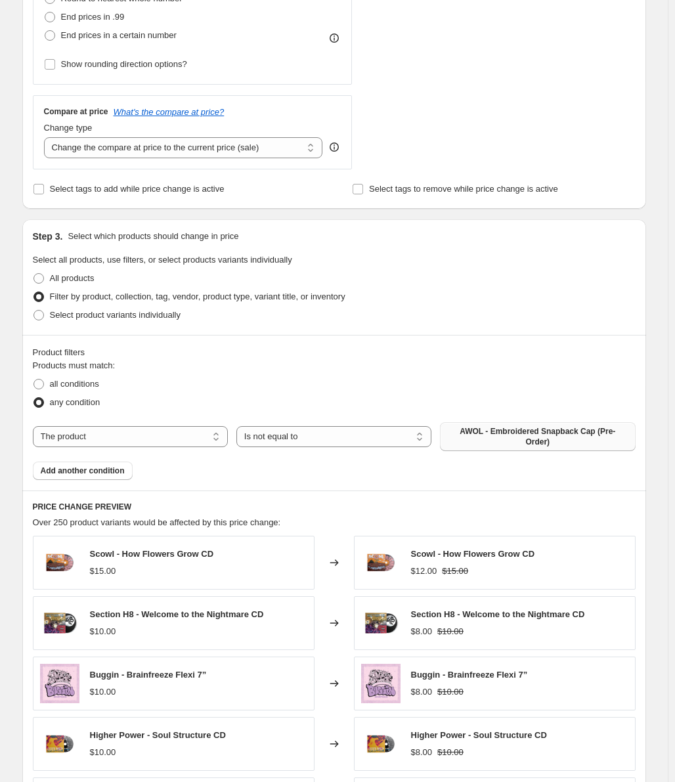
click at [501, 436] on span "AWOL - Embroidered Snapback Cap (Pre-Order)" at bounding box center [537, 436] width 179 height 21
click at [116, 431] on select "The product The product's collection The product's tag The product's vendor The…" at bounding box center [130, 436] width 195 height 21
select select "tag"
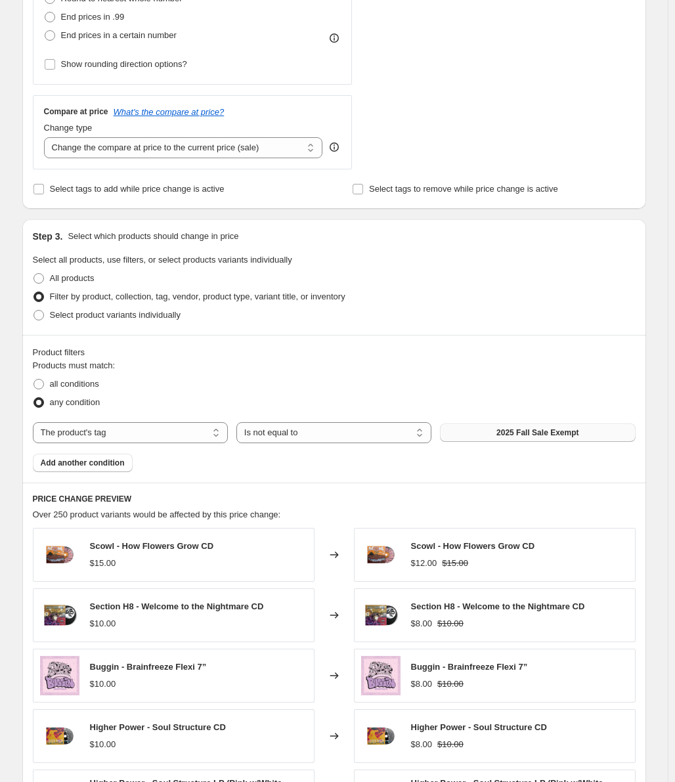
click at [472, 431] on button "2025 Fall Sale Exempt" at bounding box center [537, 433] width 195 height 18
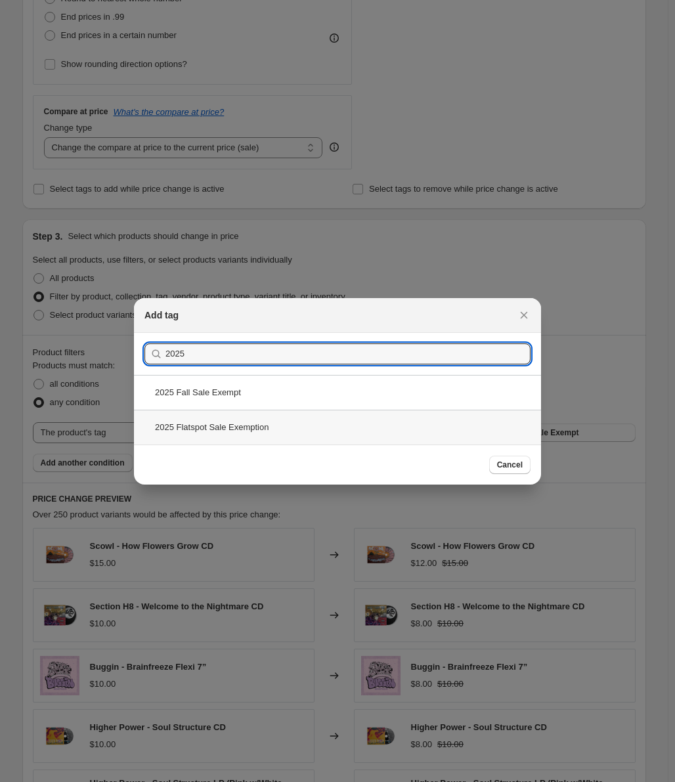
type input "2025"
click at [287, 421] on div "2025 Flatspot Sale Exemption" at bounding box center [337, 427] width 407 height 35
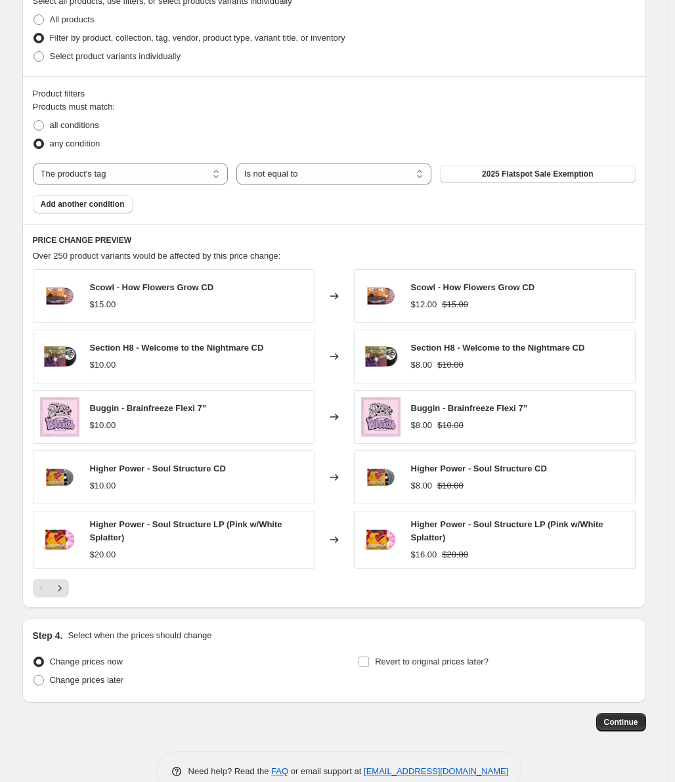
scroll to position [683, 0]
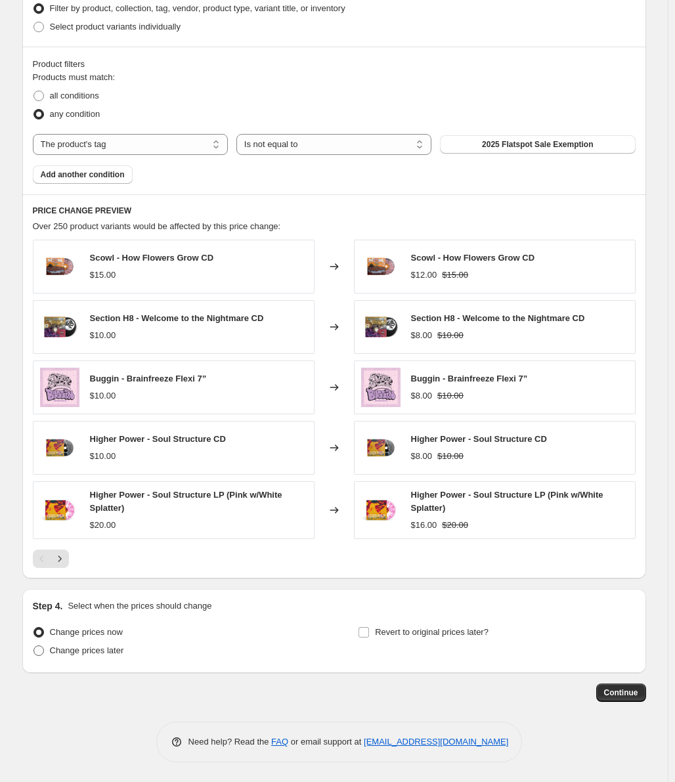
click at [113, 658] on label "Change prices later" at bounding box center [78, 651] width 91 height 18
click at [34, 646] on input "Change prices later" at bounding box center [33, 646] width 1 height 1
radio input "true"
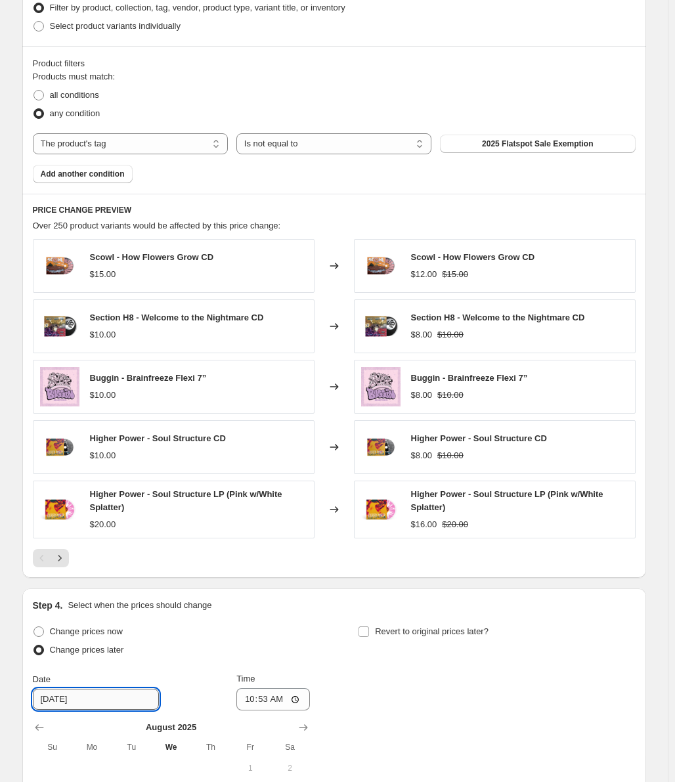
click at [105, 700] on input "8/14/2025" at bounding box center [96, 699] width 126 height 21
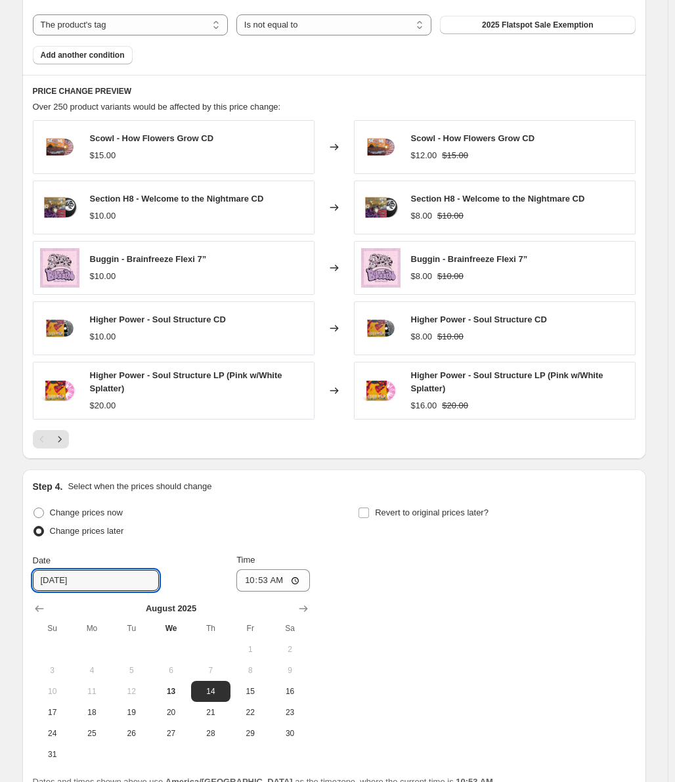
scroll to position [814, 0]
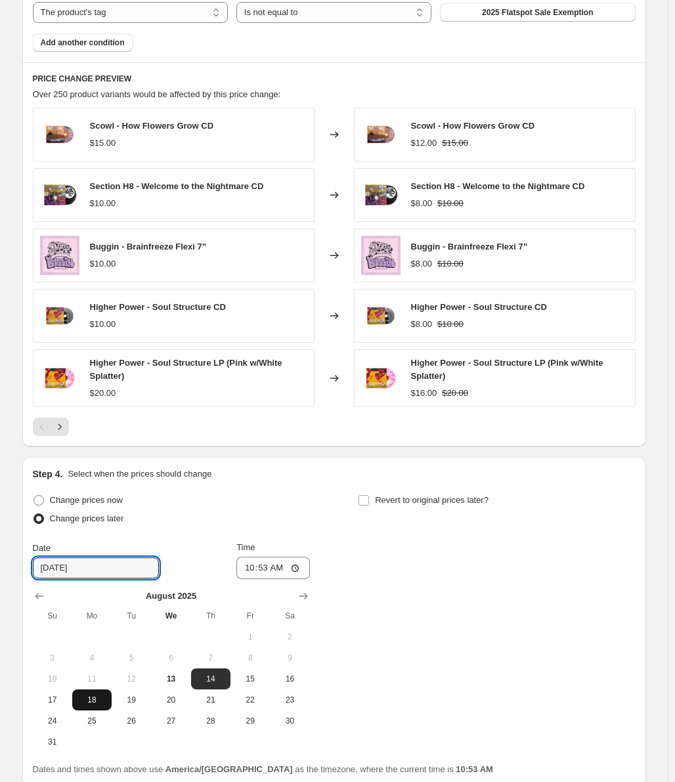
drag, startPoint x: 89, startPoint y: 725, endPoint x: 89, endPoint y: 711, distance: 14.5
click at [89, 725] on span "25" at bounding box center [91, 721] width 29 height 11
type input "8/25/2025"
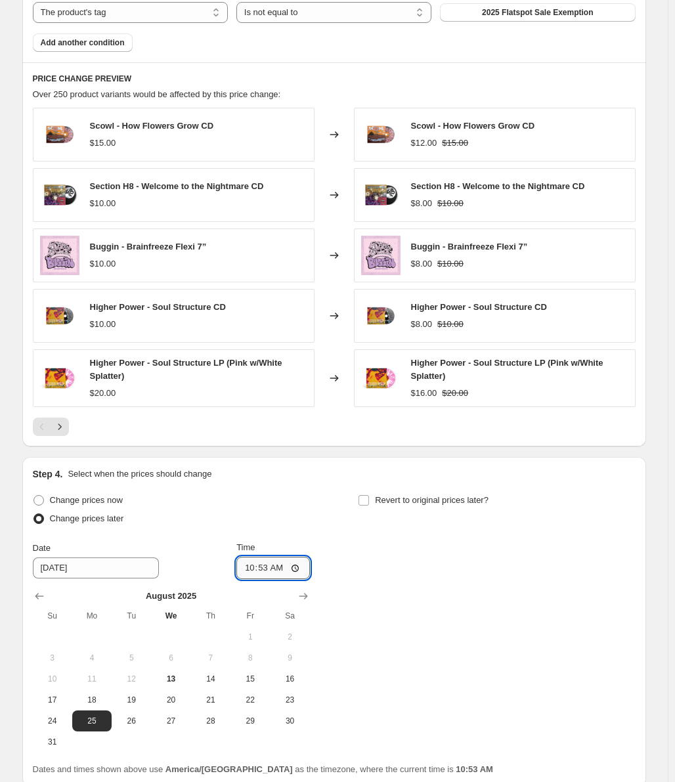
click at [251, 569] on input "10:53" at bounding box center [273, 568] width 74 height 22
click at [270, 569] on input "09:53" at bounding box center [273, 568] width 74 height 22
click at [264, 569] on input "09:53" at bounding box center [273, 568] width 74 height 22
type input "09:00"
drag, startPoint x: 413, startPoint y: 502, endPoint x: 399, endPoint y: 517, distance: 20.4
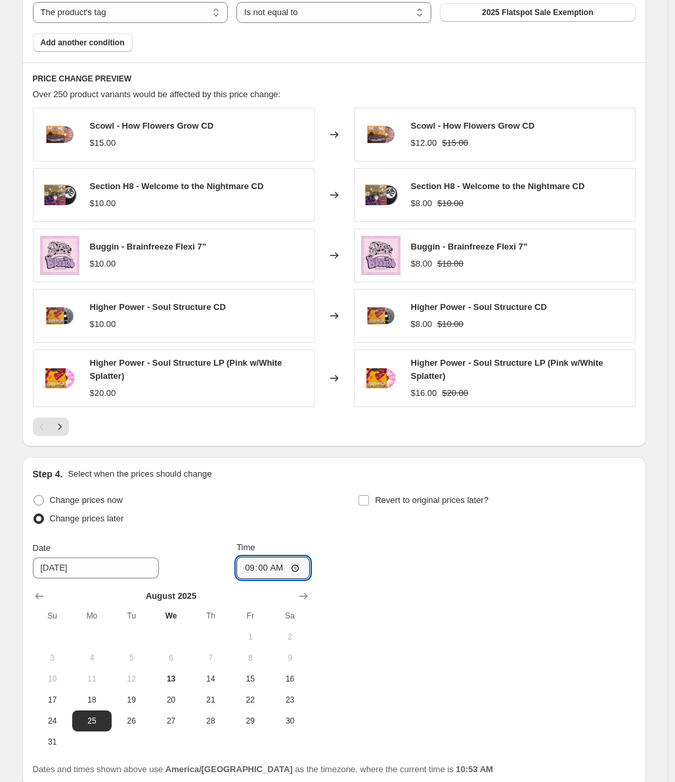
click at [413, 502] on span "Revert to original prices later?" at bounding box center [432, 500] width 114 height 10
click at [369, 502] on input "Revert to original prices later?" at bounding box center [364, 500] width 11 height 11
checkbox input "true"
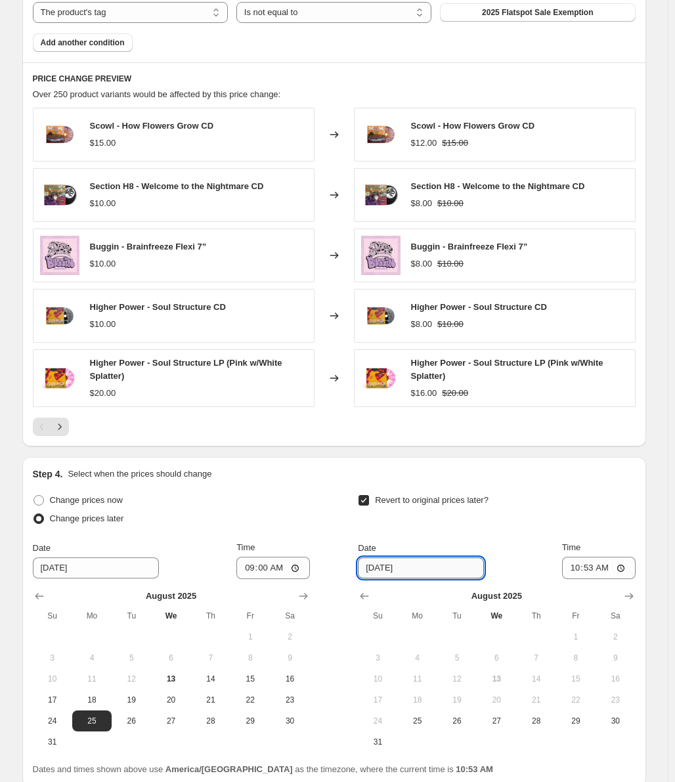
click at [382, 565] on input "8/20/2025" at bounding box center [421, 568] width 126 height 21
drag, startPoint x: 574, startPoint y: 718, endPoint x: 581, endPoint y: 611, distance: 107.3
click at [574, 718] on span "29" at bounding box center [576, 721] width 29 height 11
type input "8/29/2025"
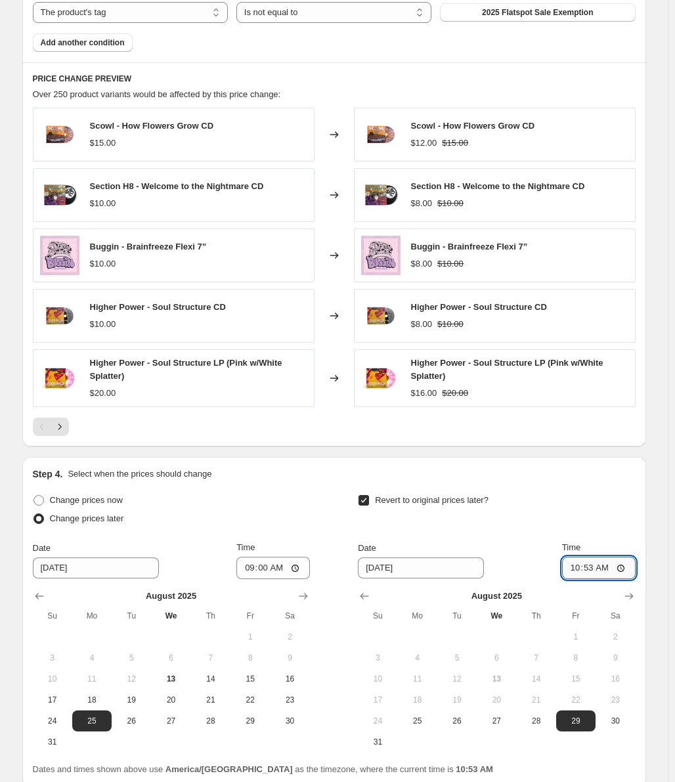
click at [574, 564] on input "10:53" at bounding box center [599, 568] width 74 height 22
type input "22:59"
click at [594, 482] on div "Step 4. Select when the prices should change Change prices now Change prices la…" at bounding box center [334, 622] width 603 height 309
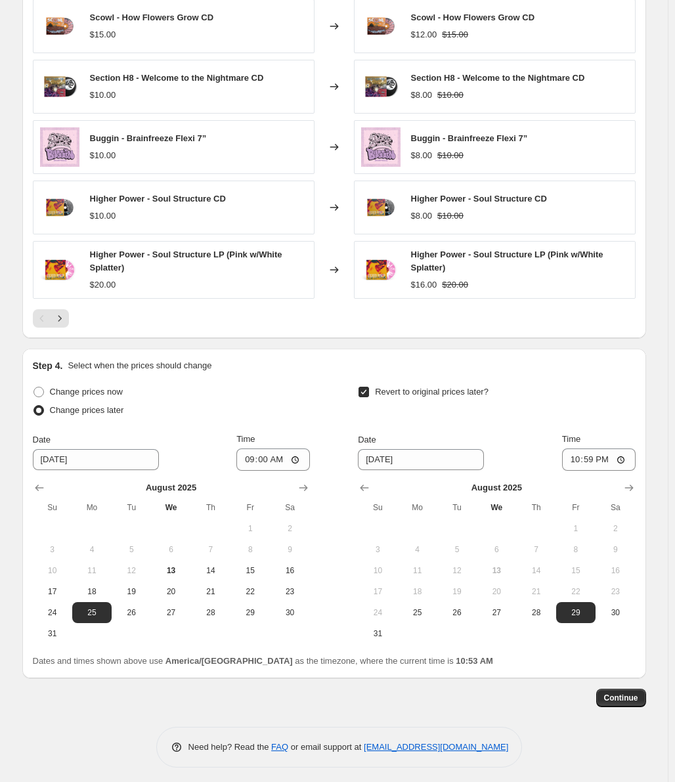
scroll to position [929, 0]
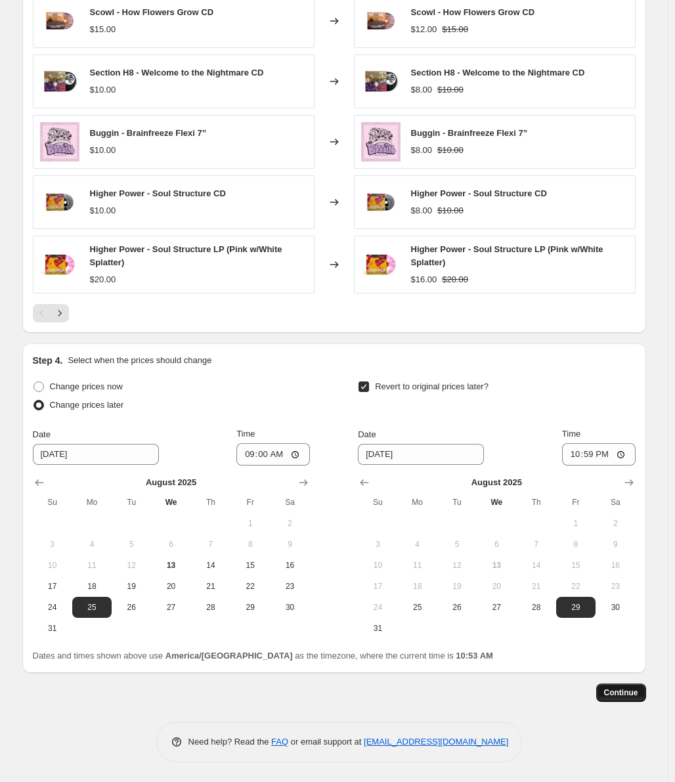
click at [615, 689] on span "Continue" at bounding box center [621, 693] width 34 height 11
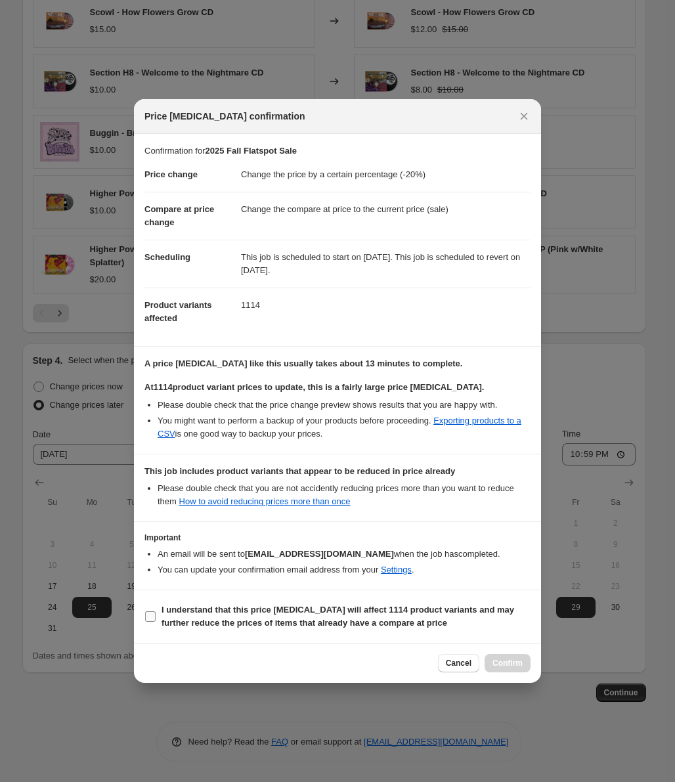
click at [193, 618] on b "I understand that this price change job will affect 1114 product variants and m…" at bounding box center [338, 616] width 353 height 23
click at [156, 618] on input "I understand that this price change job will affect 1114 product variants and m…" at bounding box center [150, 616] width 11 height 11
checkbox input "true"
click at [503, 663] on span "Confirm" at bounding box center [508, 663] width 30 height 11
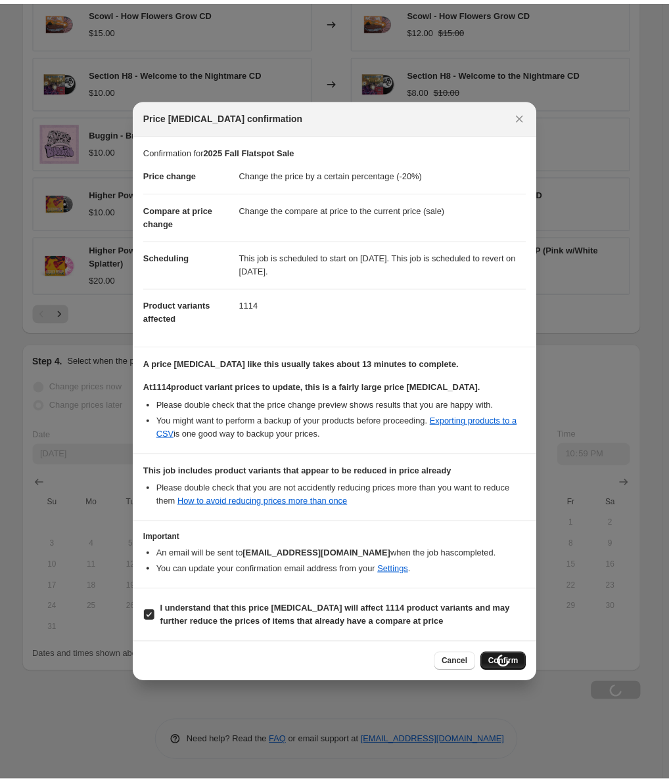
scroll to position [929, 0]
